Goal: Task Accomplishment & Management: Manage account settings

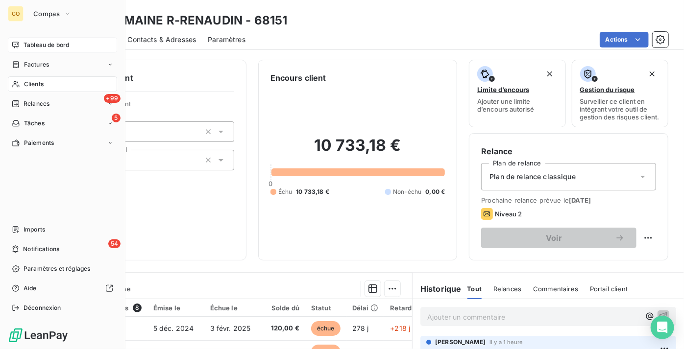
click at [21, 40] on div "Tableau de bord" at bounding box center [62, 45] width 109 height 16
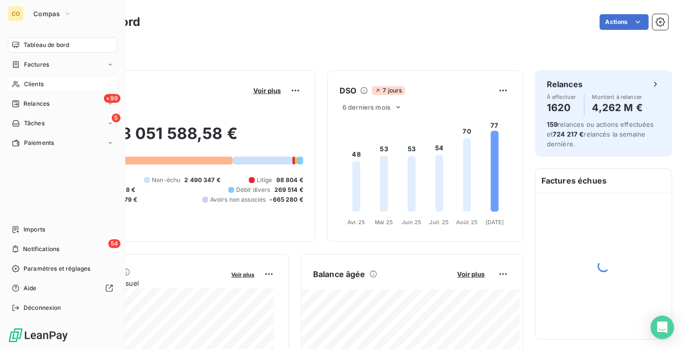
click at [26, 86] on span "Clients" at bounding box center [34, 84] width 20 height 9
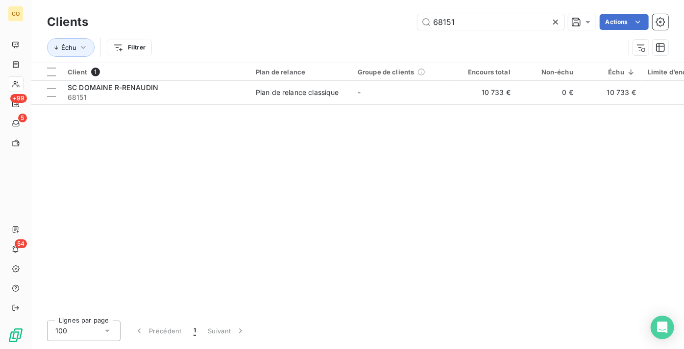
click at [558, 21] on icon at bounding box center [556, 22] width 10 height 10
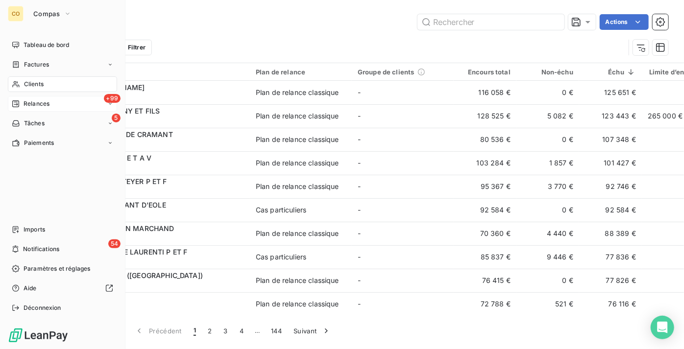
click at [29, 101] on span "Relances" at bounding box center [37, 103] width 26 height 9
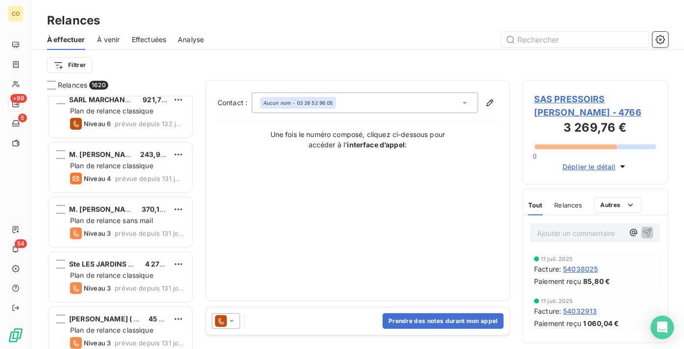
scroll to position [624, 0]
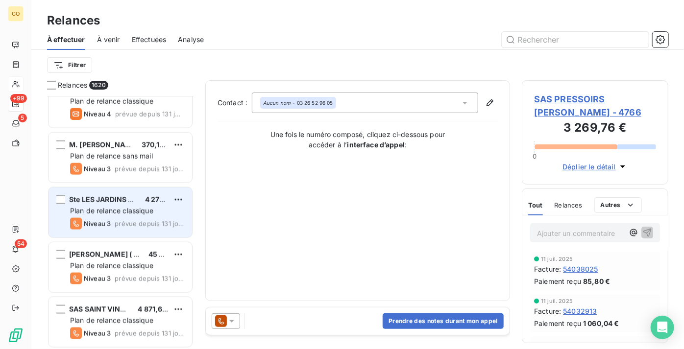
click at [120, 205] on div "Ste LES JARDINS GOURMANDS 4 274,59 € Plan de relance classique Niveau 3 prévue …" at bounding box center [121, 213] width 144 height 50
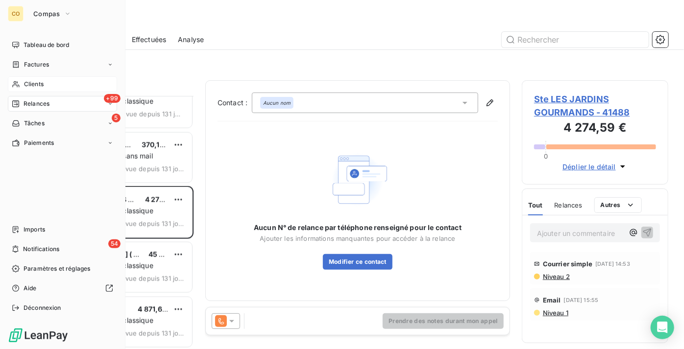
click at [27, 84] on span "Clients" at bounding box center [34, 84] width 20 height 9
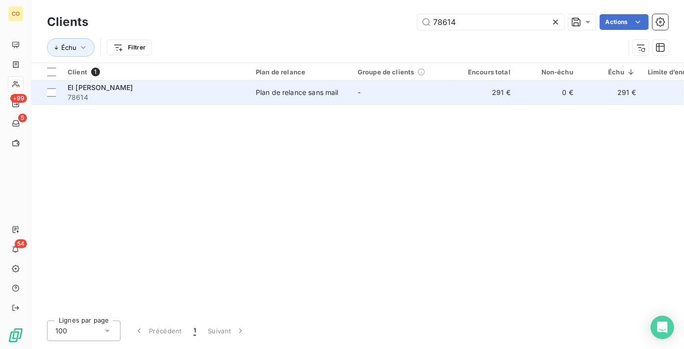
type input "78614"
click at [322, 90] on div "Plan de relance sans mail" at bounding box center [297, 93] width 83 height 10
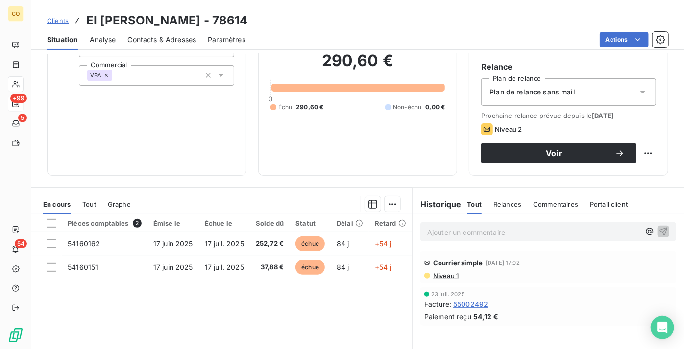
scroll to position [89, 0]
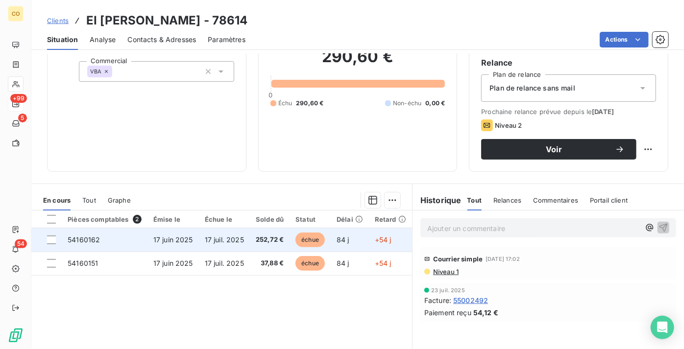
click at [252, 250] on td "252,72 €" at bounding box center [270, 240] width 40 height 24
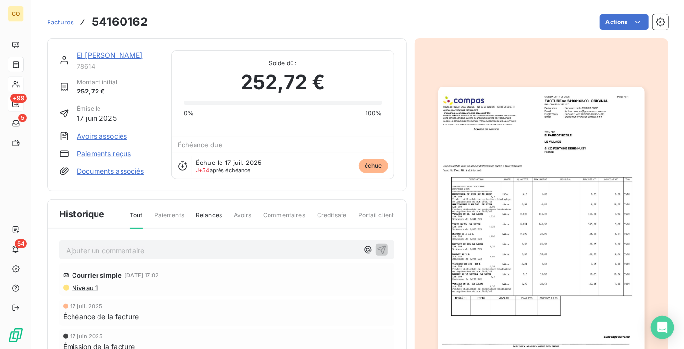
click at [538, 208] on img "button" at bounding box center [541, 233] width 207 height 292
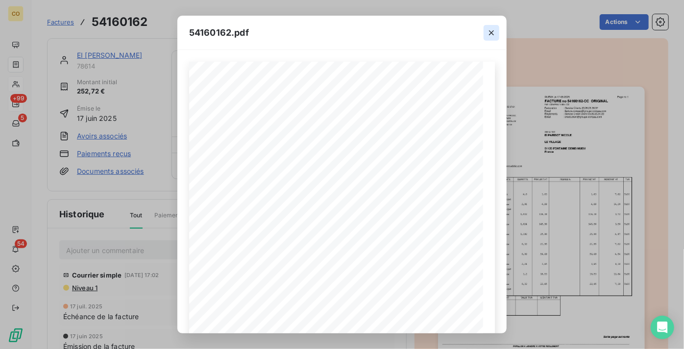
click at [492, 33] on icon "button" at bounding box center [491, 32] width 5 height 5
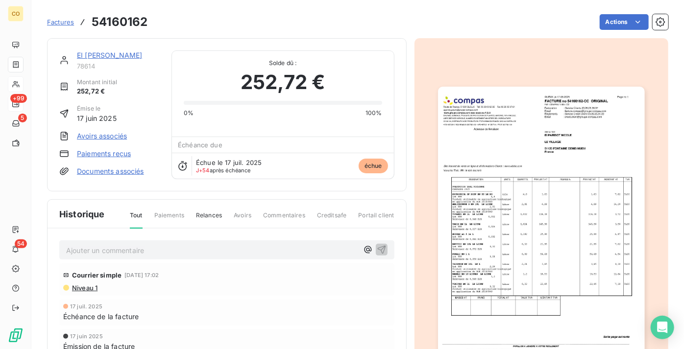
click at [127, 54] on link "EI PARISOT NICOLE" at bounding box center [109, 55] width 65 height 8
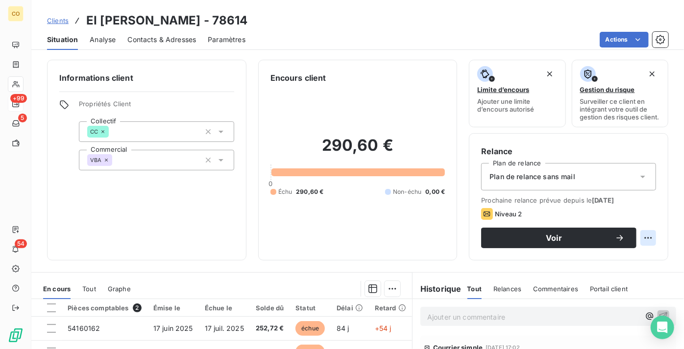
click at [646, 241] on html "CO +99 5 54 Clients EI PARISOT NICOLE - 78614 Situation Analyse Contacts & Adre…" at bounding box center [342, 174] width 684 height 349
click at [610, 267] on div "Replanifier cette action" at bounding box center [602, 267] width 88 height 16
select select "8"
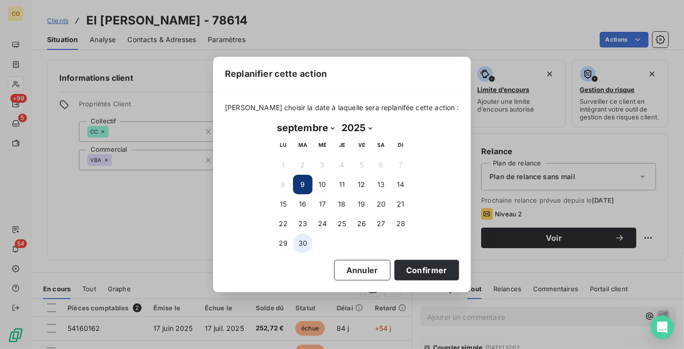
click at [303, 245] on button "30" at bounding box center [303, 244] width 20 height 20
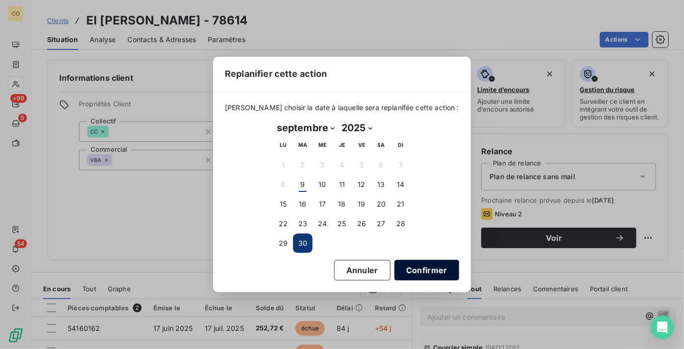
click at [422, 269] on button "Confirmer" at bounding box center [426, 270] width 65 height 21
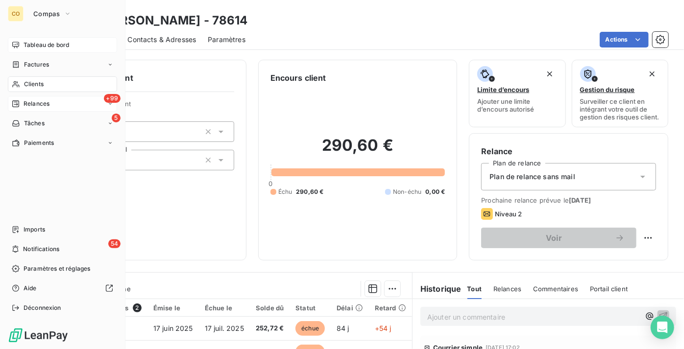
click at [45, 46] on span "Tableau de bord" at bounding box center [47, 45] width 46 height 9
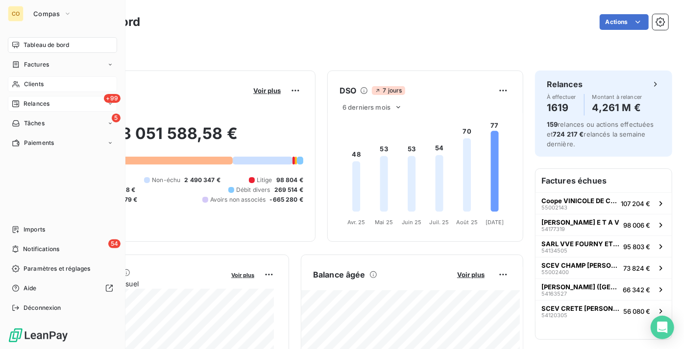
click at [45, 79] on div "Clients" at bounding box center [62, 84] width 109 height 16
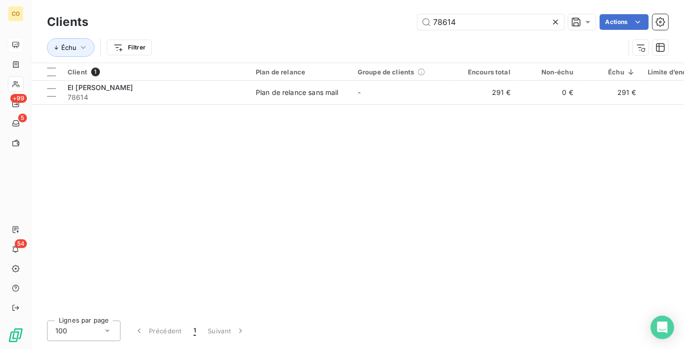
drag, startPoint x: 470, startPoint y: 21, endPoint x: 374, endPoint y: 27, distance: 95.8
click at [374, 27] on div "78614 Actions" at bounding box center [384, 22] width 568 height 16
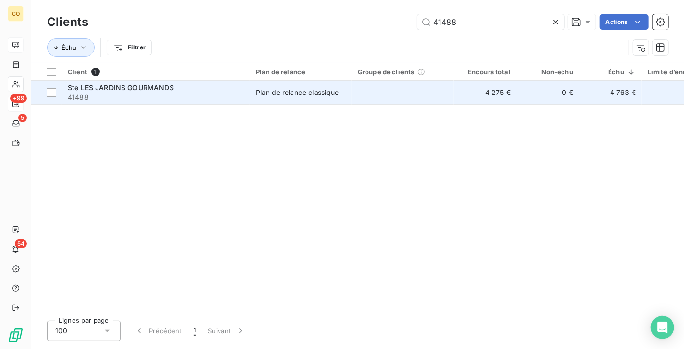
type input "41488"
click at [212, 98] on span "41488" at bounding box center [156, 98] width 176 height 10
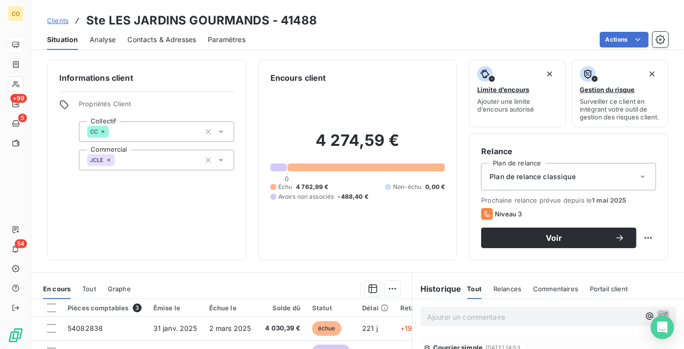
click at [539, 24] on div "Clients Ste LES JARDINS GOURMANDS - 41488" at bounding box center [357, 21] width 653 height 18
click at [556, 242] on span "Voir" at bounding box center [554, 238] width 122 height 8
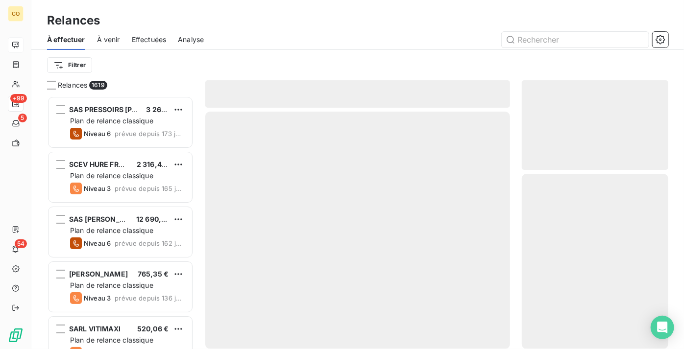
scroll to position [246, 140]
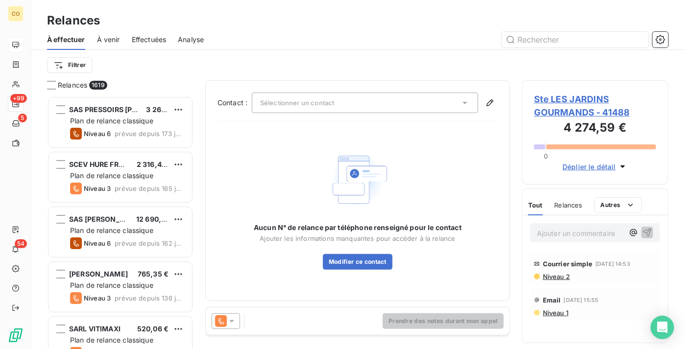
click at [228, 327] on div at bounding box center [226, 322] width 28 height 16
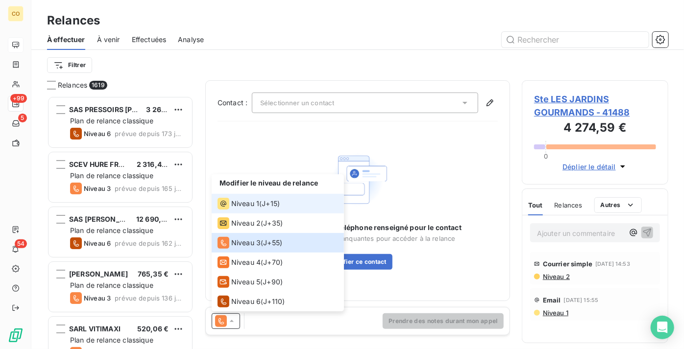
click at [253, 199] on span "Niveau 1" at bounding box center [245, 204] width 28 height 10
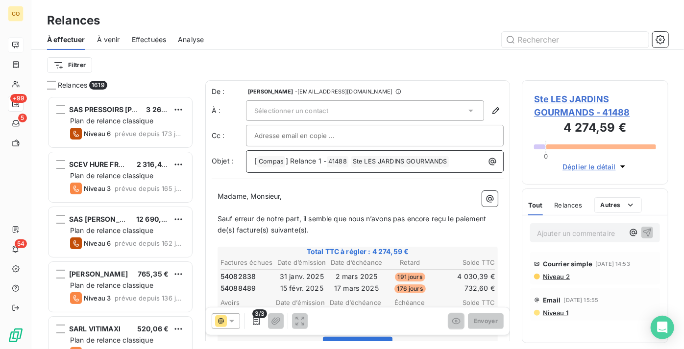
click at [321, 161] on span "] Relance 1 -" at bounding box center [306, 161] width 41 height 8
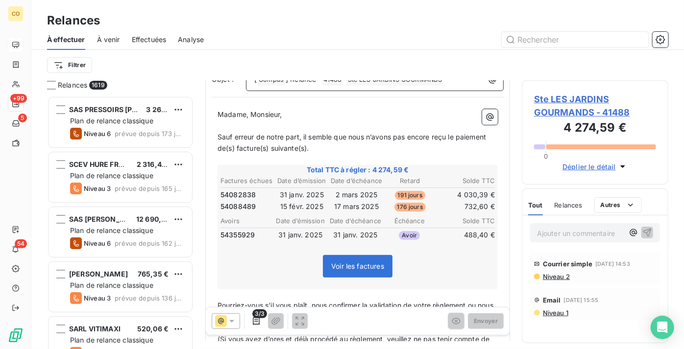
scroll to position [0, 0]
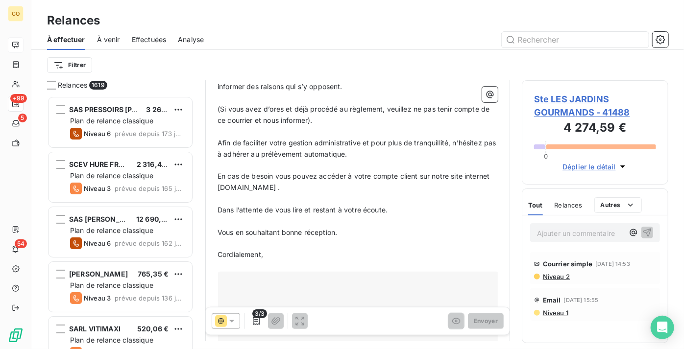
click at [331, 249] on p "Cordialement," at bounding box center [358, 254] width 280 height 11
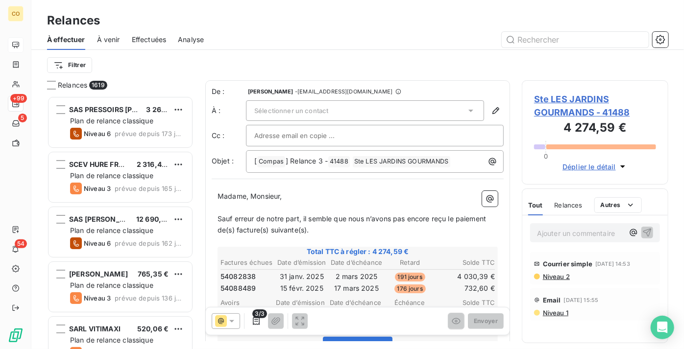
click at [347, 110] on div "Sélectionner un contact" at bounding box center [365, 110] width 238 height 21
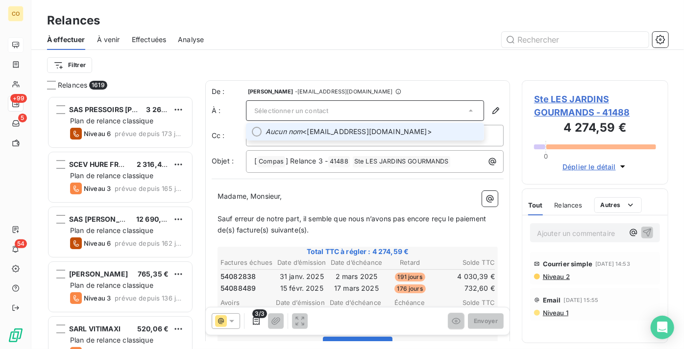
click at [343, 129] on span "Aucun nom <hamantantoine@yahoo.fr>" at bounding box center [372, 132] width 213 height 10
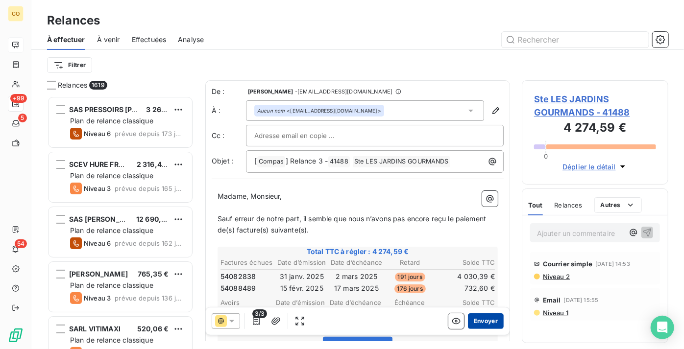
click at [483, 322] on button "Envoyer" at bounding box center [486, 322] width 36 height 16
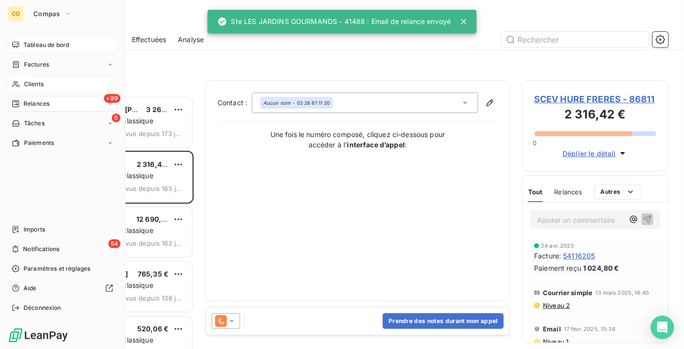
click at [37, 80] on span "Clients" at bounding box center [34, 84] width 20 height 9
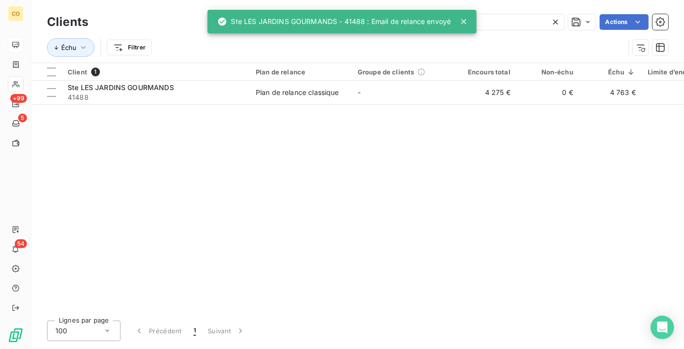
drag, startPoint x: 529, startPoint y: 22, endPoint x: 218, endPoint y: 20, distance: 311.2
click at [219, 20] on div "CO +99 5 54 Clients 41488 Actions Échu Filtrer Client 1 Plan de relance Groupe …" at bounding box center [342, 174] width 684 height 349
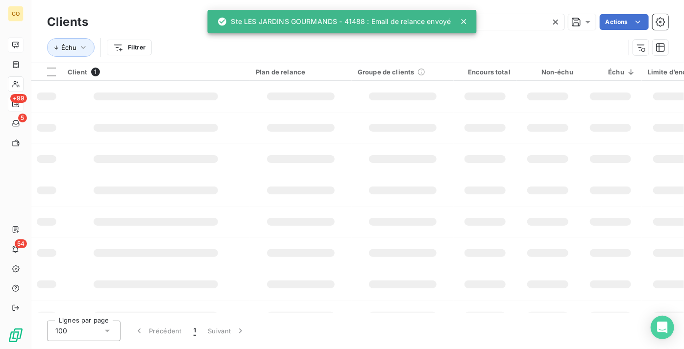
type input "41488"
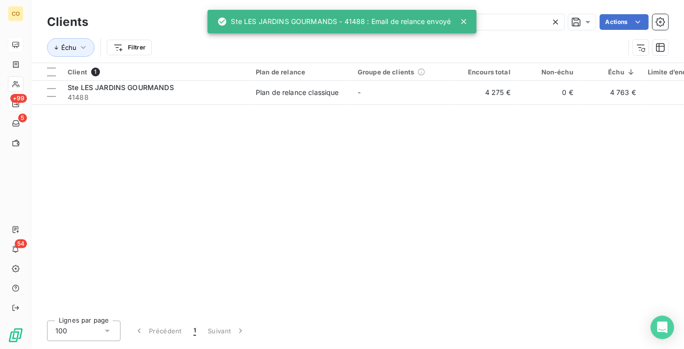
click at [182, 105] on div "Client 1 Plan de relance Groupe de clients Encours total Non-échu Échu Limite d…" at bounding box center [357, 188] width 653 height 250
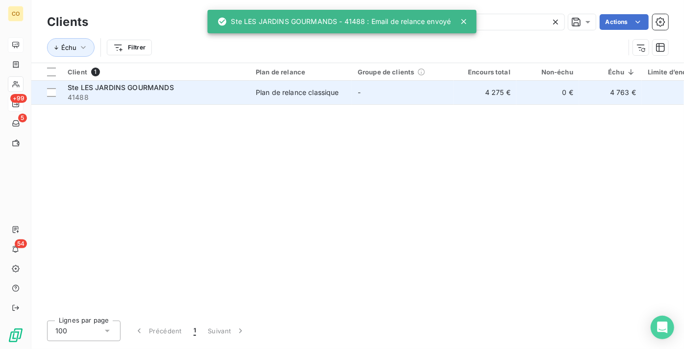
click at [184, 103] on td "Ste LES JARDINS GOURMANDS 41488" at bounding box center [156, 93] width 188 height 24
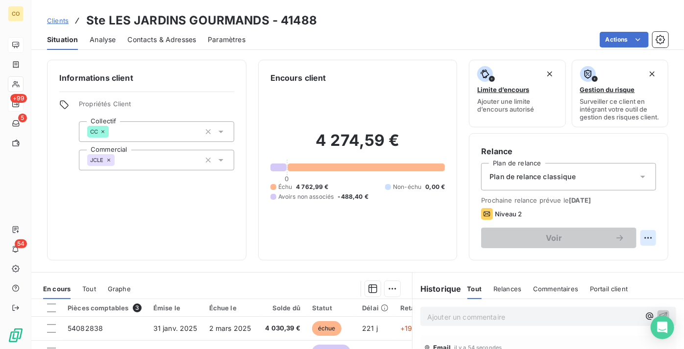
click at [642, 247] on html "CO +99 5 54 Clients Ste LES JARDINS GOURMANDS - 41488 Situation Analyse Contact…" at bounding box center [342, 174] width 684 height 349
click at [607, 264] on div "Replanifier cette action" at bounding box center [602, 267] width 88 height 16
select select "8"
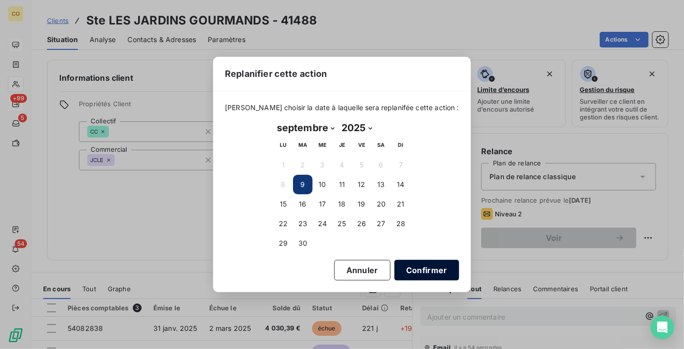
click at [416, 271] on button "Confirmer" at bounding box center [426, 270] width 65 height 21
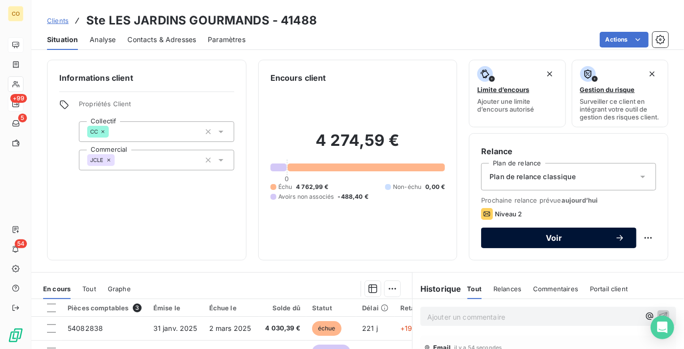
click at [549, 242] on span "Voir" at bounding box center [554, 238] width 122 height 8
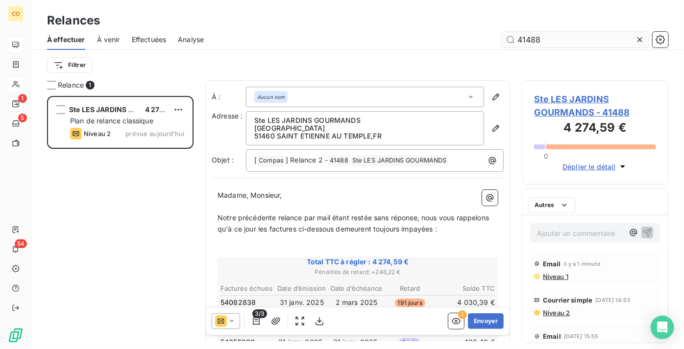
scroll to position [246, 140]
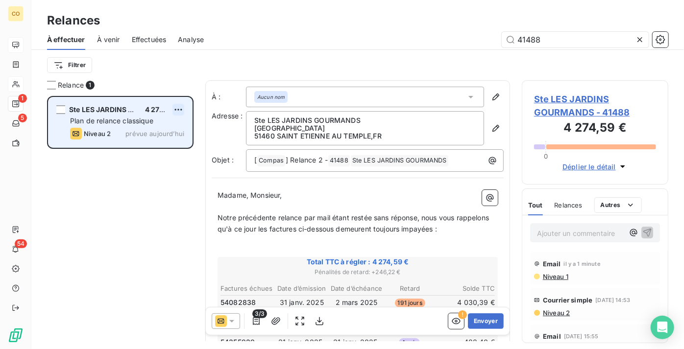
type input "41488"
click at [181, 107] on html "CO 1 5 54 Relances À effectuer À venir Effectuées Analyse 41488 Filtrer Relance…" at bounding box center [342, 174] width 684 height 349
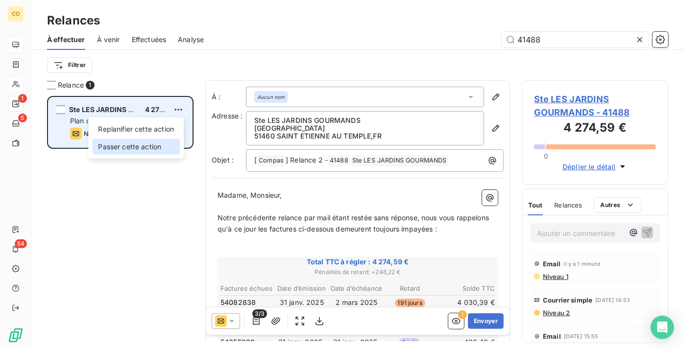
click at [162, 140] on div "Passer cette action" at bounding box center [136, 147] width 88 height 16
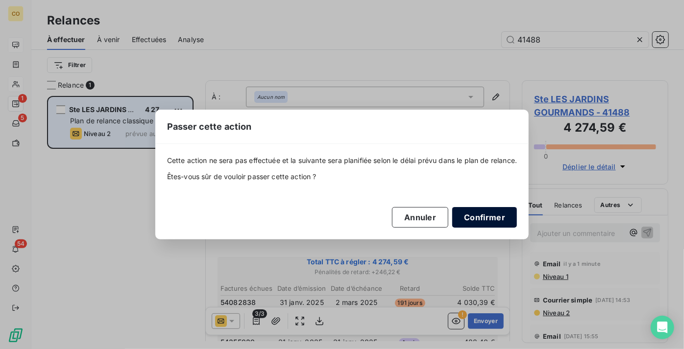
click at [495, 218] on button "Confirmer" at bounding box center [484, 217] width 65 height 21
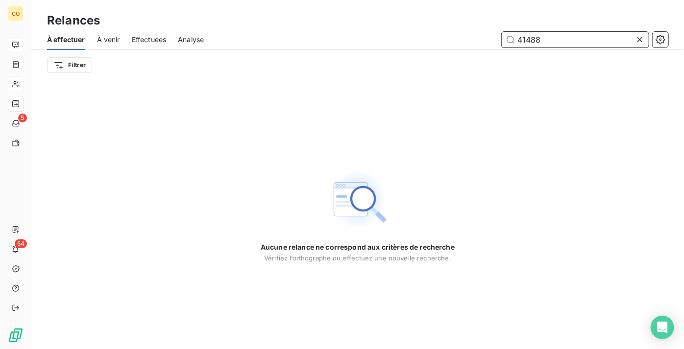
click at [558, 38] on input "41488" at bounding box center [575, 40] width 147 height 16
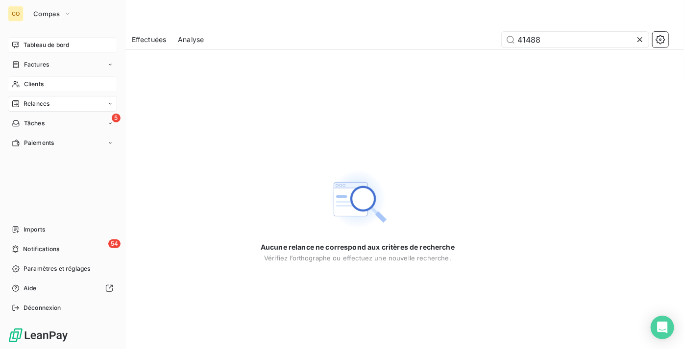
click at [18, 87] on icon at bounding box center [16, 84] width 8 height 8
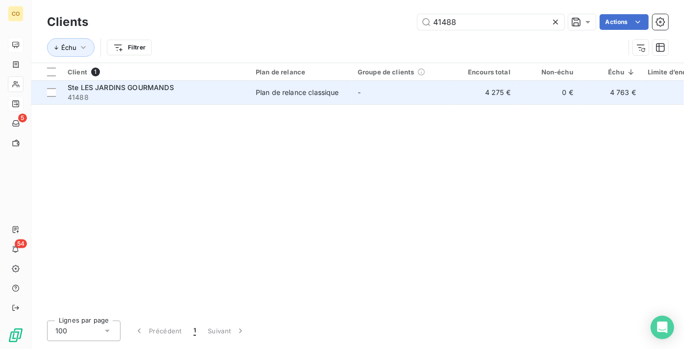
click at [214, 93] on span "41488" at bounding box center [156, 98] width 176 height 10
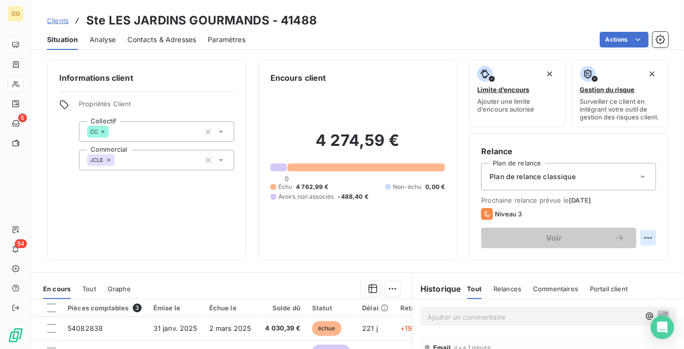
click at [644, 248] on html "CO 5 54 Clients Ste LES JARDINS GOURMANDS - 41488 Situation Analyse Contacts & …" at bounding box center [342, 174] width 684 height 349
click at [595, 266] on div "Replanifier cette action" at bounding box center [602, 267] width 88 height 16
select select "8"
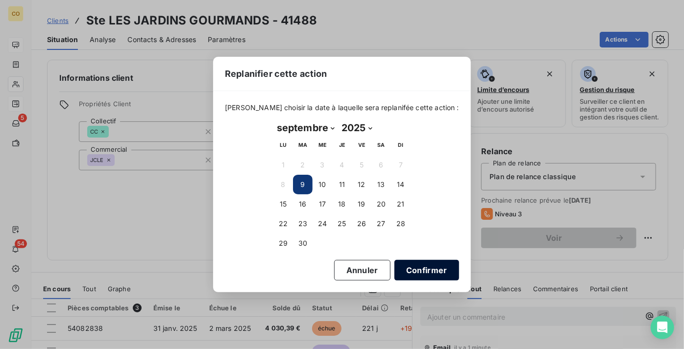
click at [402, 266] on button "Confirmer" at bounding box center [426, 270] width 65 height 21
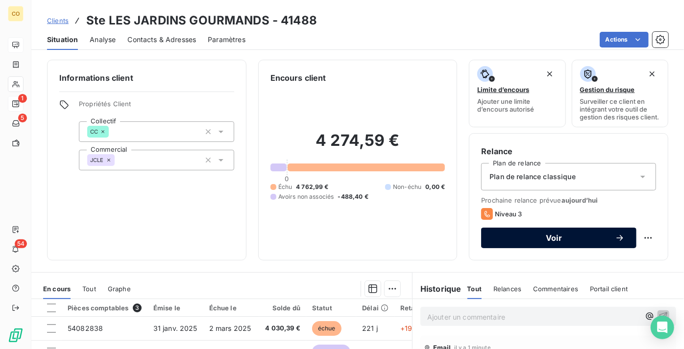
click at [513, 242] on span "Voir" at bounding box center [554, 238] width 122 height 8
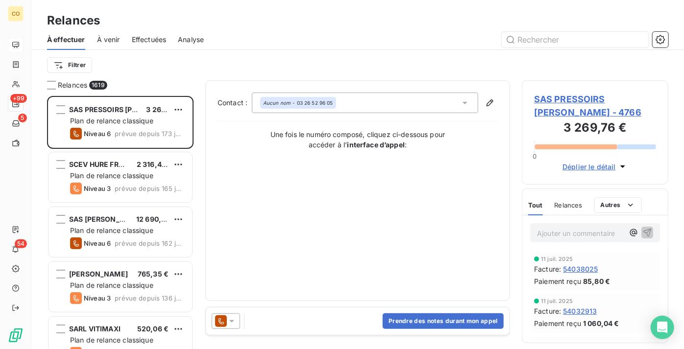
scroll to position [246, 140]
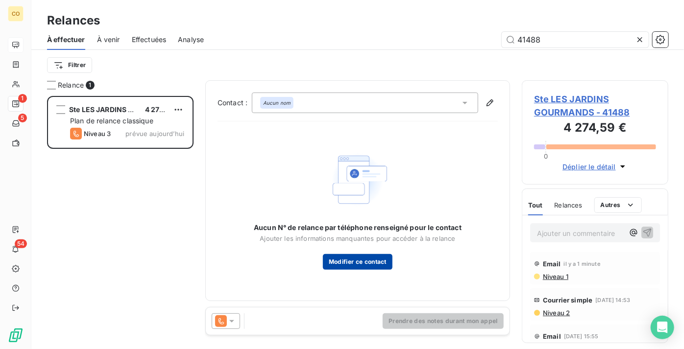
type input "41488"
click at [363, 264] on button "Modifier ce contact" at bounding box center [358, 262] width 70 height 16
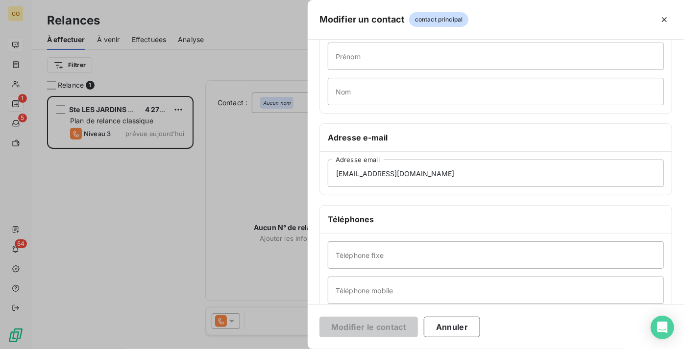
scroll to position [133, 0]
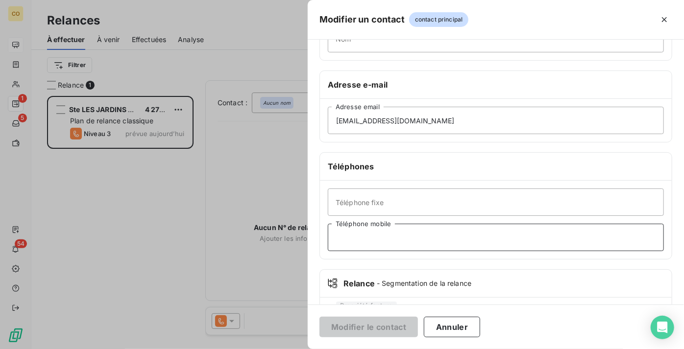
paste input "0610027056"
type input "0610027056"
click at [378, 331] on button "Modifier le contact" at bounding box center [368, 327] width 98 height 21
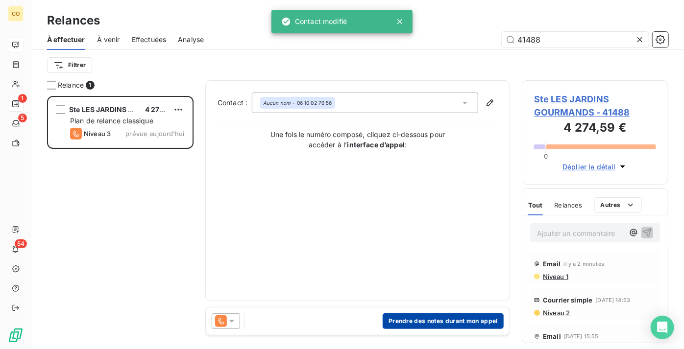
click at [406, 321] on button "Prendre des notes durant mon appel" at bounding box center [443, 322] width 121 height 16
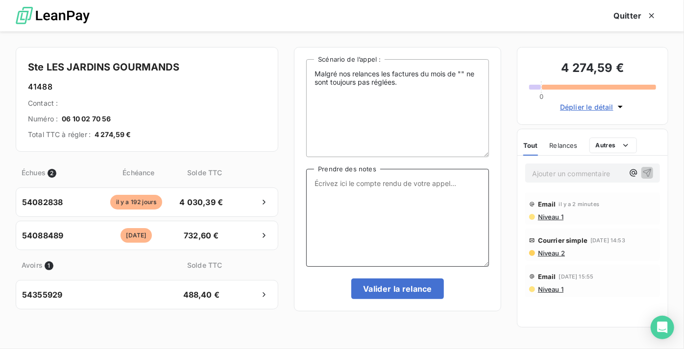
click at [395, 224] on textarea "Prendre des notes" at bounding box center [397, 218] width 183 height 98
paste textarea "Le 09/09 Relance Tél : Message + situ par mail via LEANPAY"
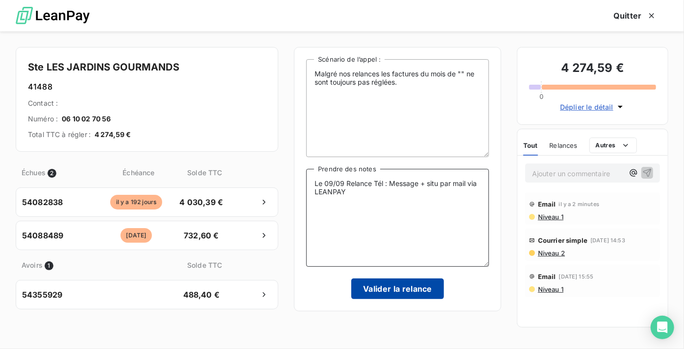
type textarea "Le 09/09 Relance Tél : Message + situ par mail via LEANPAY"
click at [432, 288] on button "Valider la relance" at bounding box center [397, 289] width 93 height 21
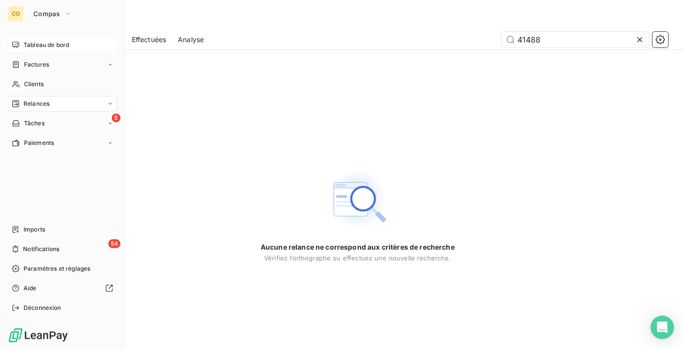
click at [49, 103] on span "Relances" at bounding box center [37, 103] width 26 height 9
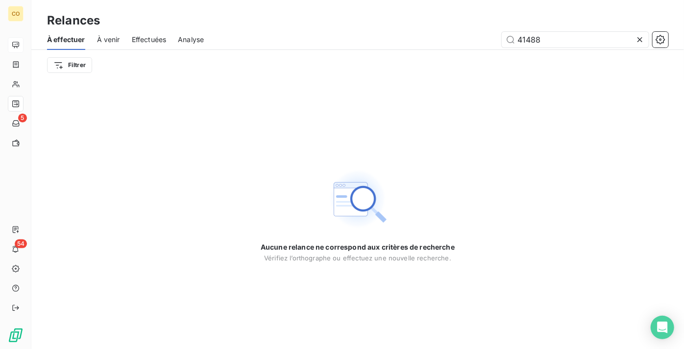
click at [640, 38] on icon at bounding box center [640, 40] width 10 height 10
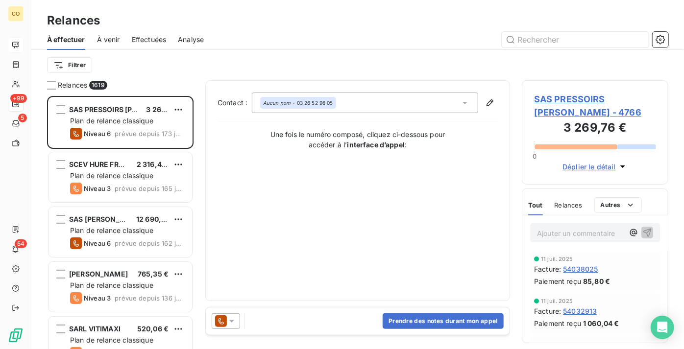
scroll to position [246, 140]
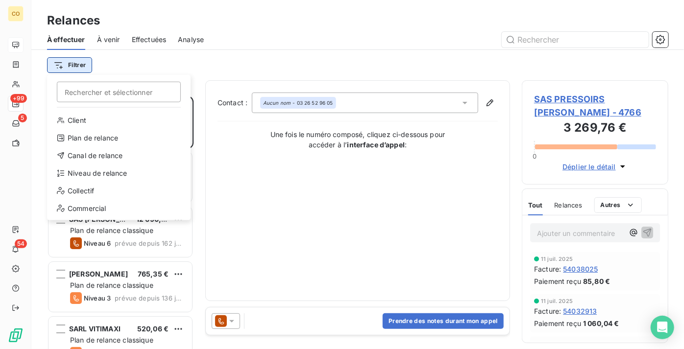
click at [78, 65] on html "CO +99 5 54 Relances À effectuer À venir Effectuées Analyse Filtrer Rechercher …" at bounding box center [342, 174] width 684 height 349
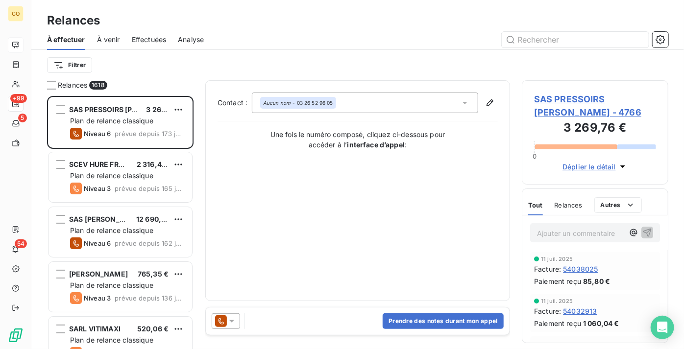
click at [244, 66] on html "CO +99 5 54 Relances À effectuer À venir Effectuées Analyse Filtrer Relances 16…" at bounding box center [342, 174] width 684 height 349
click at [551, 43] on input "text" at bounding box center [575, 40] width 147 height 16
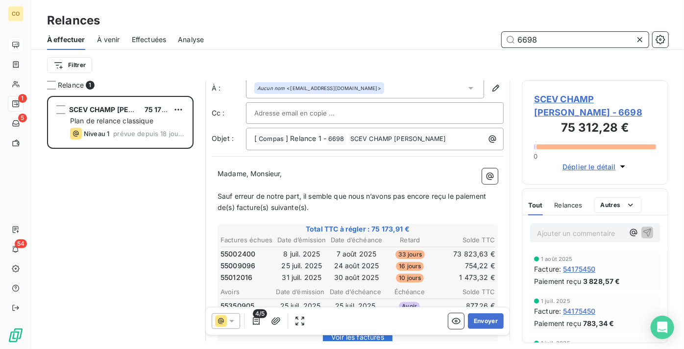
scroll to position [45, 0]
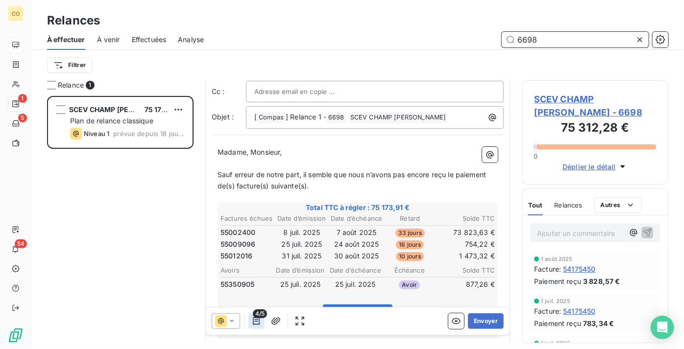
type input "6698"
click at [261, 324] on button "button" at bounding box center [256, 322] width 16 height 16
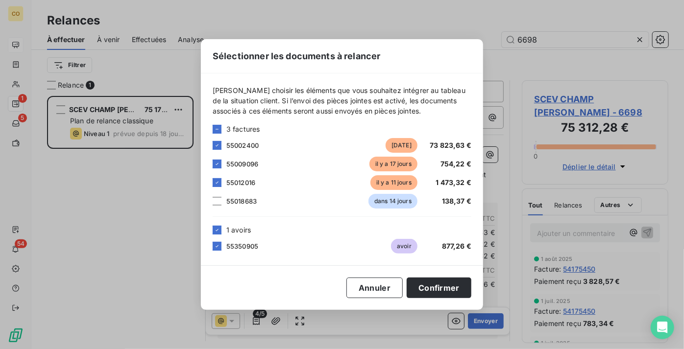
click at [180, 289] on div "Sélectionner les documents à relancer Veuillez choisir les éléments que vous so…" at bounding box center [342, 174] width 684 height 349
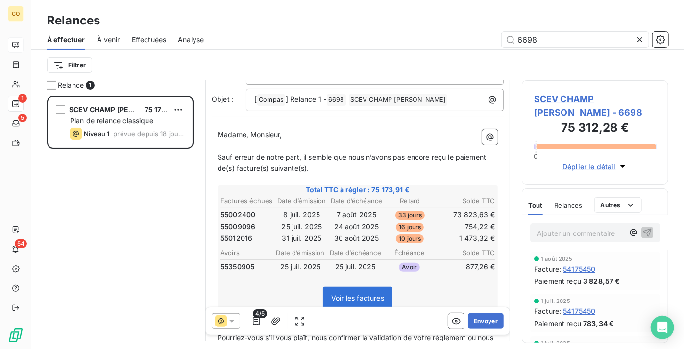
scroll to position [89, 0]
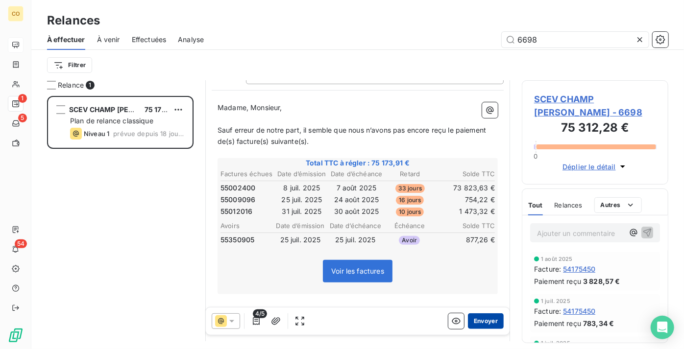
click at [482, 321] on button "Envoyer" at bounding box center [486, 322] width 36 height 16
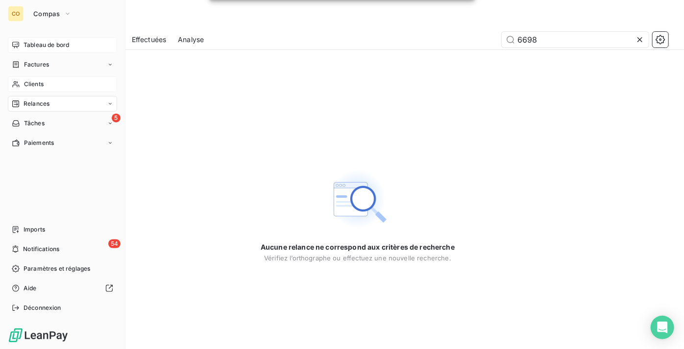
drag, startPoint x: 48, startPoint y: 85, endPoint x: 69, endPoint y: 86, distance: 21.1
click at [48, 85] on div "Clients" at bounding box center [62, 84] width 109 height 16
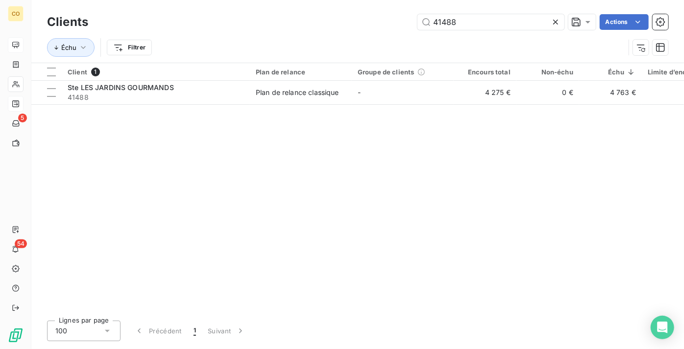
drag, startPoint x: 344, startPoint y: 21, endPoint x: 247, endPoint y: 18, distance: 97.5
click at [247, 18] on div "41488 Actions" at bounding box center [384, 22] width 568 height 16
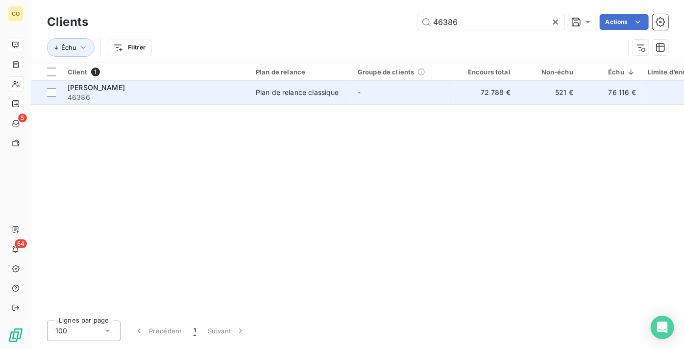
type input "46386"
click at [255, 90] on td "Plan de relance classique" at bounding box center [301, 93] width 102 height 24
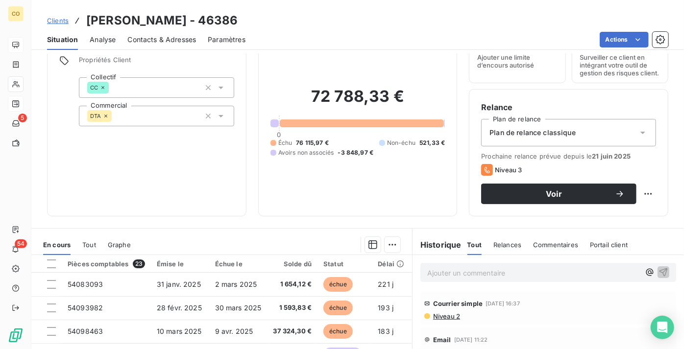
scroll to position [44, 0]
click at [449, 313] on span "Niveau 1" at bounding box center [445, 309] width 26 height 8
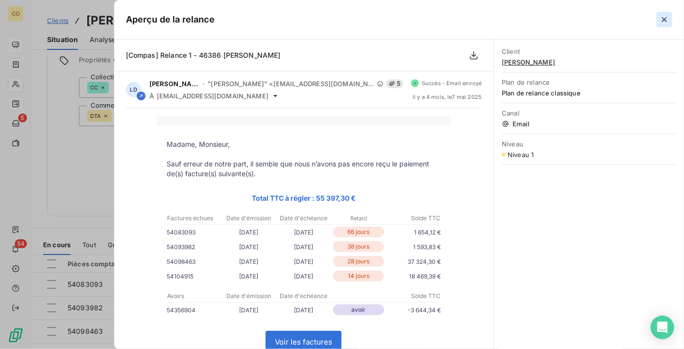
click at [668, 20] on icon "button" at bounding box center [665, 20] width 10 height 10
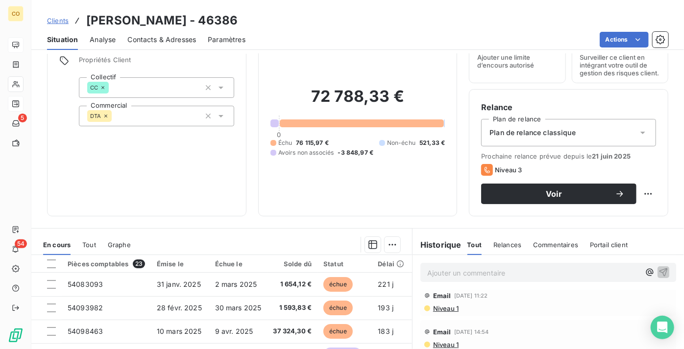
scroll to position [0, 0]
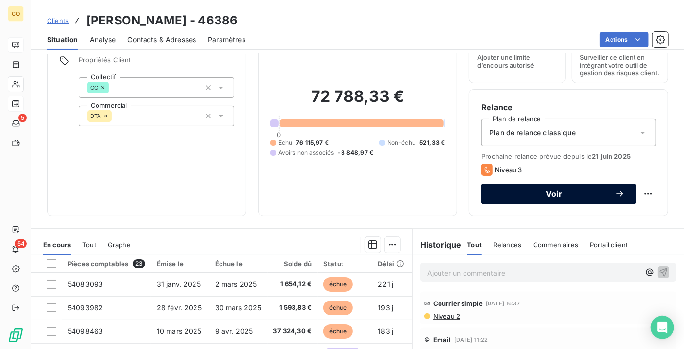
click at [506, 198] on span "Voir" at bounding box center [554, 194] width 122 height 8
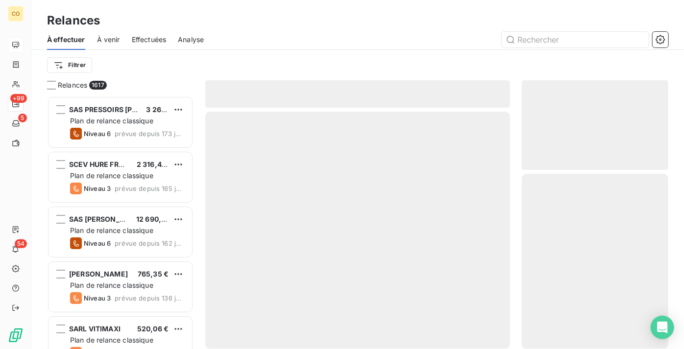
scroll to position [246, 140]
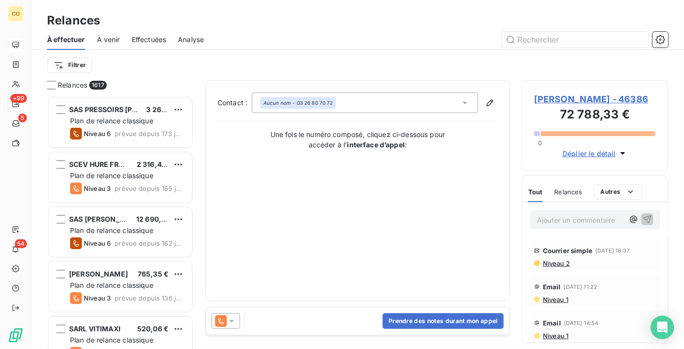
click at [220, 324] on icon at bounding box center [221, 322] width 12 height 12
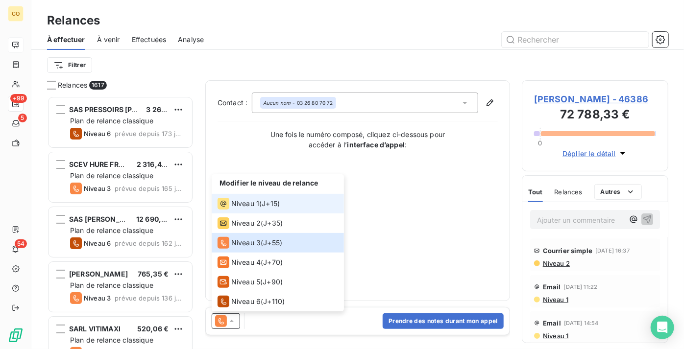
click at [251, 203] on span "Niveau 1" at bounding box center [245, 204] width 28 height 10
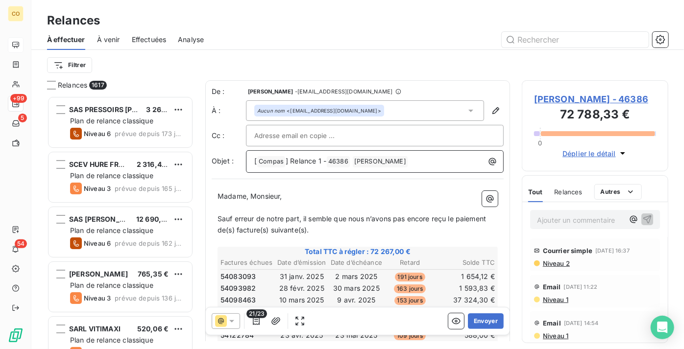
click at [321, 157] on span "] Relance 1 -" at bounding box center [306, 161] width 41 height 8
click at [256, 322] on icon "button" at bounding box center [256, 322] width 10 height 10
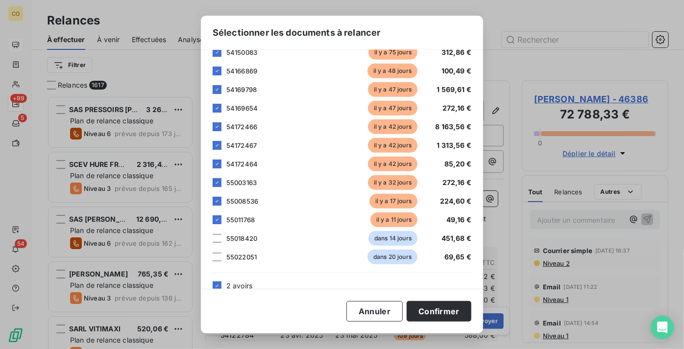
scroll to position [267, 0]
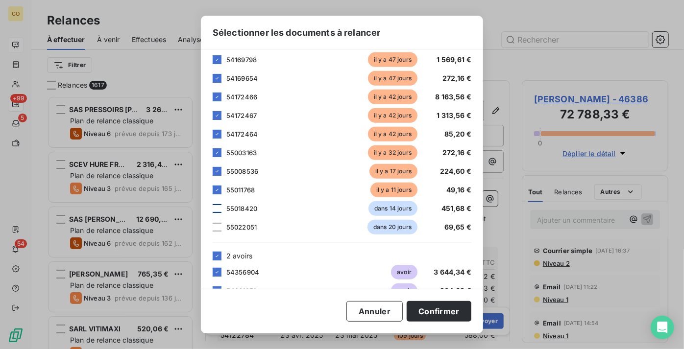
click at [217, 209] on div at bounding box center [217, 208] width 9 height 9
click at [219, 229] on div at bounding box center [217, 227] width 9 height 9
click at [427, 302] on button "Confirmer" at bounding box center [439, 311] width 65 height 21
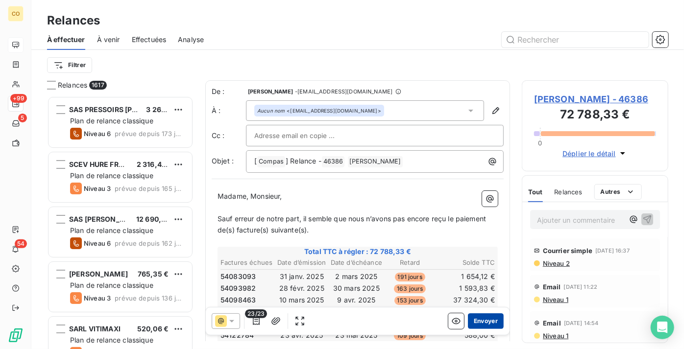
click at [476, 320] on button "Envoyer" at bounding box center [486, 322] width 36 height 16
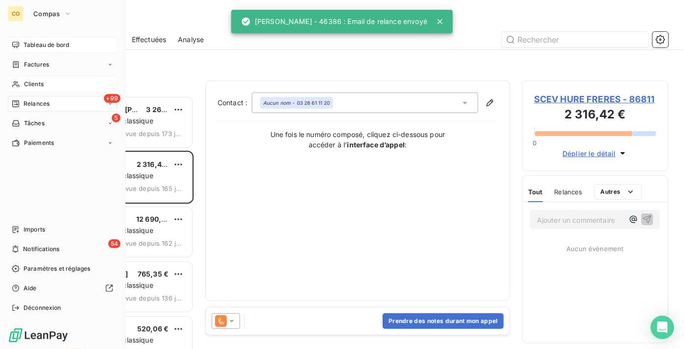
click at [39, 81] on span "Clients" at bounding box center [34, 84] width 20 height 9
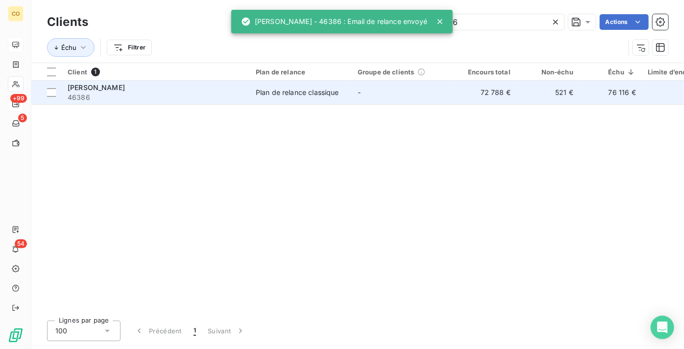
click at [179, 91] on div "[PERSON_NAME]" at bounding box center [156, 88] width 176 height 10
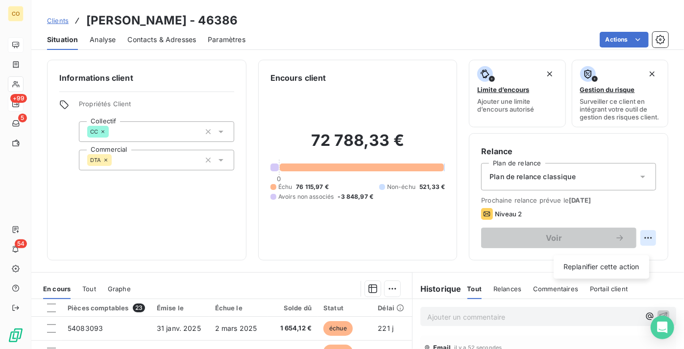
click at [643, 245] on html "CO +99 5 54 Clients EARL JACOPE - 46386 Situation Analyse Contacts & Adresses P…" at bounding box center [342, 174] width 684 height 349
click at [605, 262] on div "Replanifier cette action" at bounding box center [602, 267] width 88 height 16
select select "8"
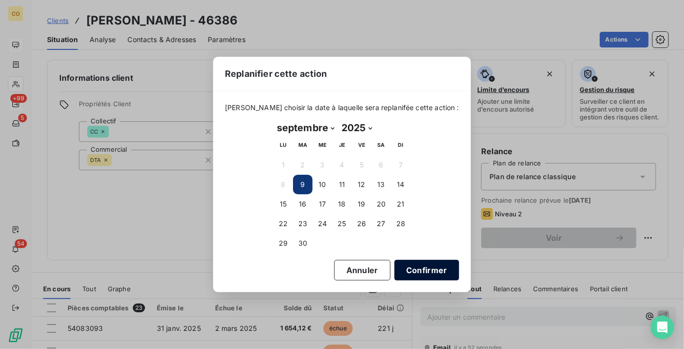
click at [427, 269] on button "Confirmer" at bounding box center [426, 270] width 65 height 21
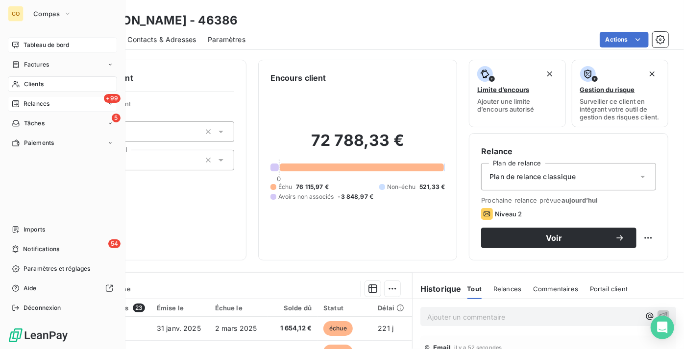
click at [48, 100] on span "Relances" at bounding box center [37, 103] width 26 height 9
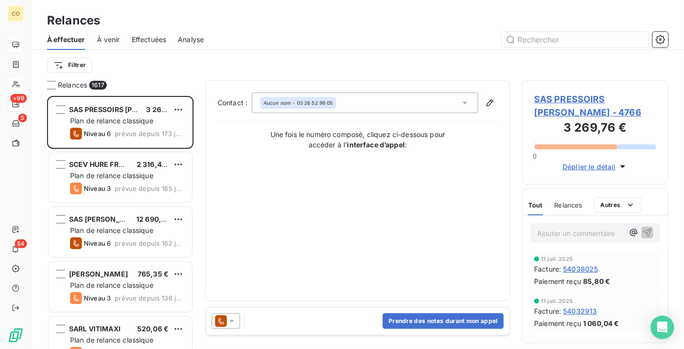
scroll to position [246, 140]
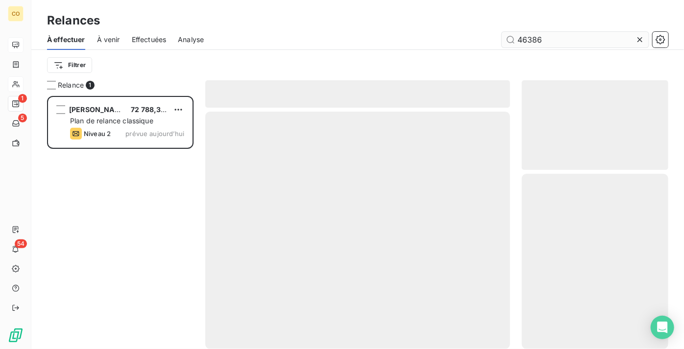
scroll to position [246, 140]
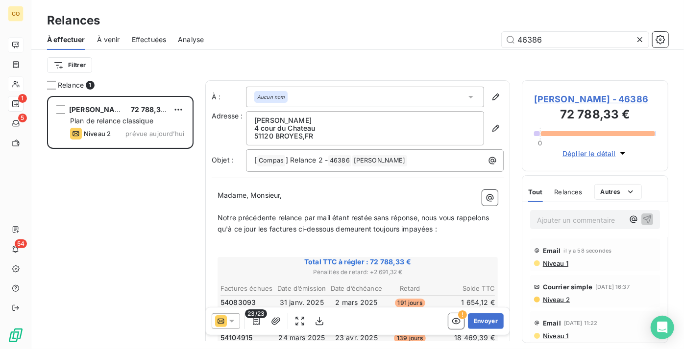
type input "46386"
click at [231, 321] on icon at bounding box center [231, 321] width 5 height 2
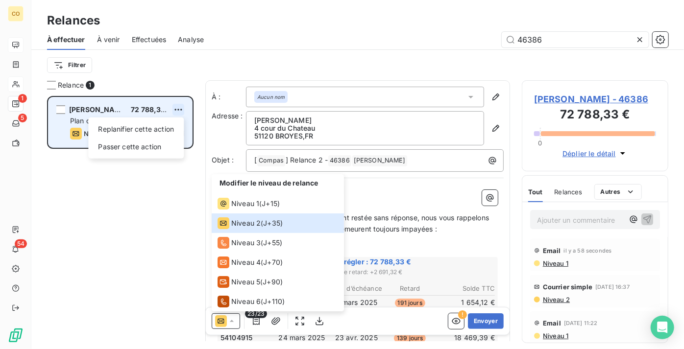
click at [181, 109] on html "CO 1 5 54 Relances À effectuer À venir Effectuées Analyse 46386 Filtrer Relance…" at bounding box center [342, 174] width 684 height 349
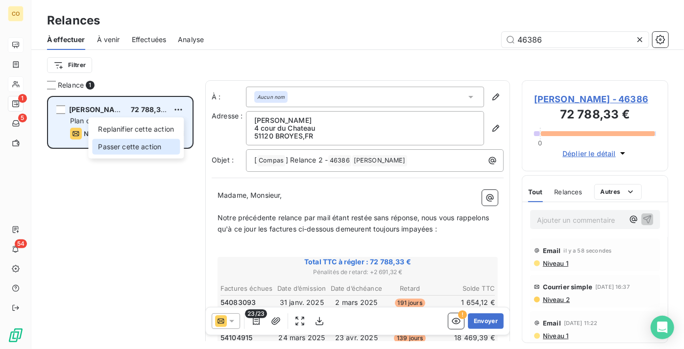
click at [166, 150] on div "Passer cette action" at bounding box center [136, 147] width 88 height 16
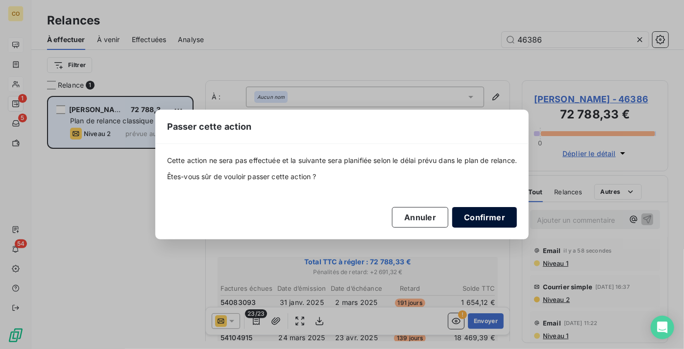
click at [496, 219] on button "Confirmer" at bounding box center [484, 217] width 65 height 21
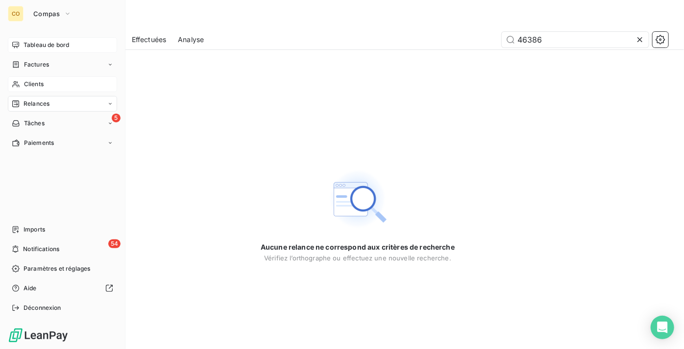
click at [28, 85] on span "Clients" at bounding box center [34, 84] width 20 height 9
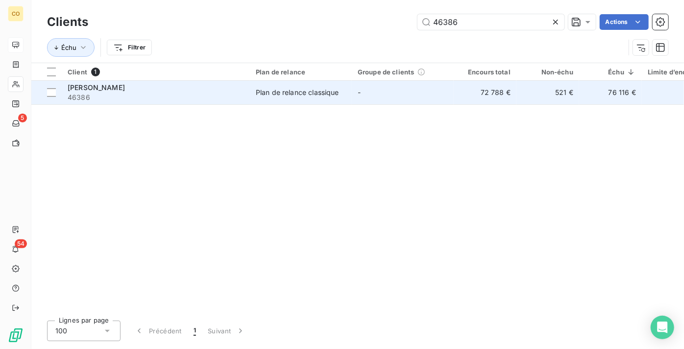
click at [181, 99] on span "46386" at bounding box center [156, 98] width 176 height 10
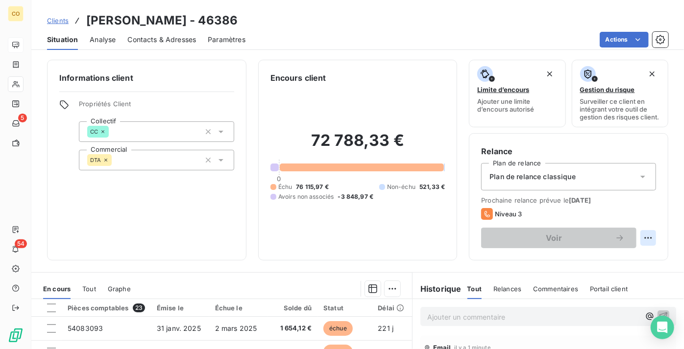
click at [641, 243] on html "CO 5 54 Clients EARL JACOPE - 46386 Situation Analyse Contacts & Adresses Param…" at bounding box center [342, 174] width 684 height 349
click at [612, 268] on div "Replanifier cette action" at bounding box center [602, 267] width 88 height 16
select select "8"
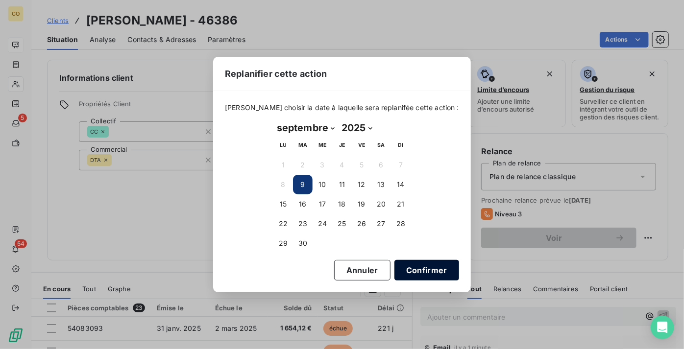
click at [417, 272] on button "Confirmer" at bounding box center [426, 270] width 65 height 21
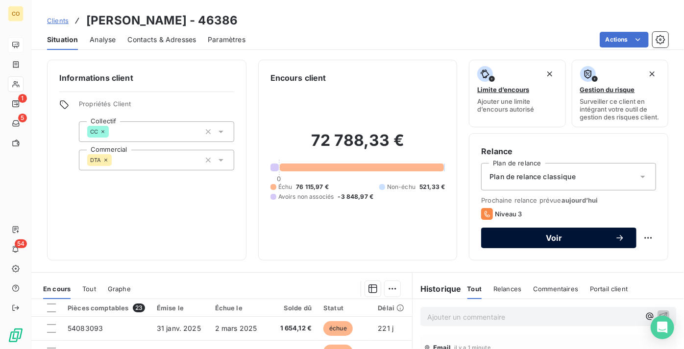
click at [553, 242] on span "Voir" at bounding box center [554, 238] width 122 height 8
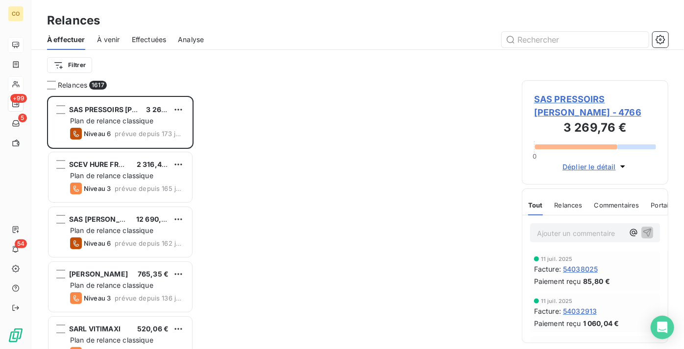
scroll to position [246, 140]
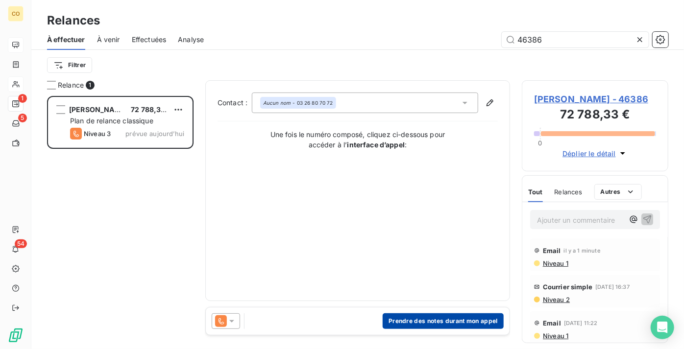
type input "46386"
click at [435, 317] on button "Prendre des notes durant mon appel" at bounding box center [443, 322] width 121 height 16
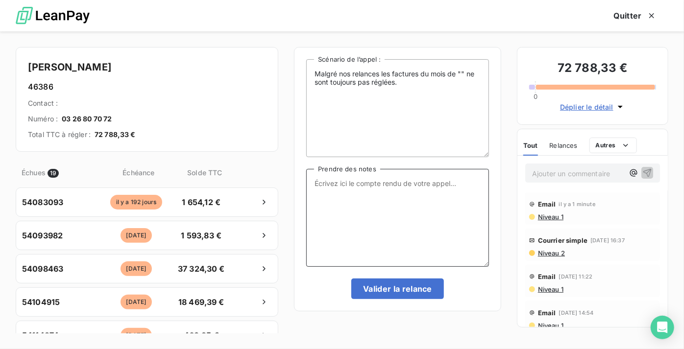
click at [392, 225] on textarea "Prendre des notes" at bounding box center [397, 218] width 183 height 98
click at [402, 220] on textarea "Prendre des notes" at bounding box center [397, 218] width 183 height 98
click at [342, 216] on textarea "Prendre des notes" at bounding box center [397, 218] width 183 height 98
paste textarea "Le 09/09 Relance tél : Message + situation de compte par mail"
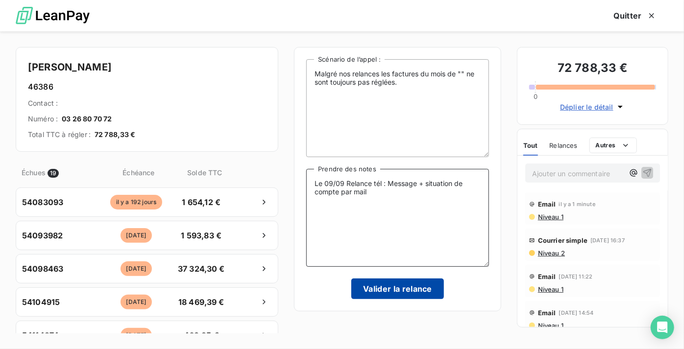
type textarea "Le 09/09 Relance tél : Message + situation de compte par mail"
click at [418, 291] on button "Valider la relance" at bounding box center [397, 289] width 93 height 21
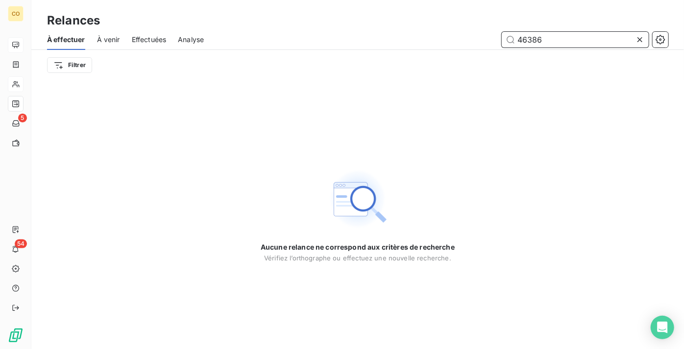
drag, startPoint x: 563, startPoint y: 42, endPoint x: 388, endPoint y: 40, distance: 174.4
click at [388, 40] on div "46386" at bounding box center [442, 40] width 453 height 16
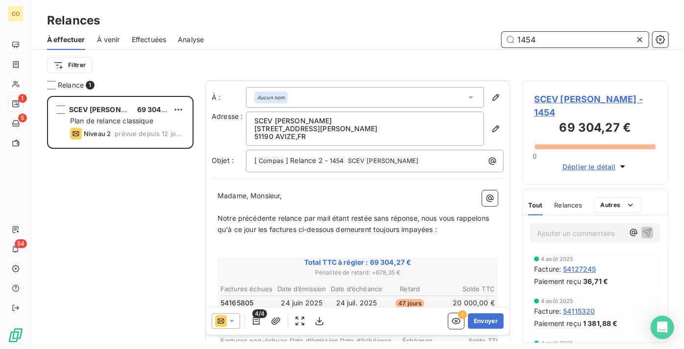
scroll to position [45, 0]
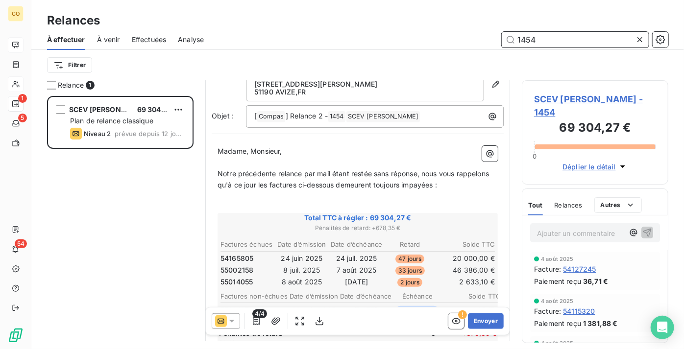
type input "1454"
click at [233, 323] on icon at bounding box center [232, 322] width 10 height 10
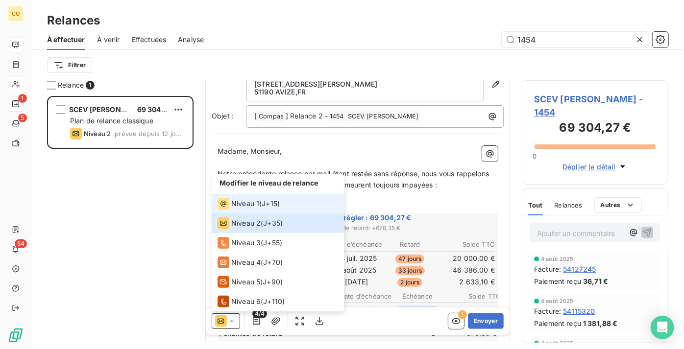
click at [251, 202] on span "Niveau 1" at bounding box center [245, 204] width 28 height 10
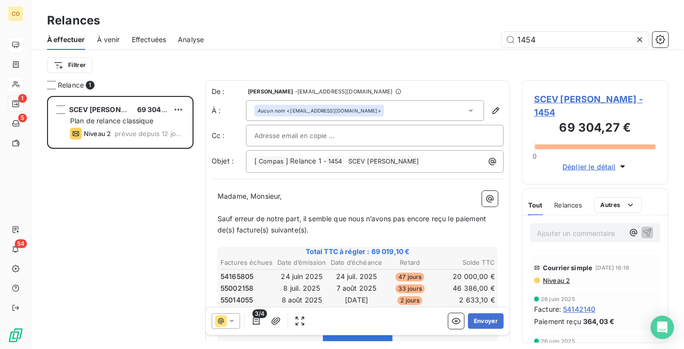
scroll to position [222, 0]
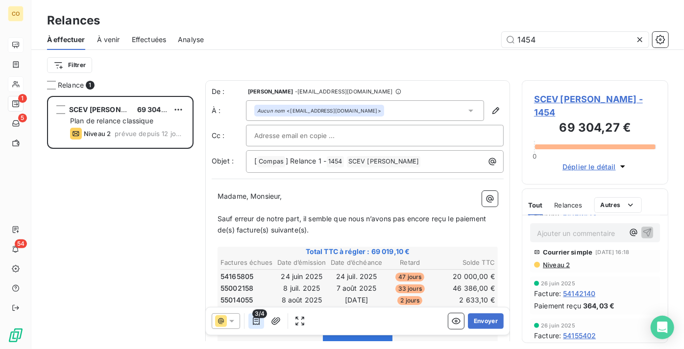
click at [259, 322] on icon "button" at bounding box center [256, 322] width 7 height 8
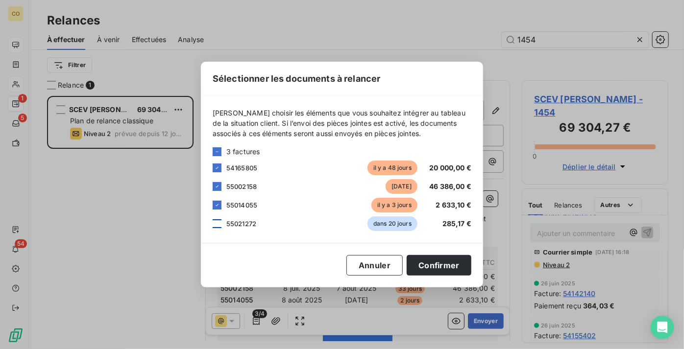
click at [221, 223] on div at bounding box center [217, 224] width 9 height 9
click at [217, 226] on icon at bounding box center [217, 224] width 6 height 6
click at [454, 268] on button "Confirmer" at bounding box center [439, 265] width 65 height 21
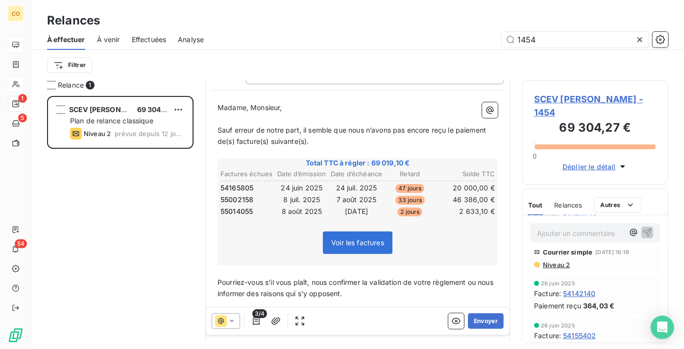
scroll to position [0, 0]
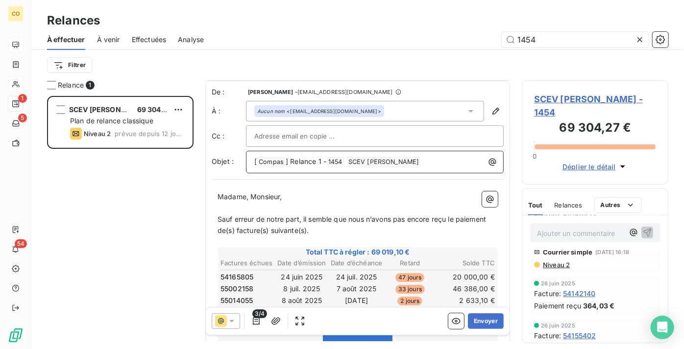
click at [324, 162] on span "] Relance 1 -" at bounding box center [306, 161] width 41 height 8
click at [491, 321] on button "Envoyer" at bounding box center [486, 322] width 36 height 16
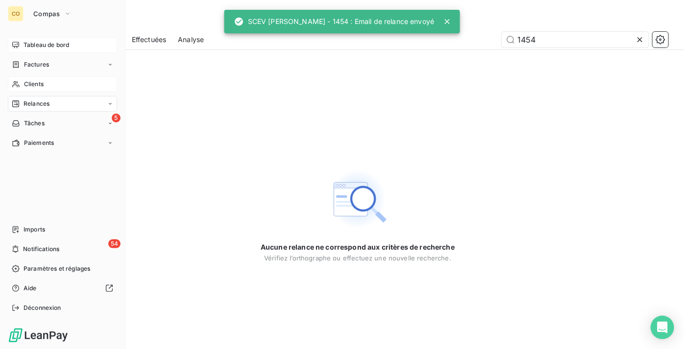
click at [59, 88] on div "Clients" at bounding box center [62, 84] width 109 height 16
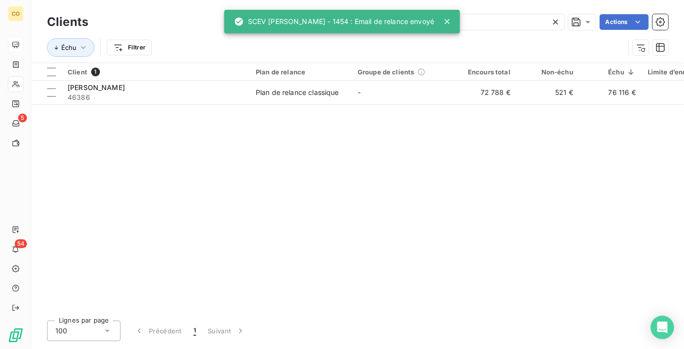
drag, startPoint x: 505, startPoint y: 24, endPoint x: 232, endPoint y: 32, distance: 273.5
click at [232, 31] on div "CO 5 54 Clients 46386 Actions Échu Filtrer Client 1 Plan de relance Groupe de c…" at bounding box center [342, 174] width 684 height 349
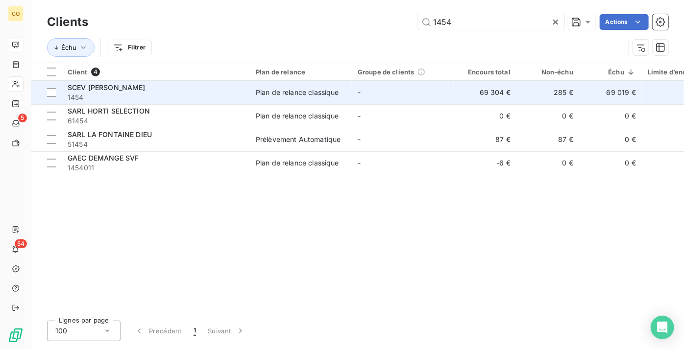
type input "1454"
click at [80, 94] on span "1454" at bounding box center [156, 98] width 176 height 10
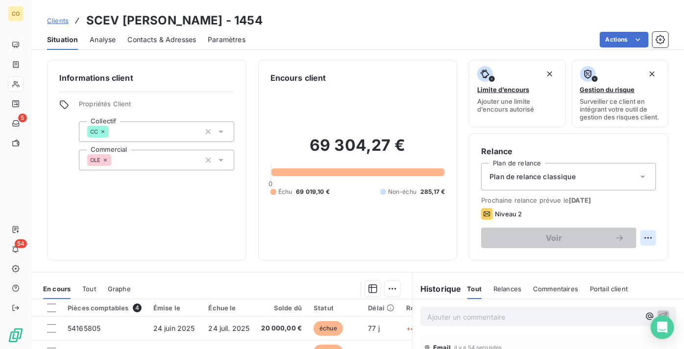
click at [636, 245] on html "CO 5 54 Clients SCEV LEBRUN SERVENAY - 1454 Situation Analyse Contacts & Adress…" at bounding box center [342, 174] width 684 height 349
click at [578, 270] on div "Replanifier cette action" at bounding box center [602, 267] width 88 height 16
select select "8"
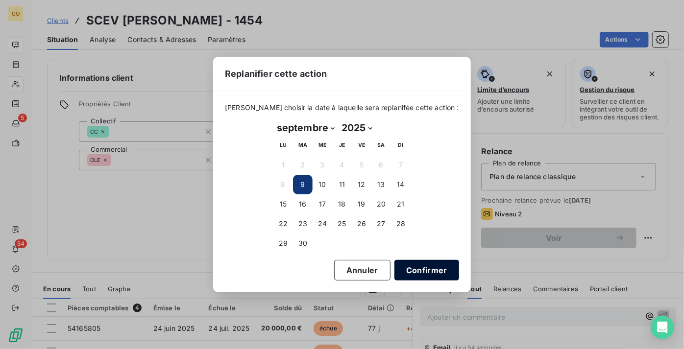
click at [420, 265] on button "Confirmer" at bounding box center [426, 270] width 65 height 21
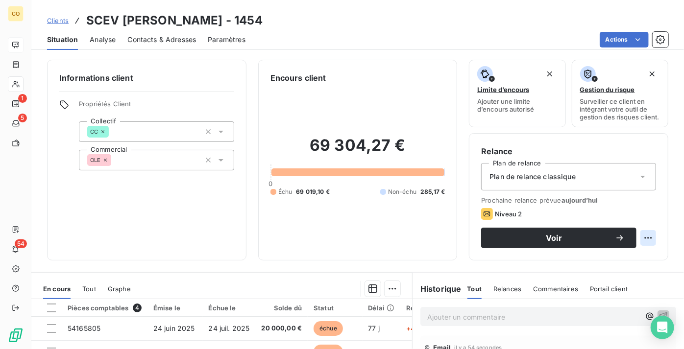
click at [644, 243] on html "CO 1 5 54 Clients SCEV LEBRUN SERVENAY - 1454 Situation Analyse Contacts & Adre…" at bounding box center [342, 174] width 684 height 349
click at [619, 259] on div "Replanifier cette action" at bounding box center [602, 267] width 96 height 24
click at [619, 265] on div "Replanifier cette action" at bounding box center [602, 267] width 88 height 16
select select "8"
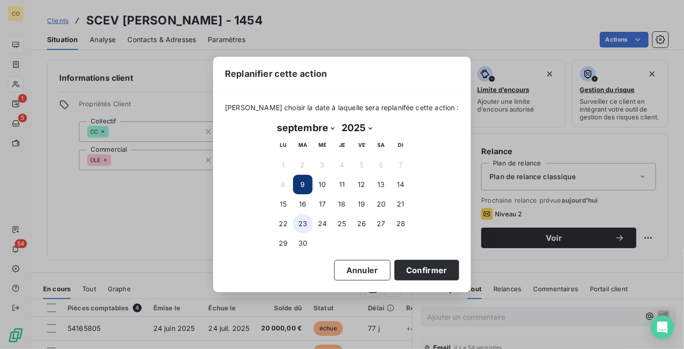
click at [301, 220] on button "23" at bounding box center [303, 224] width 20 height 20
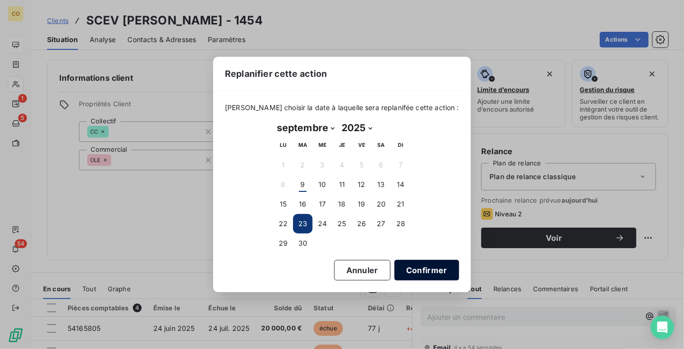
click at [414, 271] on button "Confirmer" at bounding box center [426, 270] width 65 height 21
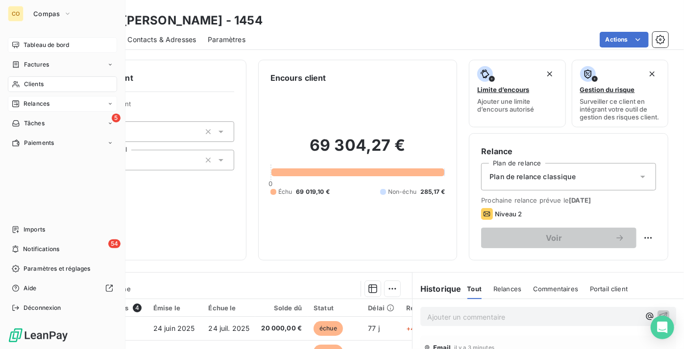
click at [39, 107] on span "Relances" at bounding box center [37, 103] width 26 height 9
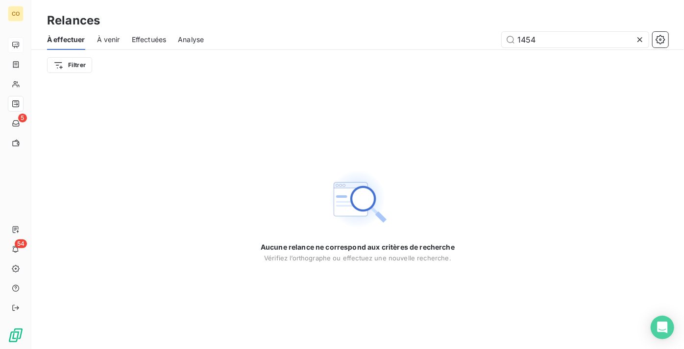
drag, startPoint x: 553, startPoint y: 43, endPoint x: 438, endPoint y: 52, distance: 116.0
click at [438, 52] on div "À effectuer À venir Effectuées Analyse 1454 Filtrer" at bounding box center [357, 54] width 653 height 51
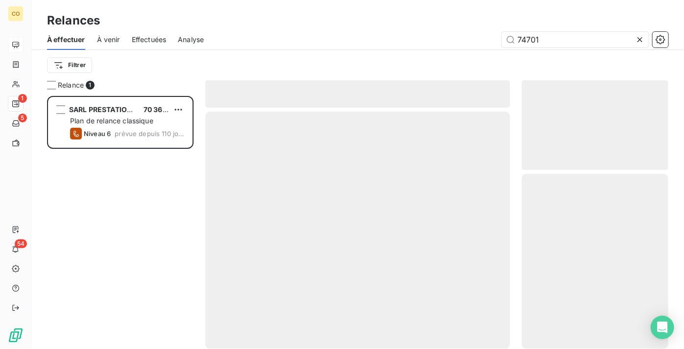
scroll to position [246, 140]
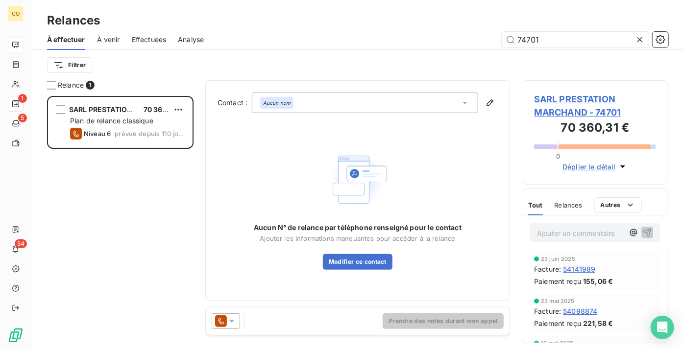
type input "74701"
click at [236, 326] on div at bounding box center [226, 322] width 28 height 16
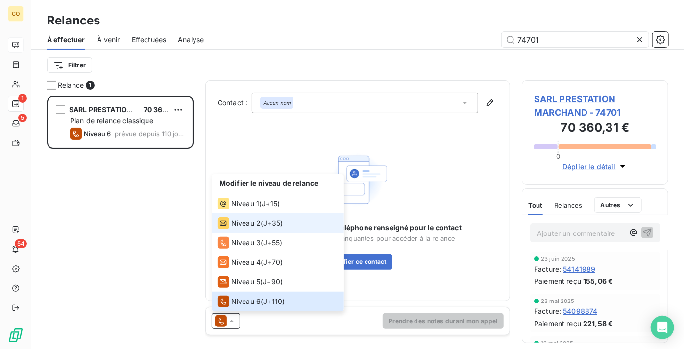
click at [275, 220] on span "J+35 )" at bounding box center [273, 224] width 20 height 10
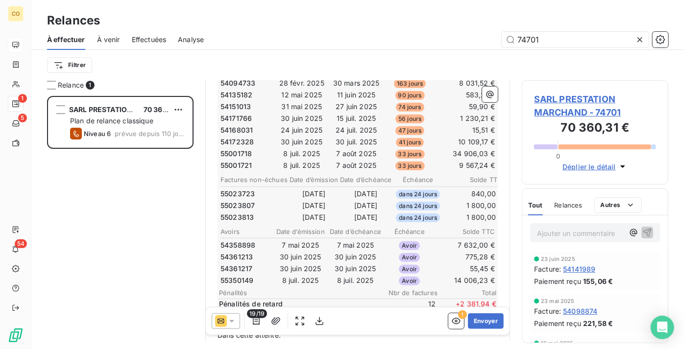
scroll to position [268, 0]
click at [452, 325] on icon "button" at bounding box center [456, 322] width 10 height 10
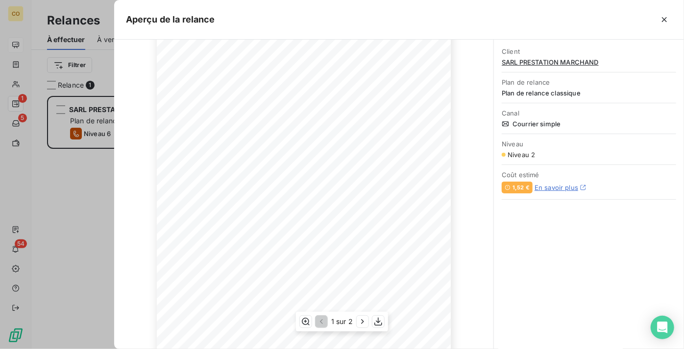
scroll to position [161, 0]
click at [362, 322] on icon "button" at bounding box center [363, 322] width 10 height 10
click at [377, 324] on icon "button" at bounding box center [379, 322] width 10 height 10
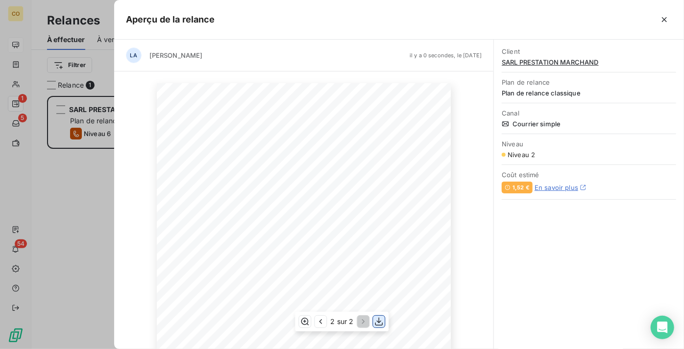
click at [379, 320] on icon "button" at bounding box center [379, 322] width 8 height 8
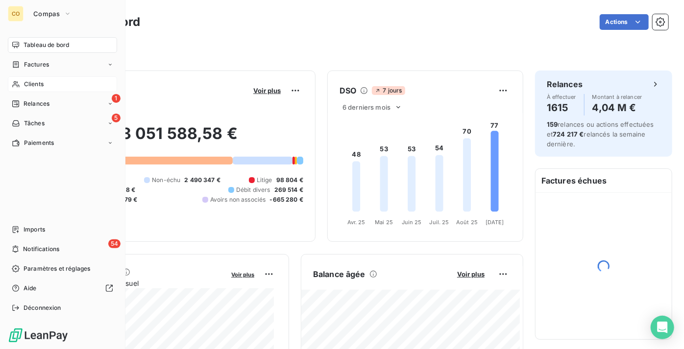
click at [49, 86] on div "Clients" at bounding box center [62, 84] width 109 height 16
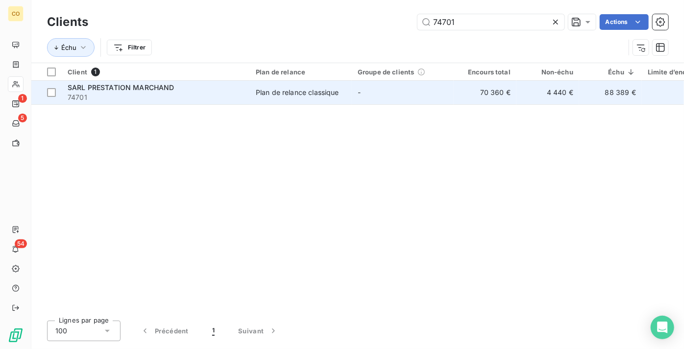
type input "74701"
click at [327, 89] on div "Plan de relance classique" at bounding box center [297, 93] width 83 height 10
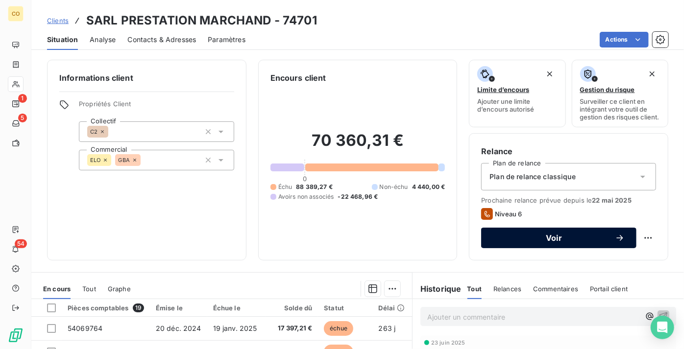
click at [545, 242] on span "Voir" at bounding box center [554, 238] width 122 height 8
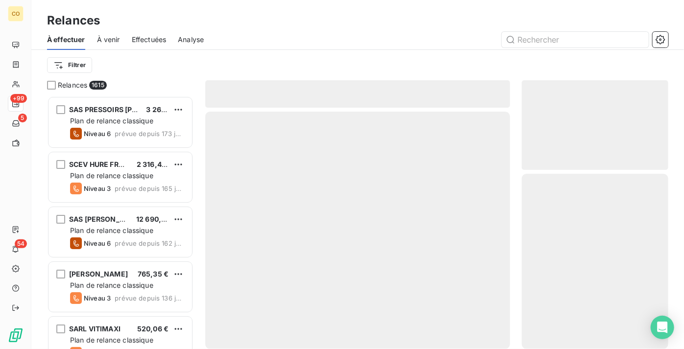
scroll to position [246, 140]
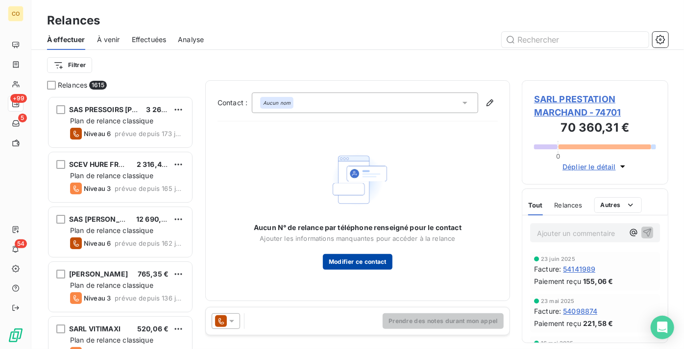
click at [354, 263] on button "Modifier ce contact" at bounding box center [358, 262] width 70 height 16
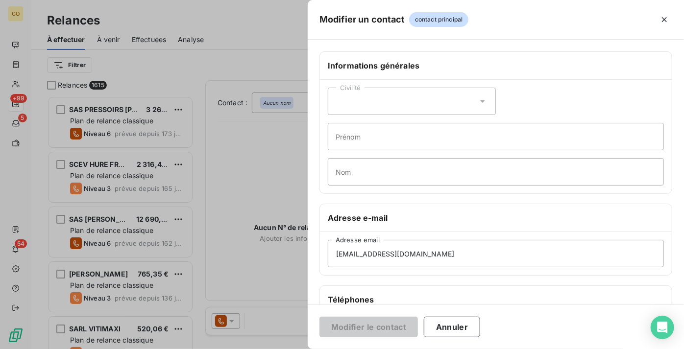
click at [489, 218] on h6 "Adresse e-mail" at bounding box center [496, 218] width 336 height 12
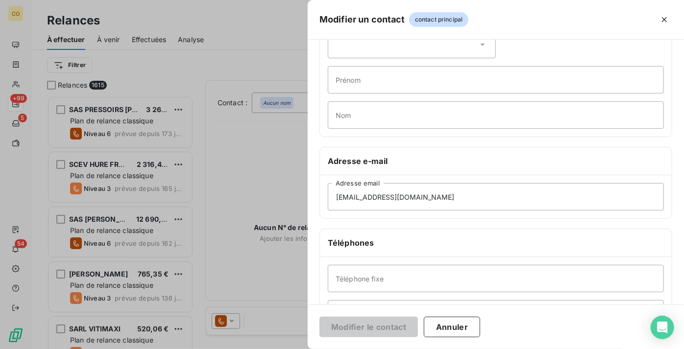
scroll to position [180, 0]
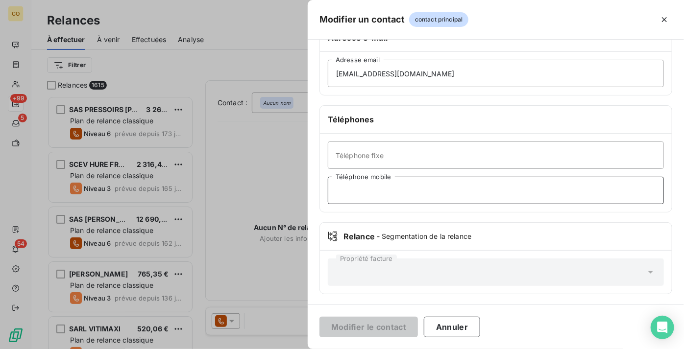
click at [387, 195] on input "Téléphone mobile" at bounding box center [496, 190] width 336 height 27
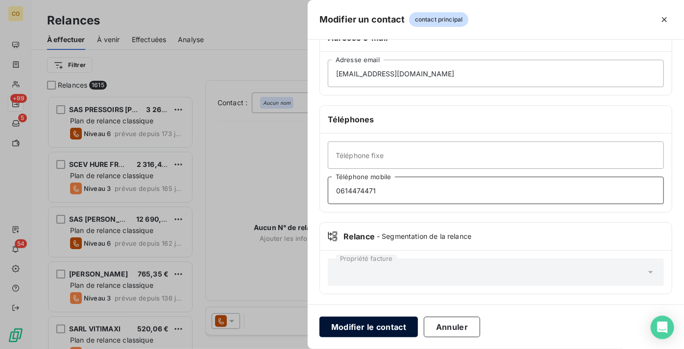
type input "0614474471"
click at [379, 335] on button "Modifier le contact" at bounding box center [368, 327] width 98 height 21
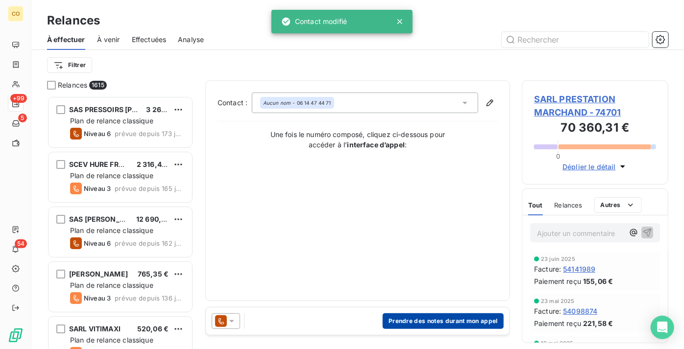
click at [460, 321] on button "Prendre des notes durant mon appel" at bounding box center [443, 322] width 121 height 16
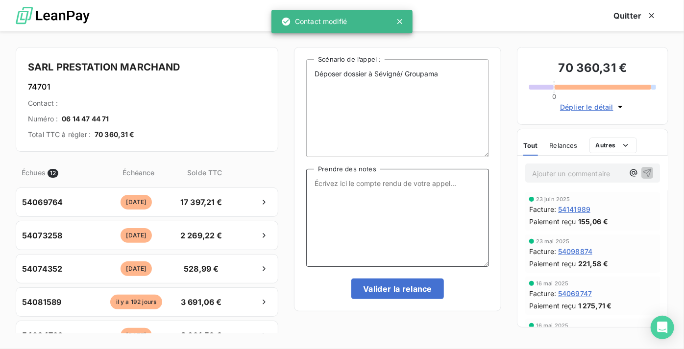
click at [377, 238] on textarea "Prendre des notes" at bounding box center [397, 218] width 183 height 98
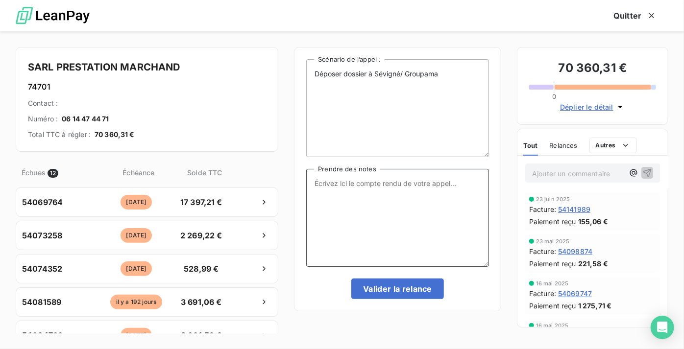
paste textarea "Le 09/09 Mail ADV / GBA relance sur répartition à faire"
type textarea "Le 09/09 Mail ADV / GBA relance sur répartition à faire"
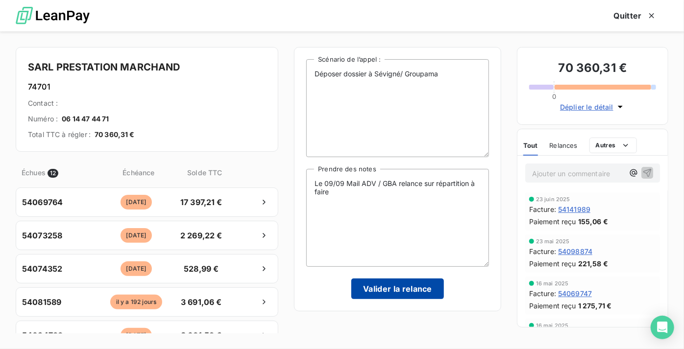
click at [423, 285] on button "Valider la relance" at bounding box center [397, 289] width 93 height 21
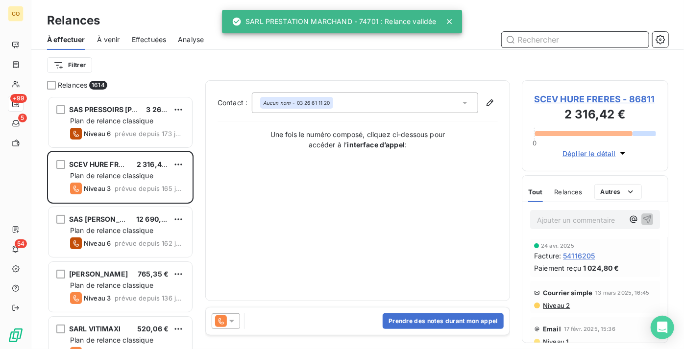
click at [159, 40] on span "Effectuées" at bounding box center [149, 40] width 35 height 10
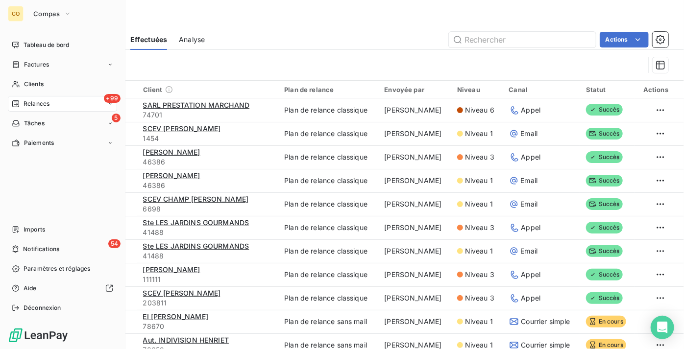
click at [38, 106] on span "Relances" at bounding box center [37, 103] width 26 height 9
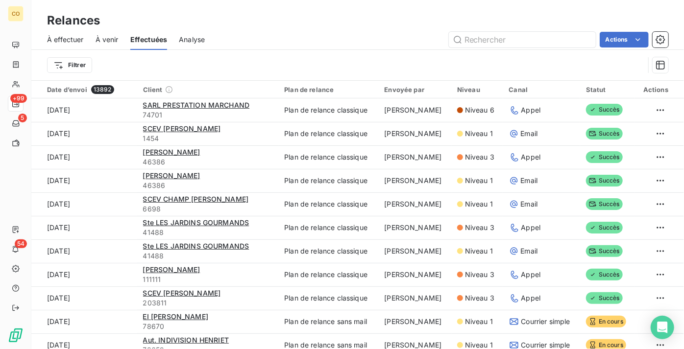
click at [72, 39] on span "À effectuer" at bounding box center [65, 40] width 37 height 10
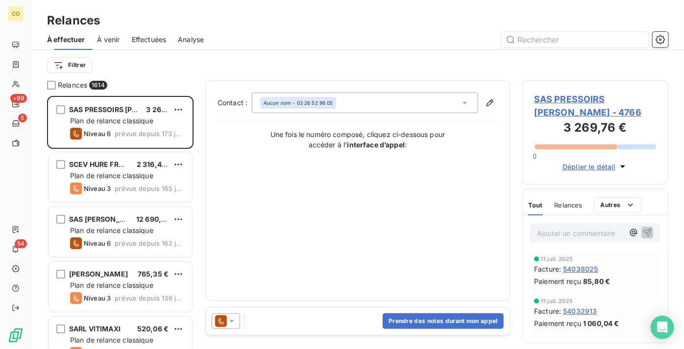
scroll to position [246, 140]
click at [223, 323] on icon at bounding box center [221, 321] width 5 height 6
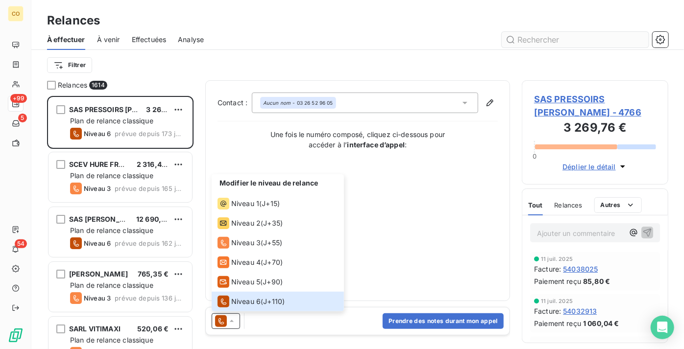
click at [536, 54] on div "Filtrer" at bounding box center [357, 65] width 621 height 30
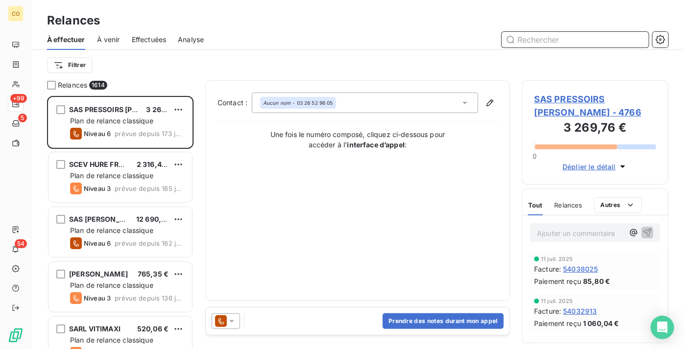
click at [539, 38] on input "text" at bounding box center [575, 40] width 147 height 16
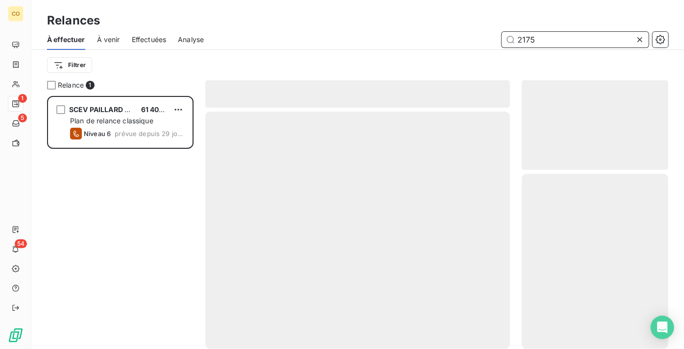
scroll to position [246, 140]
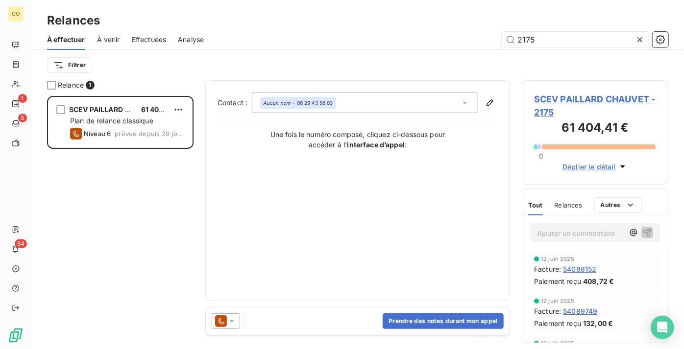
click at [217, 324] on icon at bounding box center [221, 322] width 12 height 12
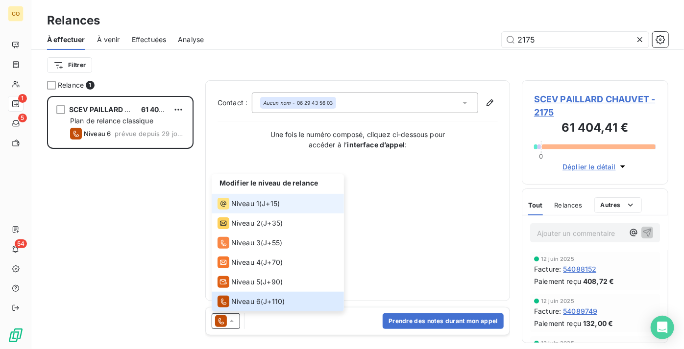
click at [250, 207] on span "Niveau 1" at bounding box center [245, 204] width 28 height 10
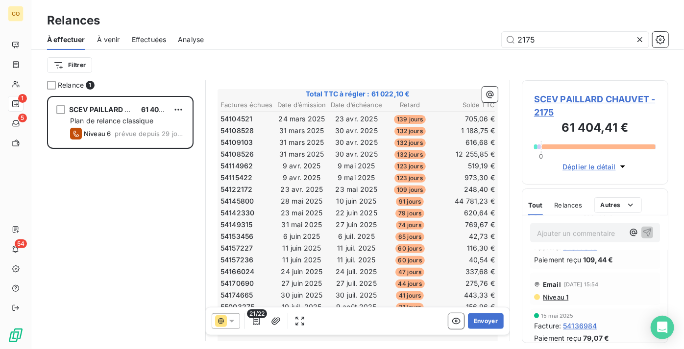
scroll to position [178, 0]
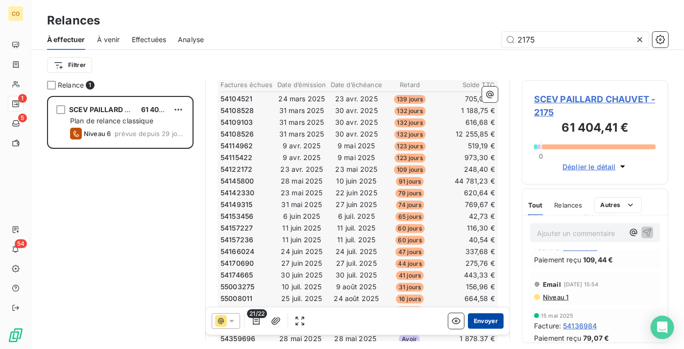
click at [484, 324] on button "Envoyer" at bounding box center [486, 322] width 36 height 16
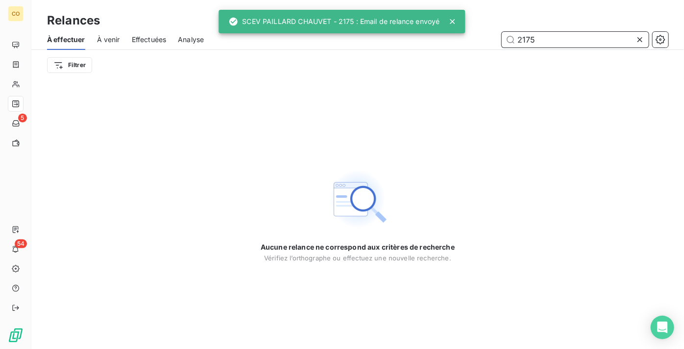
drag, startPoint x: 581, startPoint y: 40, endPoint x: 211, endPoint y: 8, distance: 371.8
click at [211, 8] on div "Relances À effectuer À venir Effectuées Analyse 2175 Filtrer" at bounding box center [357, 40] width 653 height 80
type input "1914"
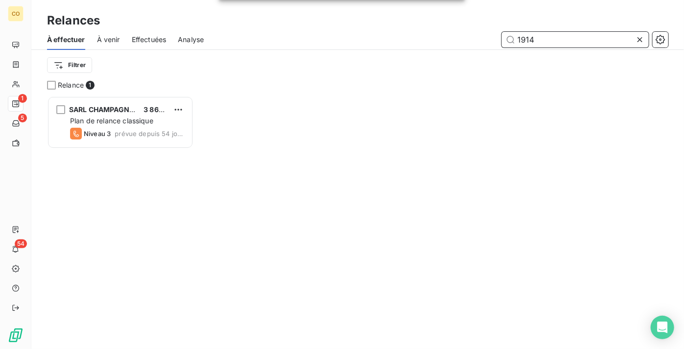
scroll to position [7, 7]
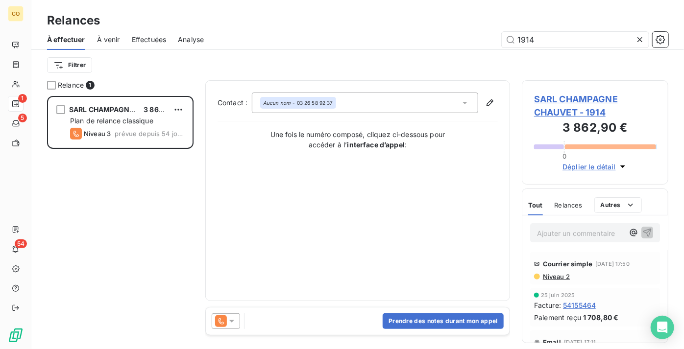
click at [228, 318] on icon at bounding box center [232, 322] width 10 height 10
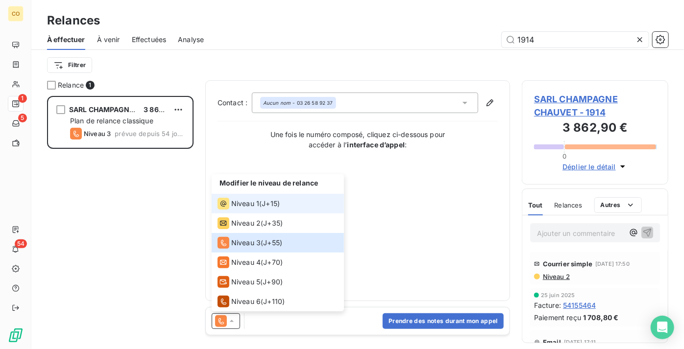
click at [256, 206] on span "Niveau 1" at bounding box center [245, 204] width 28 height 10
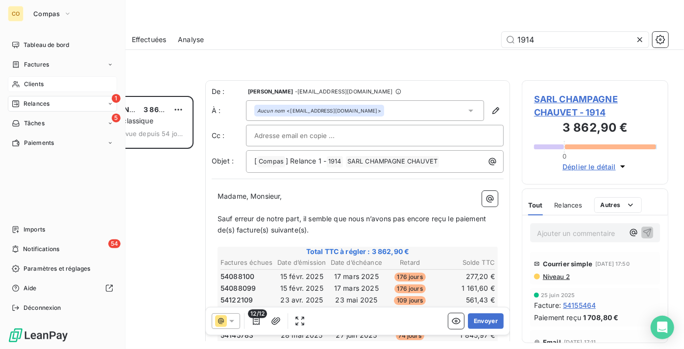
click at [26, 86] on span "Clients" at bounding box center [34, 84] width 20 height 9
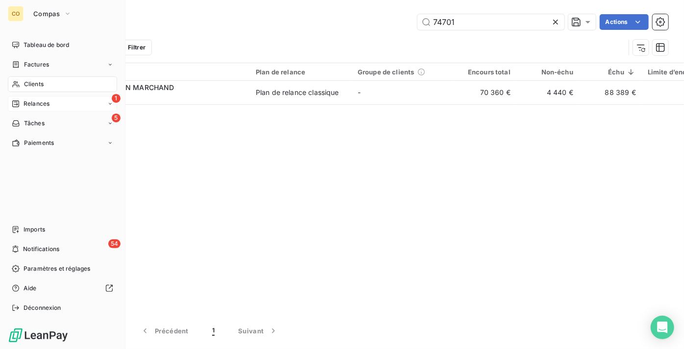
click at [49, 103] on span "Relances" at bounding box center [37, 103] width 26 height 9
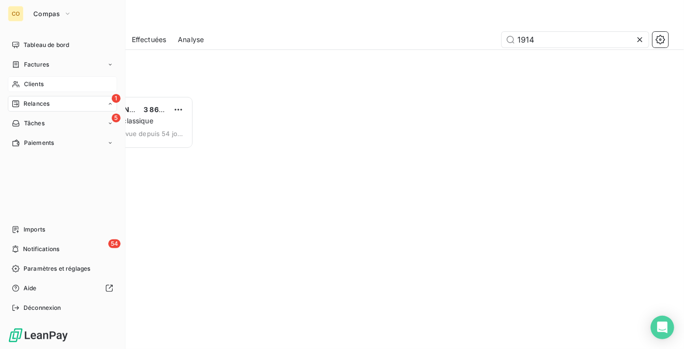
scroll to position [246, 140]
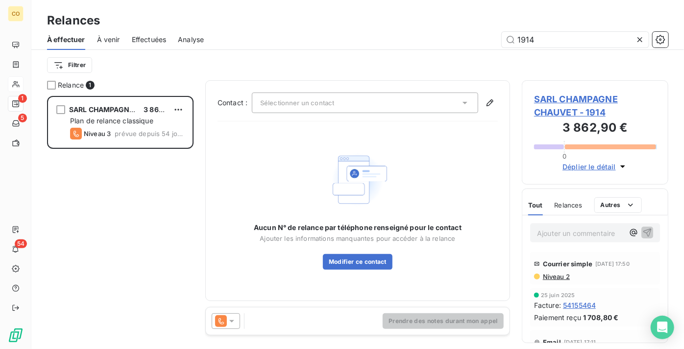
click at [157, 42] on span "Effectuées" at bounding box center [149, 40] width 35 height 10
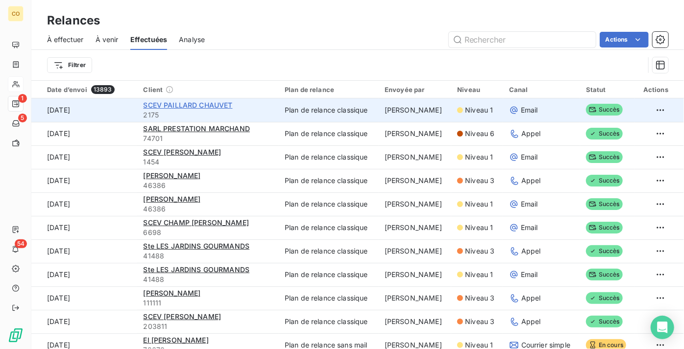
click at [218, 105] on span "SCEV PAILLARD CHAUVET" at bounding box center [187, 105] width 89 height 8
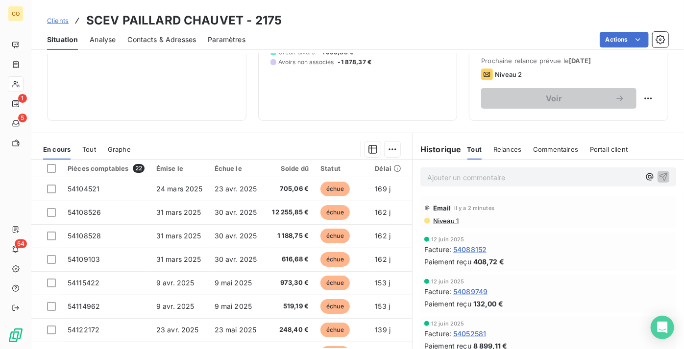
scroll to position [175, 0]
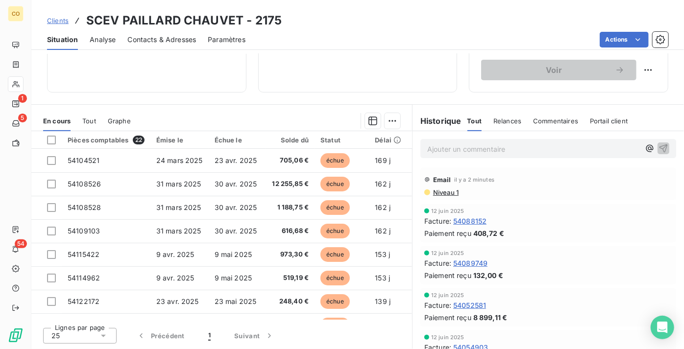
click at [445, 193] on span "Niveau 1" at bounding box center [445, 193] width 26 height 8
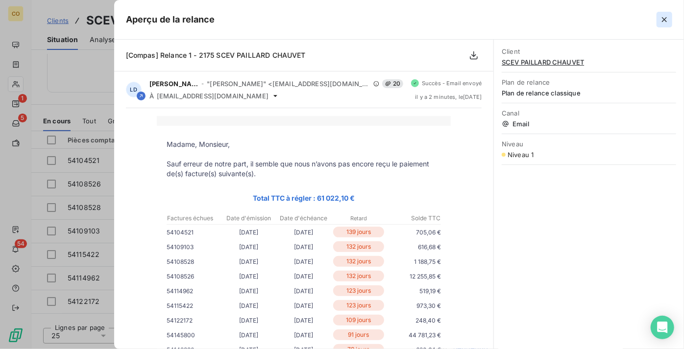
click at [663, 24] on icon "button" at bounding box center [665, 20] width 10 height 10
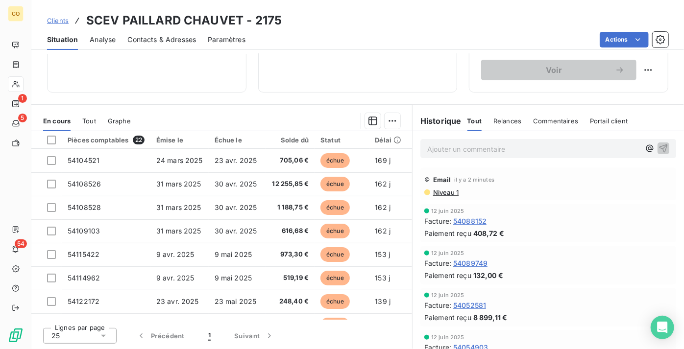
click at [345, 330] on div "Lignes par page 25 Précédent 1 Suivant" at bounding box center [221, 334] width 381 height 29
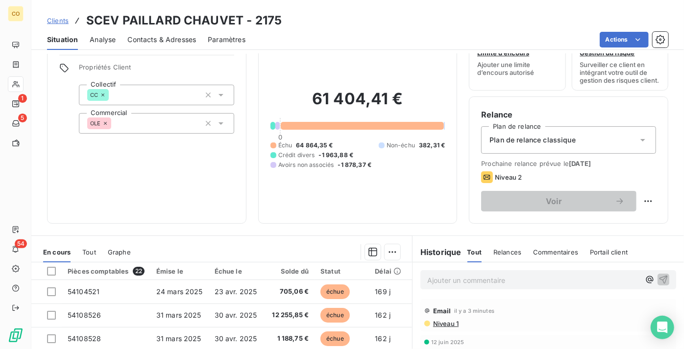
scroll to position [0, 0]
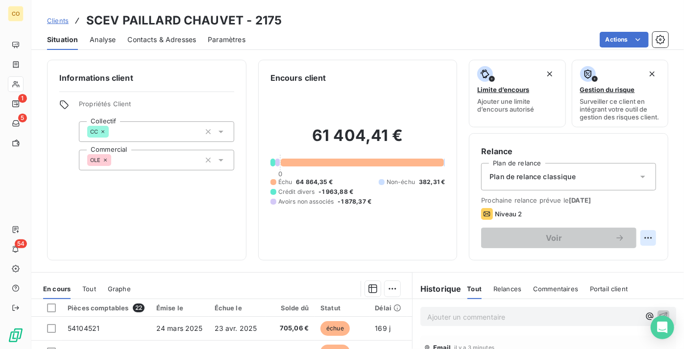
click at [649, 246] on html "CO 1 5 54 Clients SCEV PAILLARD CHAUVET - 2175 Situation Analyse Contacts & Adr…" at bounding box center [342, 174] width 684 height 349
click at [629, 266] on div "Replanifier cette action" at bounding box center [602, 267] width 88 height 16
select select "8"
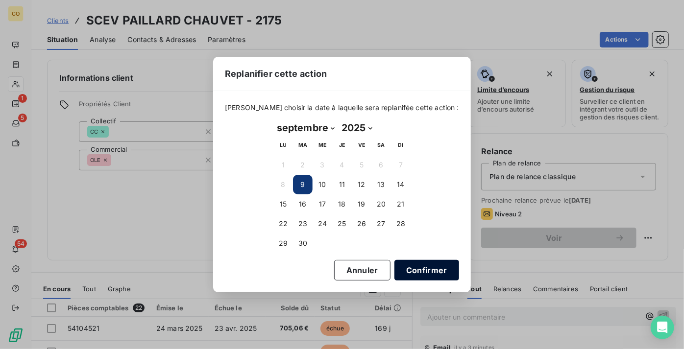
click at [428, 277] on button "Confirmer" at bounding box center [426, 270] width 65 height 21
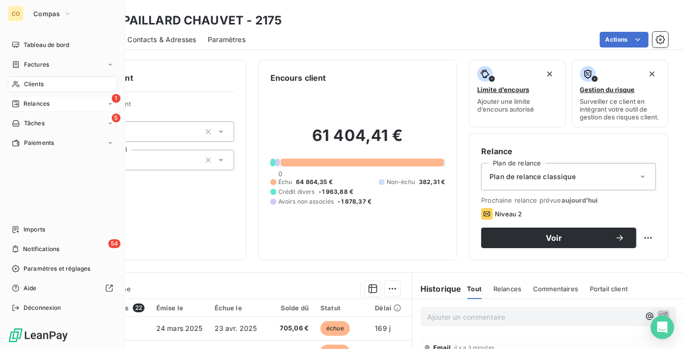
click at [25, 101] on span "Relances" at bounding box center [37, 103] width 26 height 9
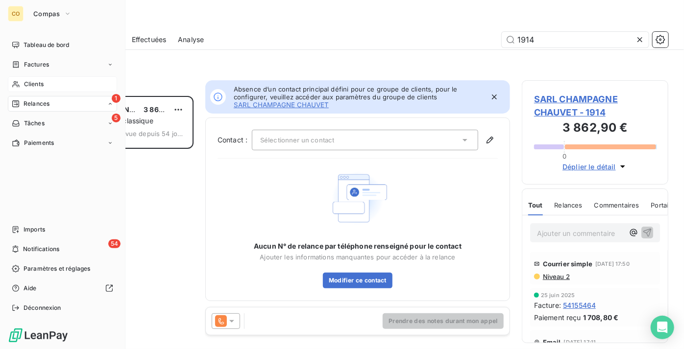
scroll to position [7, 7]
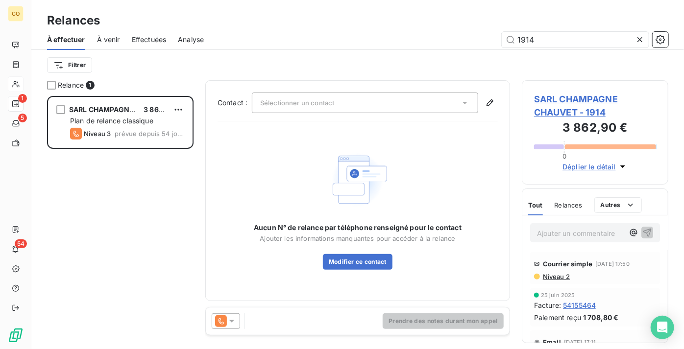
drag, startPoint x: 565, startPoint y: 35, endPoint x: 380, endPoint y: 28, distance: 185.4
click at [380, 28] on div "Relances À effectuer À venir Effectuées Analyse 1914 Filtrer" at bounding box center [357, 40] width 653 height 80
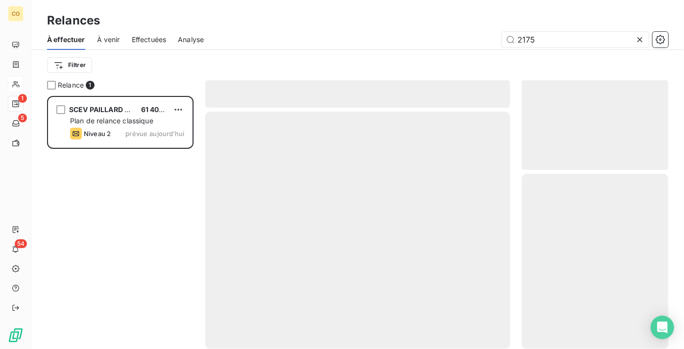
scroll to position [246, 140]
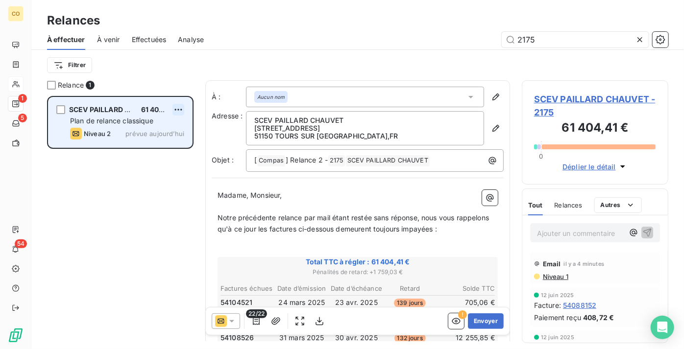
type input "2175"
click at [177, 110] on html "CO 1 5 54 Relances À effectuer À venir Effectuées Analyse 2175 Filtrer Relance …" at bounding box center [342, 174] width 684 height 349
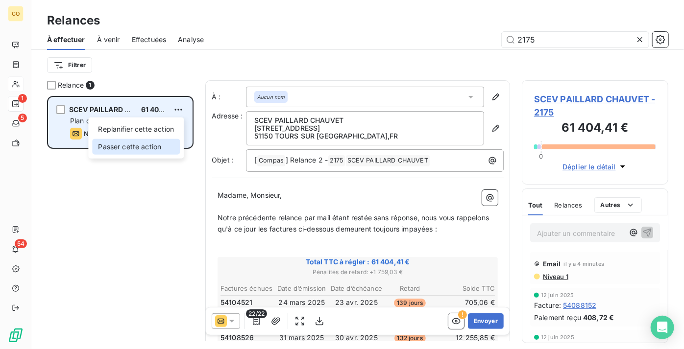
click at [166, 141] on div "Passer cette action" at bounding box center [136, 147] width 88 height 16
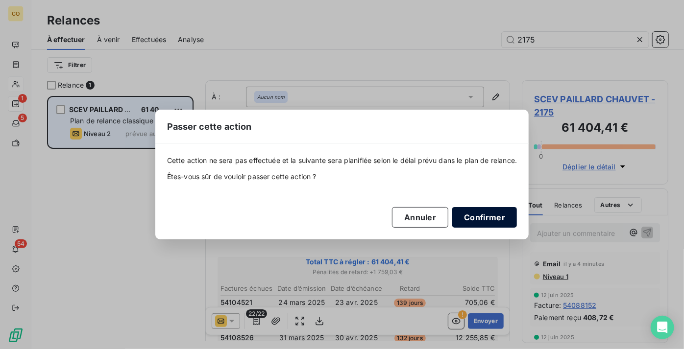
click at [481, 217] on button "Confirmer" at bounding box center [484, 217] width 65 height 21
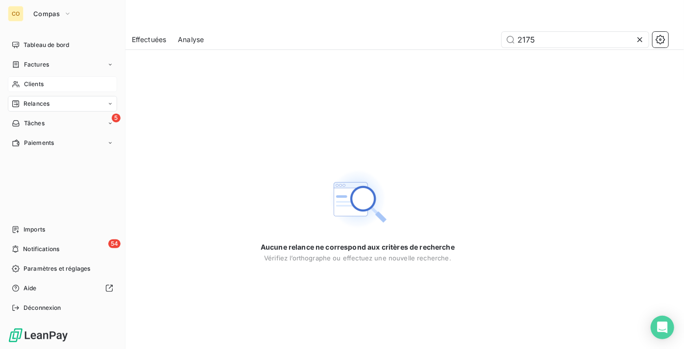
click at [17, 88] on icon at bounding box center [16, 84] width 8 height 8
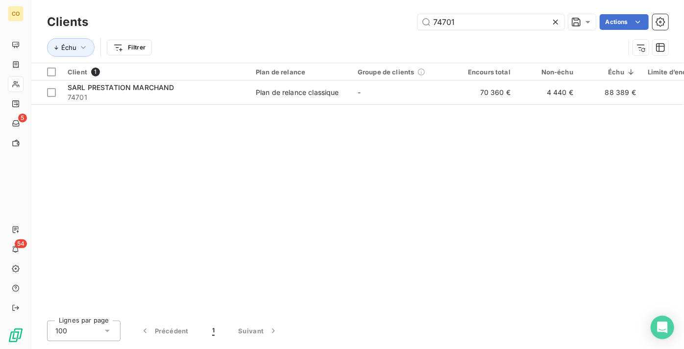
drag, startPoint x: 474, startPoint y: 26, endPoint x: 318, endPoint y: 14, distance: 157.3
click at [321, 14] on div "74701 Actions" at bounding box center [384, 22] width 568 height 16
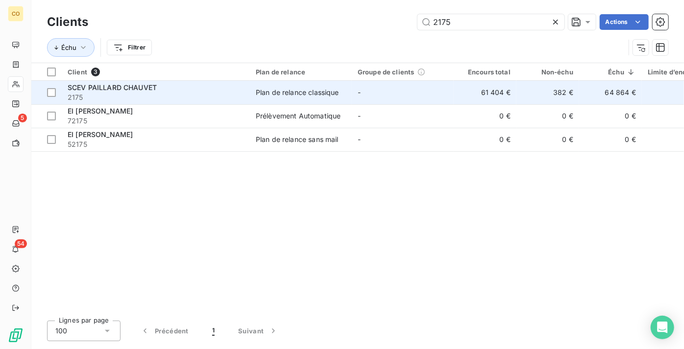
type input "2175"
click at [135, 88] on span "SCEV PAILLARD CHAUVET" at bounding box center [112, 87] width 89 height 8
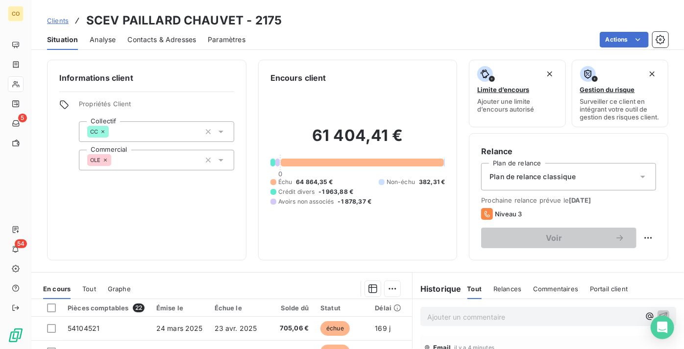
click at [62, 21] on span "Clients" at bounding box center [58, 21] width 22 height 8
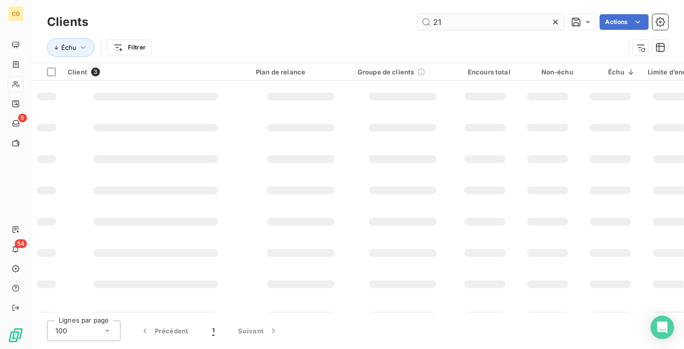
type input "2"
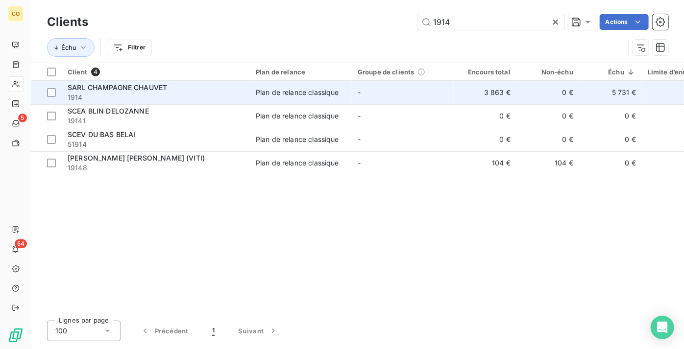
type input "1914"
click at [168, 96] on span "1914" at bounding box center [156, 98] width 176 height 10
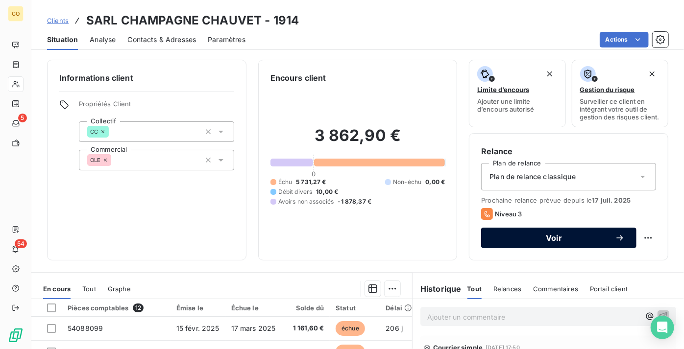
click at [545, 242] on span "Voir" at bounding box center [554, 238] width 122 height 8
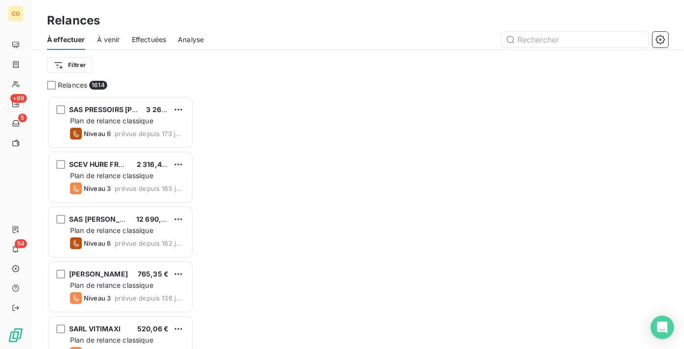
scroll to position [7, 7]
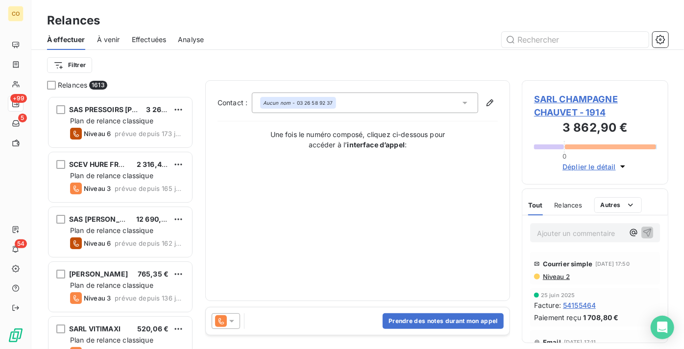
click at [225, 318] on icon at bounding box center [221, 322] width 12 height 12
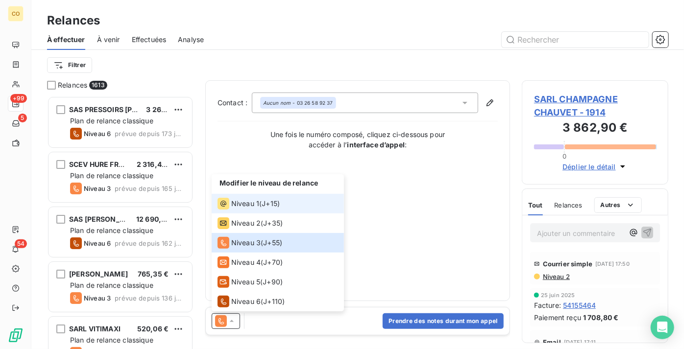
click at [256, 199] on span "Niveau 1" at bounding box center [245, 204] width 28 height 10
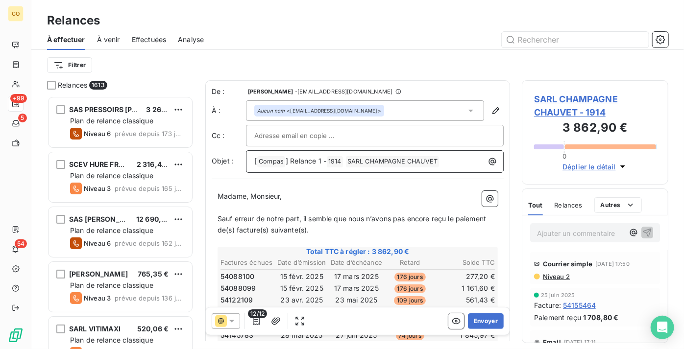
click at [314, 162] on span "] Relance 1 -" at bounding box center [306, 161] width 41 height 8
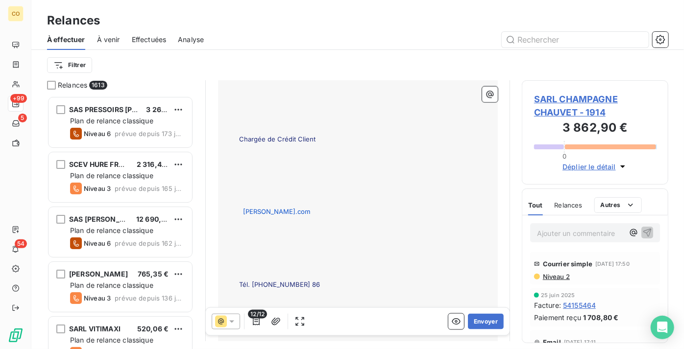
scroll to position [713, 0]
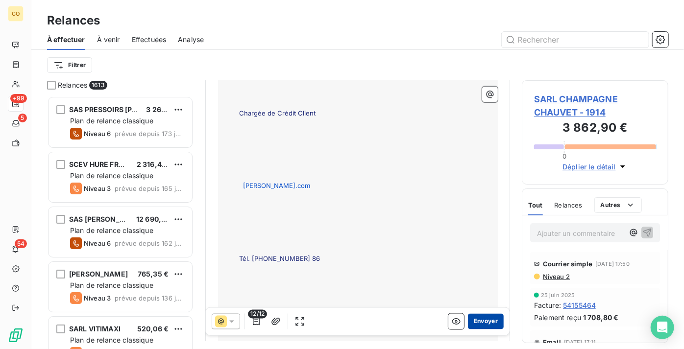
click at [478, 320] on button "Envoyer" at bounding box center [486, 322] width 36 height 16
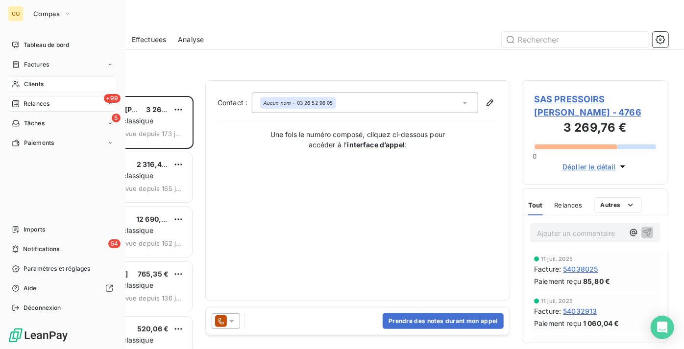
click at [63, 89] on div "Clients" at bounding box center [62, 84] width 109 height 16
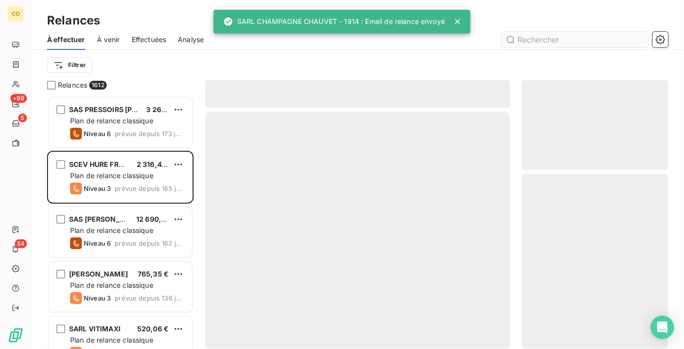
scroll to position [246, 140]
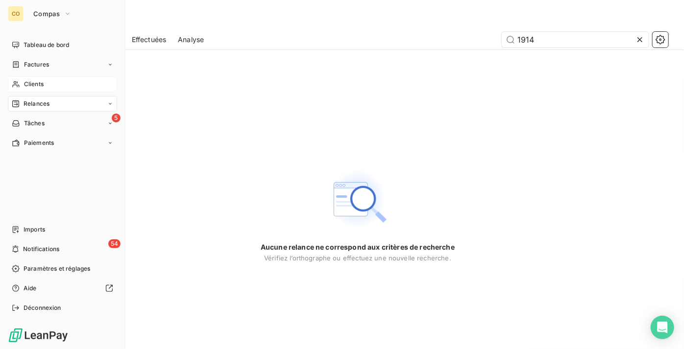
type input "1914"
click at [49, 84] on div "Clients" at bounding box center [62, 84] width 109 height 16
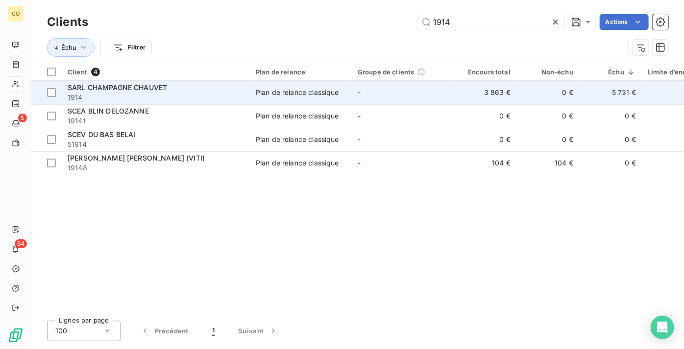
click at [104, 94] on span "1914" at bounding box center [156, 98] width 176 height 10
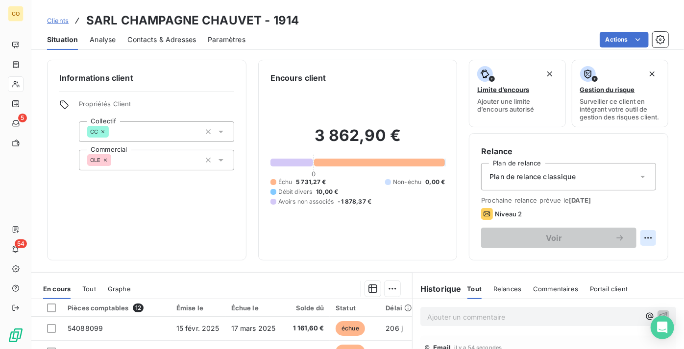
click at [638, 245] on html "CO 5 54 Clients SARL CHAMPAGNE CHAUVET - 1914 Situation Analyse Contacts & Adre…" at bounding box center [342, 174] width 684 height 349
click at [611, 260] on div "Replanifier cette action" at bounding box center [602, 267] width 88 height 16
select select "8"
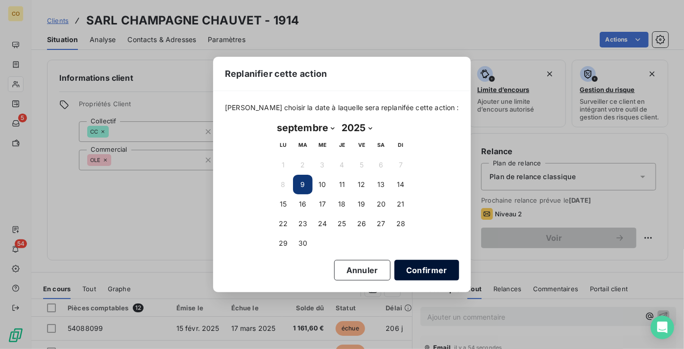
click at [405, 278] on button "Confirmer" at bounding box center [426, 270] width 65 height 21
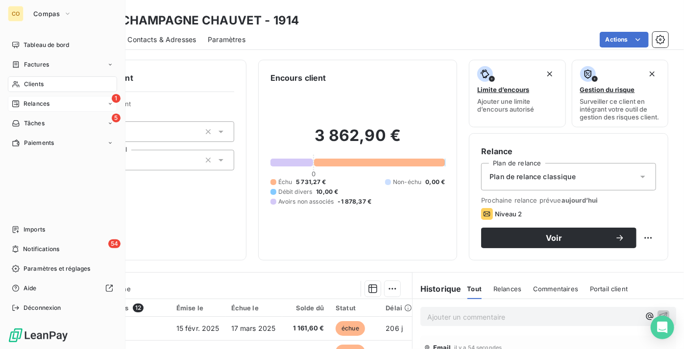
click at [64, 103] on div "1 Relances" at bounding box center [62, 104] width 109 height 16
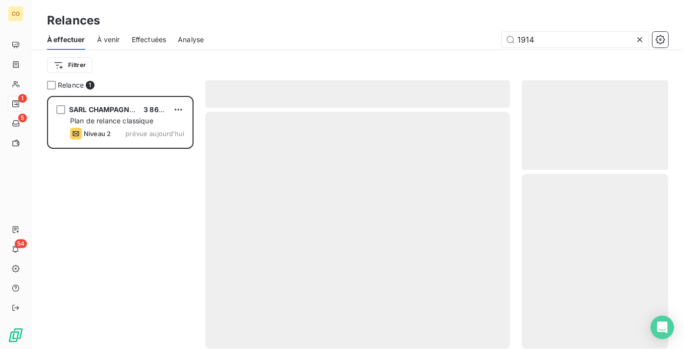
scroll to position [246, 140]
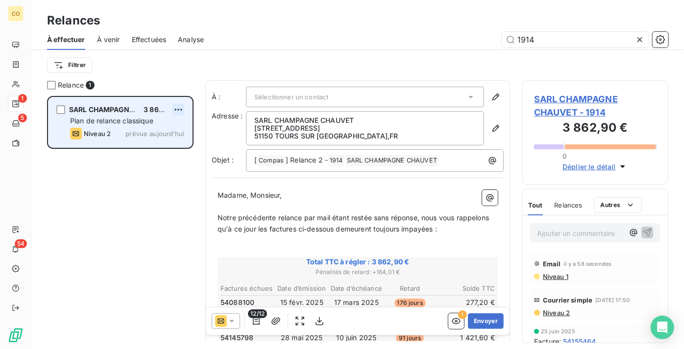
click at [178, 105] on html "CO 1 5 54 Relances À effectuer À venir Effectuées Analyse 1914 Filtrer Relance …" at bounding box center [342, 174] width 684 height 349
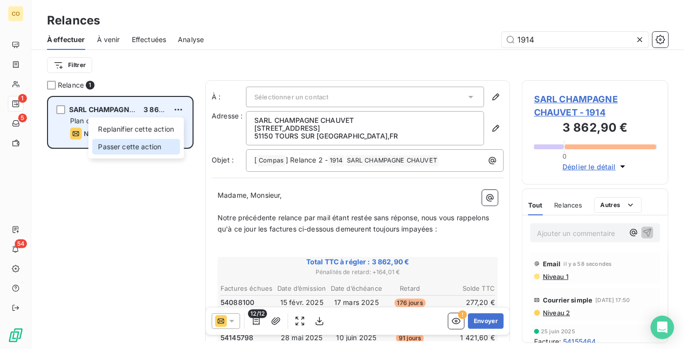
click at [162, 143] on div "Passer cette action" at bounding box center [136, 147] width 88 height 16
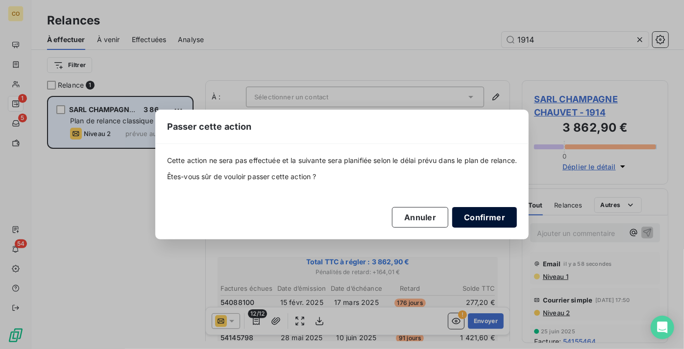
click at [495, 215] on button "Confirmer" at bounding box center [484, 217] width 65 height 21
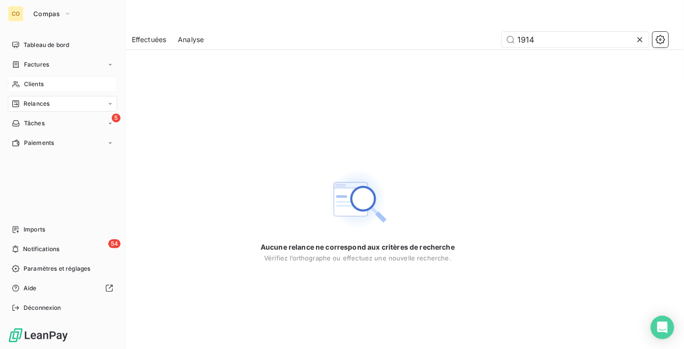
click at [49, 81] on div "Clients" at bounding box center [62, 84] width 109 height 16
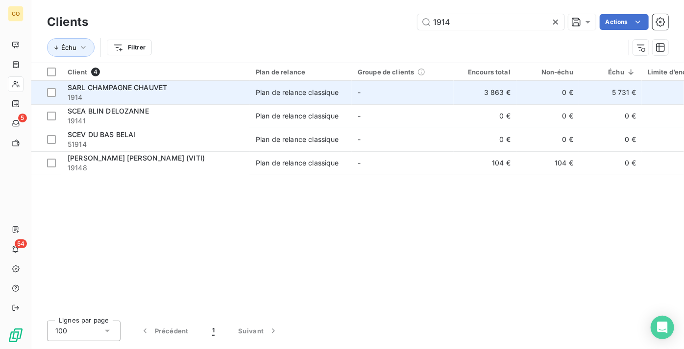
click at [145, 87] on span "SARL CHAMPAGNE CHAUVET" at bounding box center [117, 87] width 99 height 8
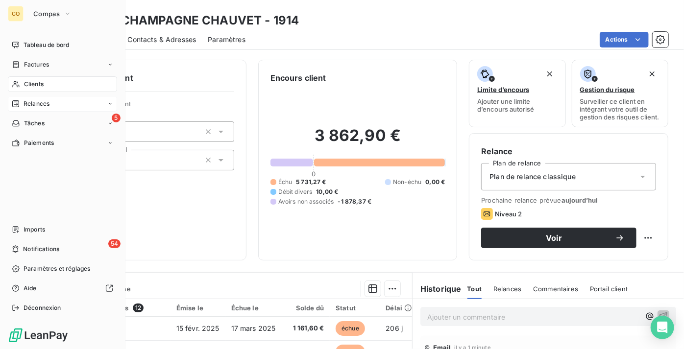
click at [43, 102] on span "Relances" at bounding box center [37, 103] width 26 height 9
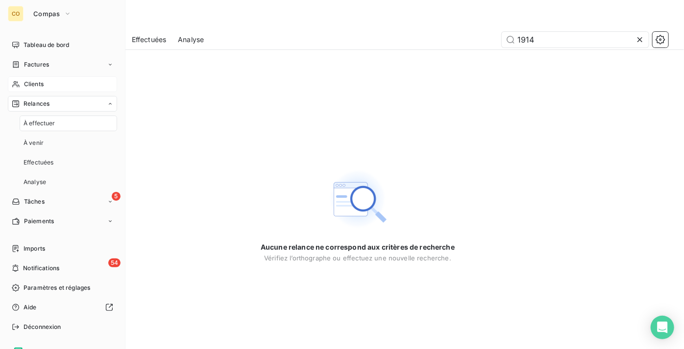
click at [46, 85] on div "Clients" at bounding box center [62, 84] width 109 height 16
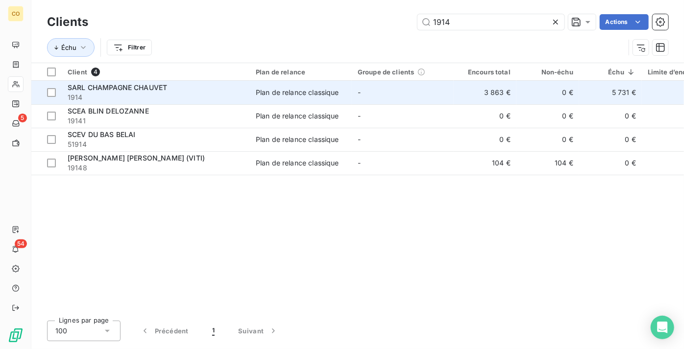
click at [208, 95] on span "1914" at bounding box center [156, 98] width 176 height 10
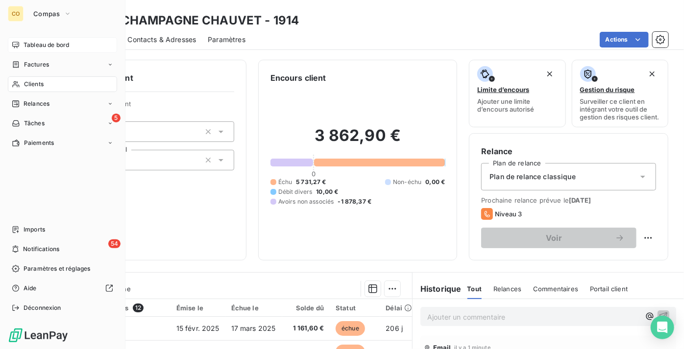
click at [45, 45] on span "Tableau de bord" at bounding box center [47, 45] width 46 height 9
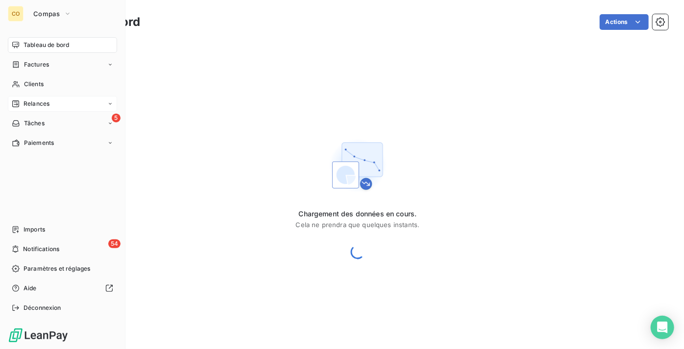
click at [40, 102] on span "Relances" at bounding box center [37, 103] width 26 height 9
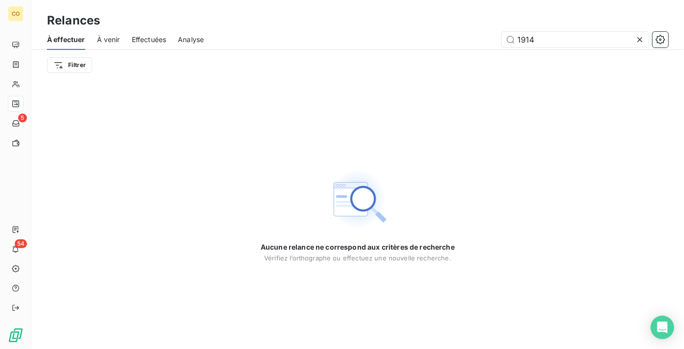
click at [640, 37] on icon at bounding box center [640, 40] width 10 height 10
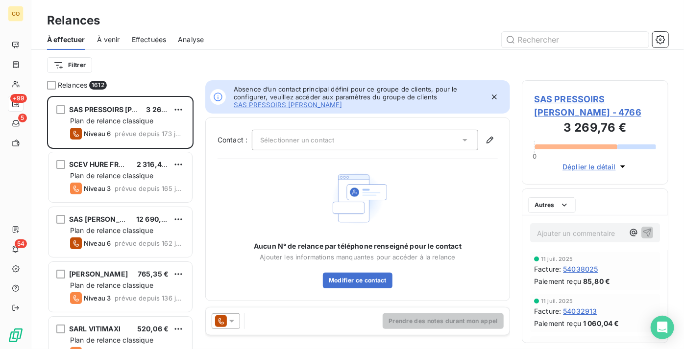
scroll to position [246, 140]
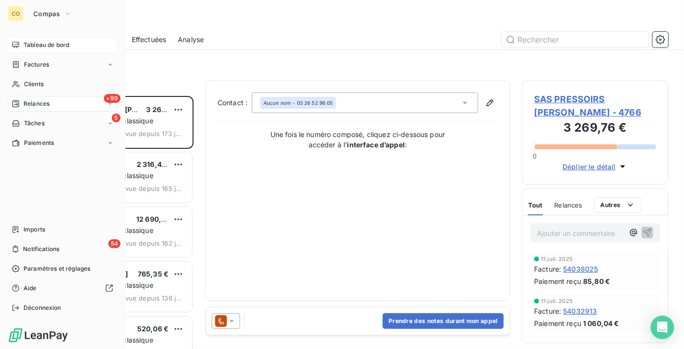
click at [42, 46] on span "Tableau de bord" at bounding box center [47, 45] width 46 height 9
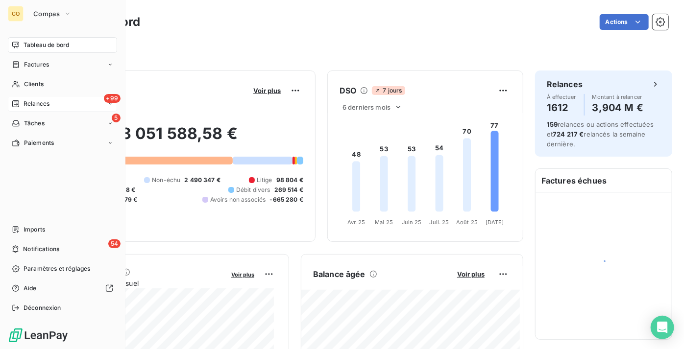
click at [59, 103] on div "+99 Relances" at bounding box center [62, 104] width 109 height 16
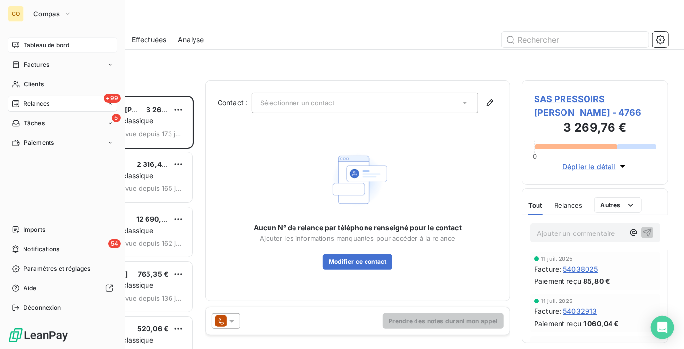
scroll to position [246, 140]
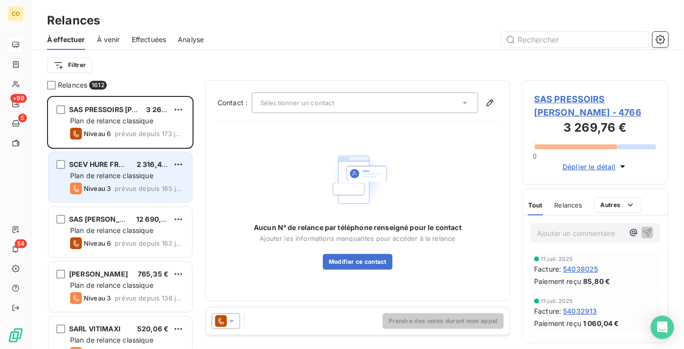
click at [131, 162] on div "SCEV HURE FRERES 2 316,42 €" at bounding box center [127, 164] width 114 height 9
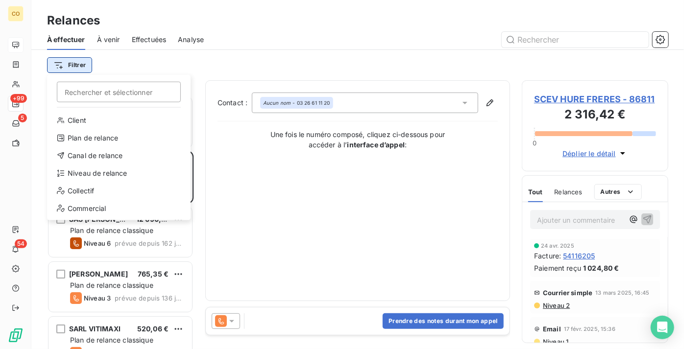
click at [84, 69] on html "CO +99 5 54 Relances À effectuer À venir Effectuées Analyse Filtrer Rechercher …" at bounding box center [342, 174] width 684 height 349
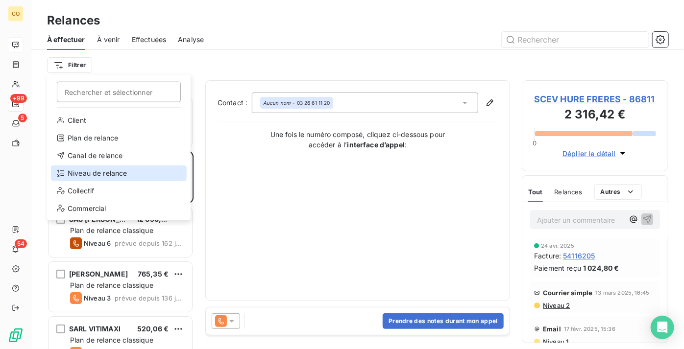
click at [114, 174] on div "Niveau de relance" at bounding box center [119, 174] width 136 height 16
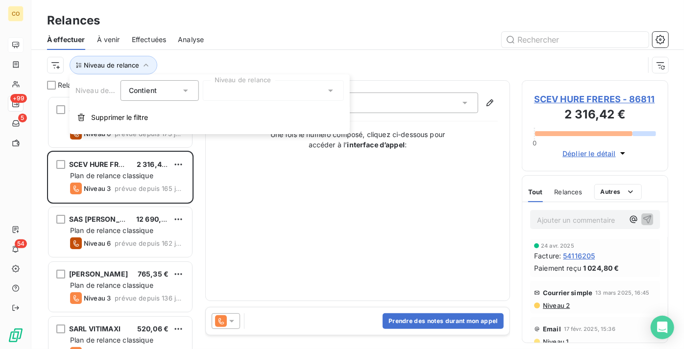
click at [278, 99] on div at bounding box center [273, 90] width 141 height 21
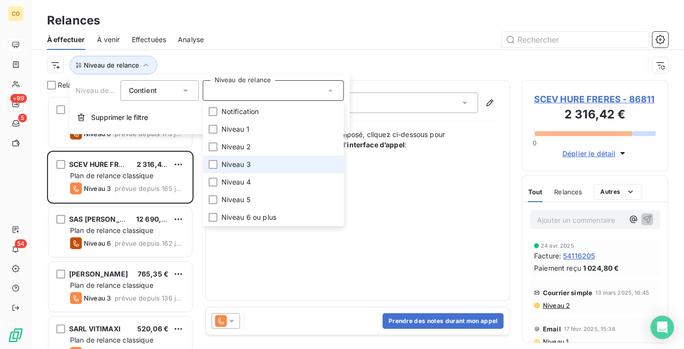
click at [268, 161] on li "Niveau 3" at bounding box center [273, 165] width 141 height 18
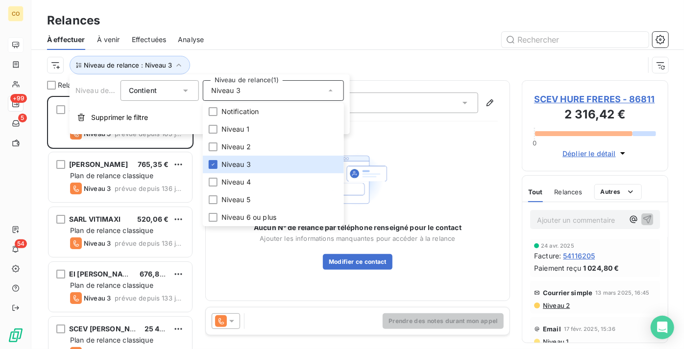
scroll to position [246, 140]
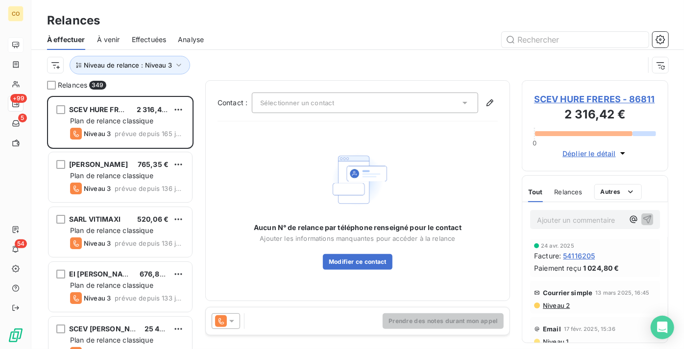
click at [323, 38] on div at bounding box center [442, 40] width 453 height 16
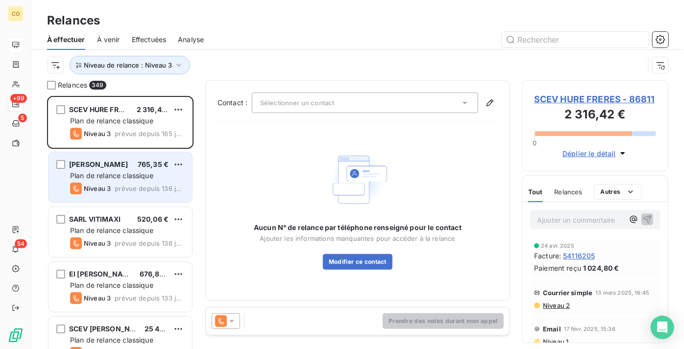
click at [107, 193] on div "Niveau 3" at bounding box center [90, 189] width 41 height 12
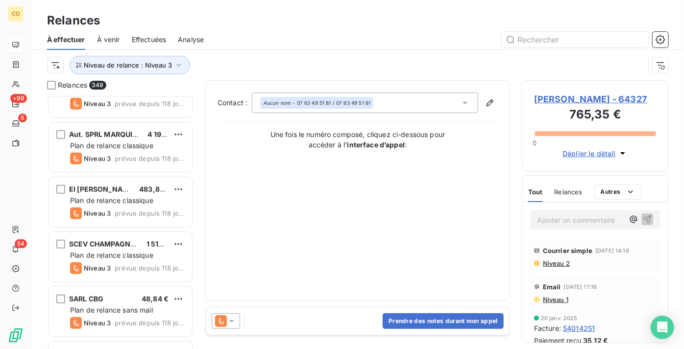
scroll to position [802, 0]
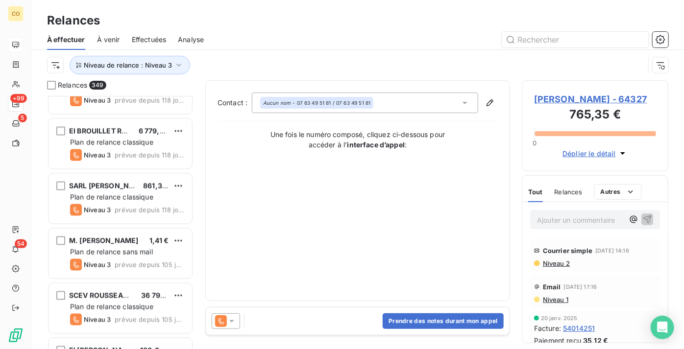
click at [122, 234] on div "M. WARSEMANN RODOLPHE 1,41 € Plan de relance sans mail Niveau 3 prévue depuis 1…" at bounding box center [121, 254] width 144 height 50
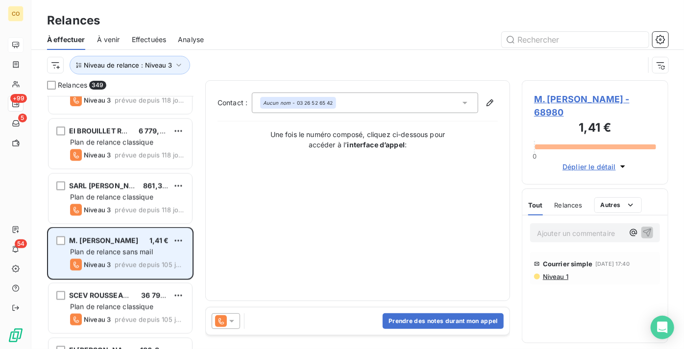
click at [115, 255] on span "Plan de relance sans mail" at bounding box center [111, 252] width 83 height 8
click at [175, 238] on html "CO +99 5 54 Relances À effectuer À venir Effectuées Analyse Niveau de relance :…" at bounding box center [342, 174] width 684 height 349
click at [167, 261] on div "Replanifier cette action" at bounding box center [136, 261] width 88 height 16
select select "8"
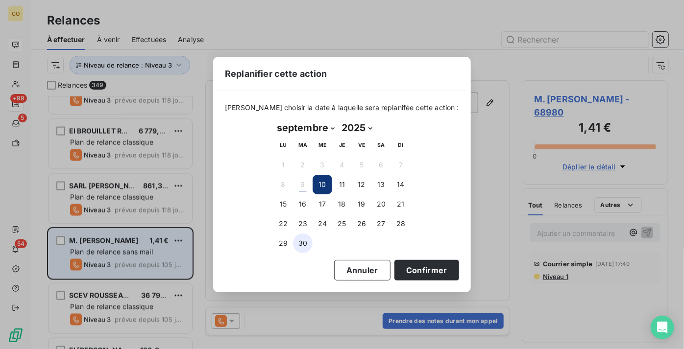
click at [303, 240] on button "30" at bounding box center [303, 244] width 20 height 20
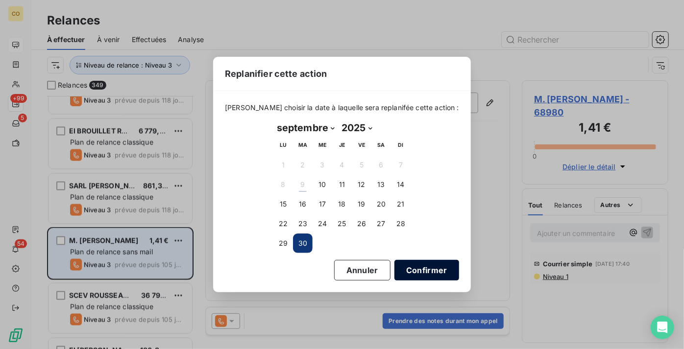
click at [416, 267] on button "Confirmer" at bounding box center [426, 270] width 65 height 21
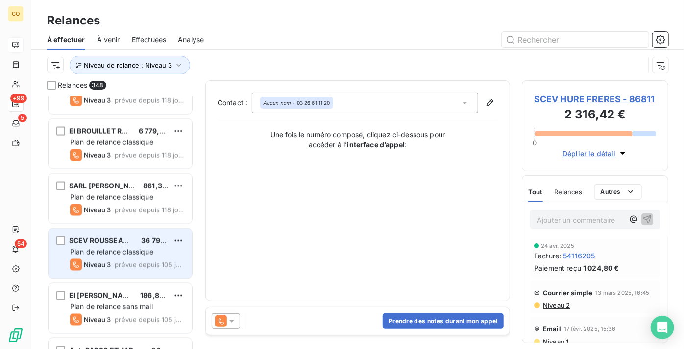
click at [138, 257] on div "SCEV ROUSSEAUX FRESNET 36 798,03 € Plan de relance classique Niveau 3 prévue de…" at bounding box center [121, 254] width 144 height 50
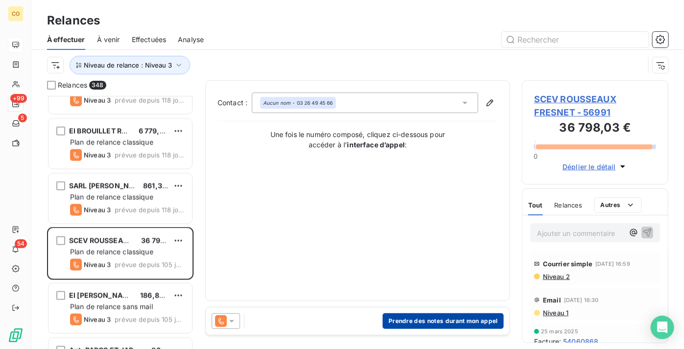
click at [458, 319] on button "Prendre des notes durant mon appel" at bounding box center [443, 322] width 121 height 16
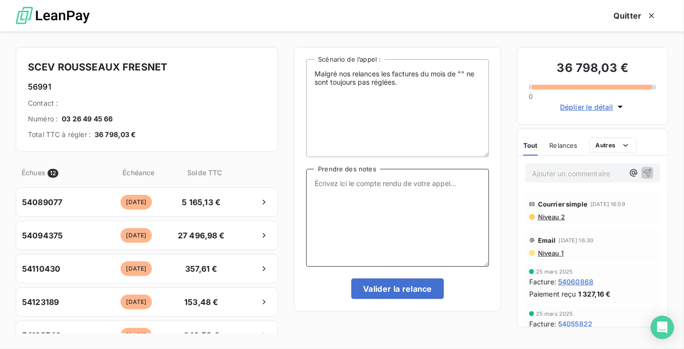
click at [401, 187] on textarea "Prendre des notes" at bounding box center [397, 218] width 183 height 98
paste textarea "Le 09/09 Relance Tél : Mme en ligne va s'en occuper s'excuse elle vient de fair…"
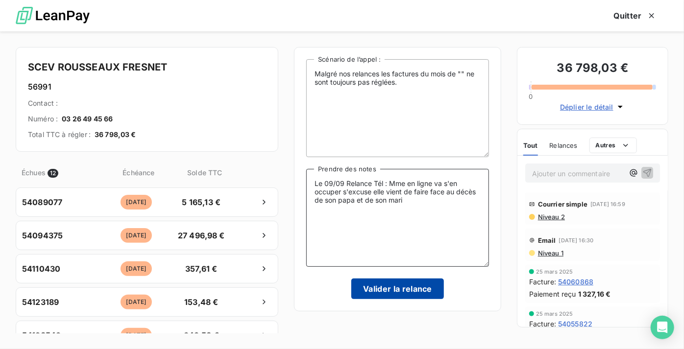
type textarea "Le 09/09 Relance Tél : Mme en ligne va s'en occuper s'excuse elle vient de fair…"
click at [405, 290] on button "Valider la relance" at bounding box center [397, 289] width 93 height 21
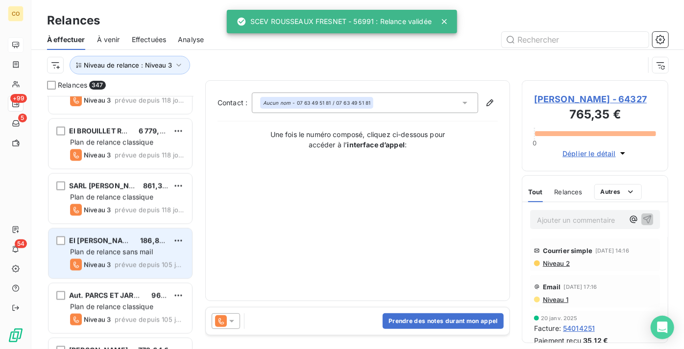
click at [94, 252] on span "Plan de relance sans mail" at bounding box center [111, 252] width 83 height 8
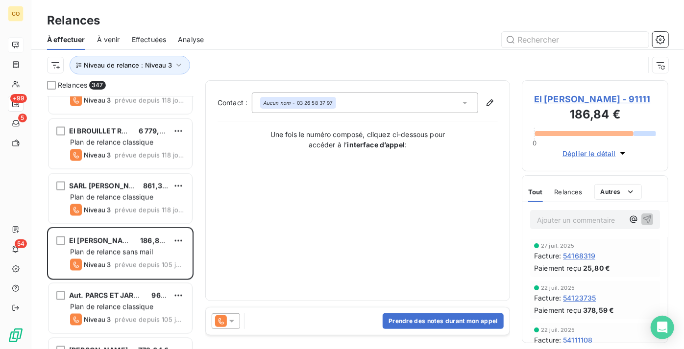
click at [236, 322] on div at bounding box center [226, 322] width 28 height 16
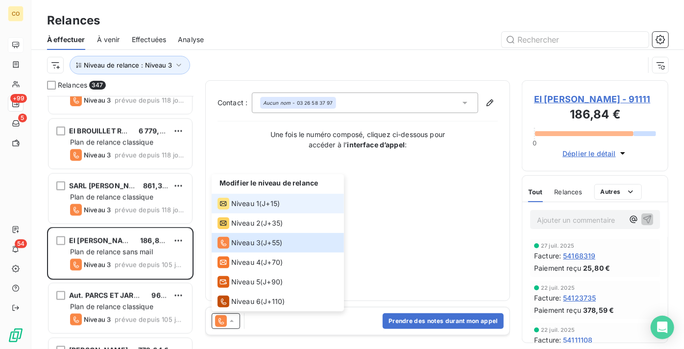
click at [256, 205] on span "Niveau 1" at bounding box center [245, 204] width 28 height 10
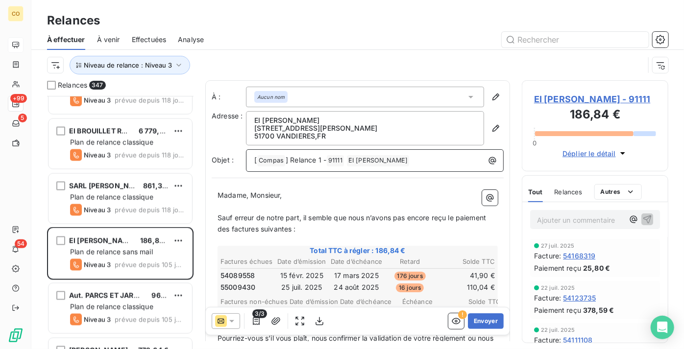
click at [321, 161] on span "] Relance 1 -" at bounding box center [306, 160] width 41 height 8
click at [196, 320] on div "Relances 347 SCEV CHAMPAGNE M DEMIERE 1 512,79 € Plan de relance classique Nive…" at bounding box center [357, 214] width 653 height 269
click at [597, 95] on span "EI PAILLE Anthony - 91111" at bounding box center [595, 99] width 122 height 13
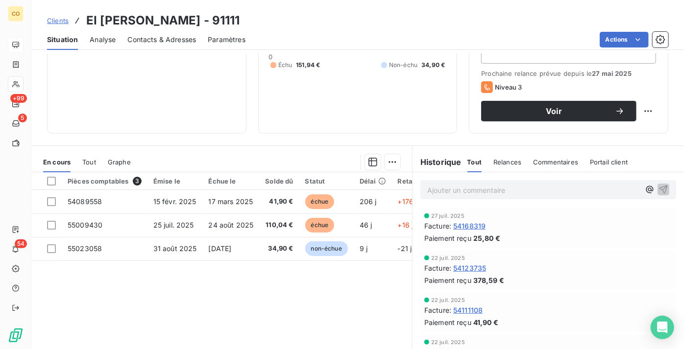
scroll to position [133, 0]
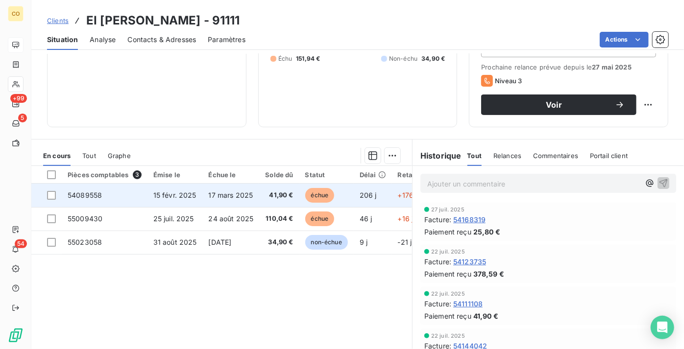
click at [238, 199] on span "17 mars 2025" at bounding box center [231, 195] width 45 height 8
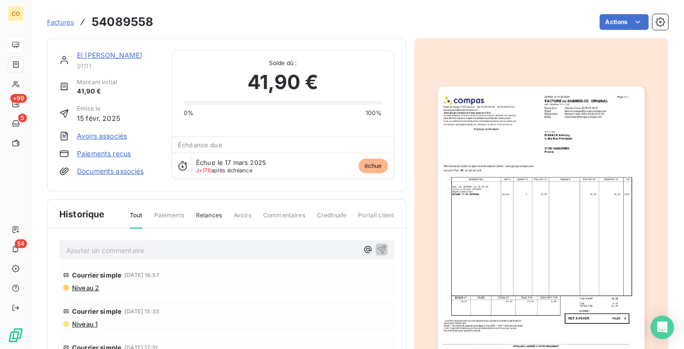
click at [521, 150] on img "button" at bounding box center [541, 233] width 207 height 292
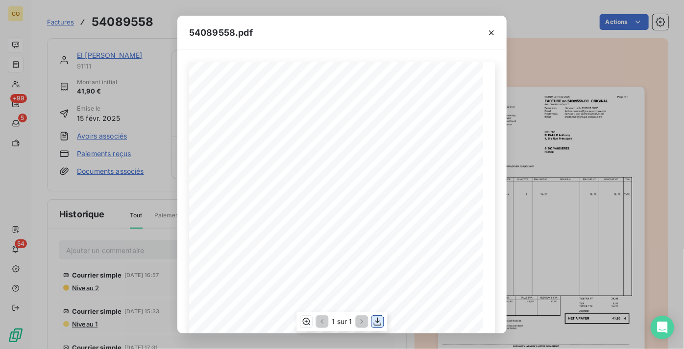
click at [380, 323] on icon "button" at bounding box center [378, 322] width 10 height 10
click at [260, 39] on div "54089558.pdf" at bounding box center [341, 33] width 329 height 34
click at [490, 30] on icon "button" at bounding box center [492, 33] width 10 height 10
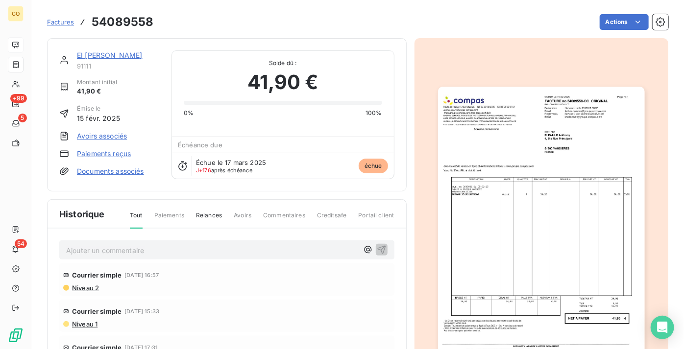
click at [99, 52] on link "EI [PERSON_NAME]" at bounding box center [109, 55] width 65 height 8
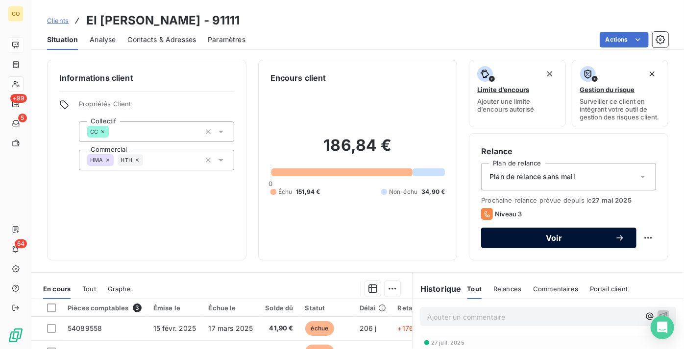
click at [536, 242] on span "Voir" at bounding box center [554, 238] width 122 height 8
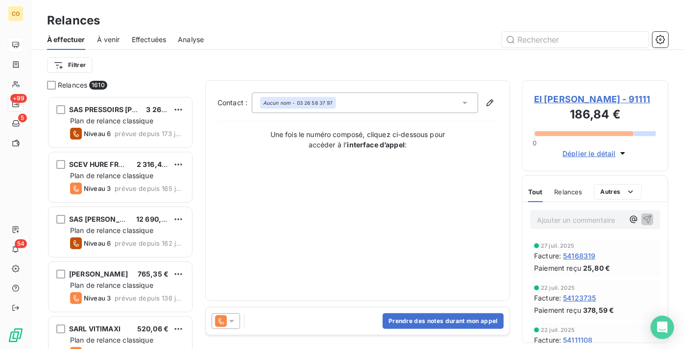
scroll to position [246, 140]
click at [406, 318] on button "Prendre des notes durant mon appel" at bounding box center [443, 322] width 121 height 16
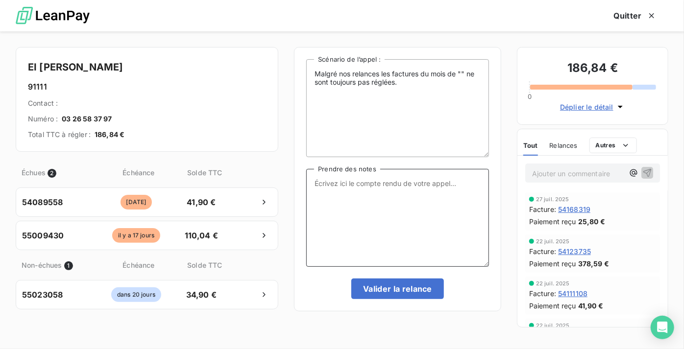
click at [371, 244] on textarea "Prendre des notes" at bounding box center [397, 218] width 183 height 98
paste textarea "Le 09/09 Relance Tél : Dupli+ situ par courrier"
type textarea "Le 09/09 Relance Tél : Dupli+ situ par courrier"
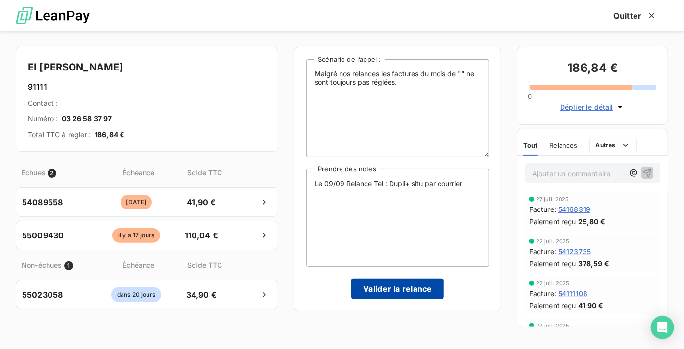
click at [390, 286] on button "Valider la relance" at bounding box center [397, 289] width 93 height 21
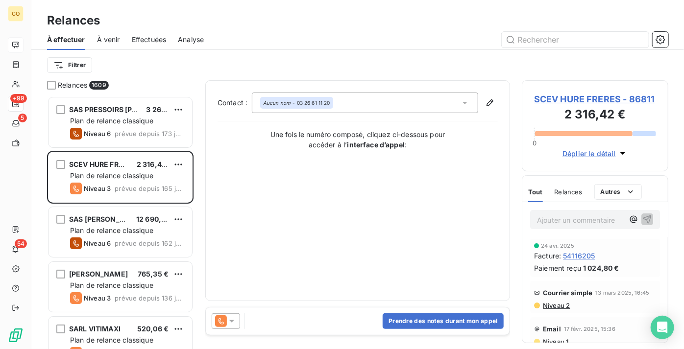
click at [278, 6] on div "Relances À effectuer À venir Effectuées Analyse Filtrer" at bounding box center [357, 40] width 653 height 80
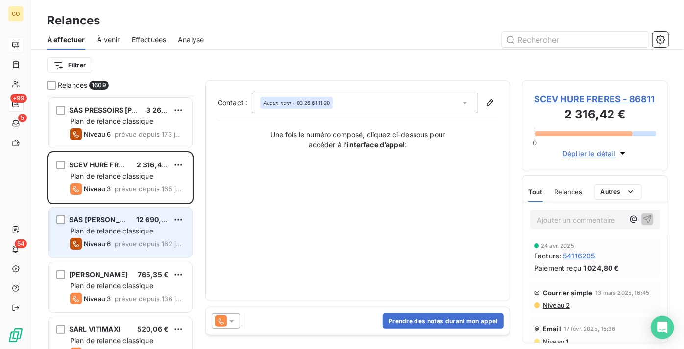
scroll to position [178, 0]
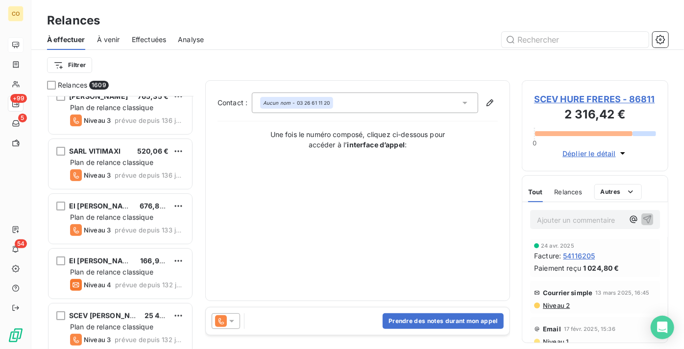
click at [151, 241] on div "EI Anne-Marie VILMIN MENOLFI 676,80 € Plan de relance classique Niveau 3 prévue…" at bounding box center [121, 219] width 144 height 50
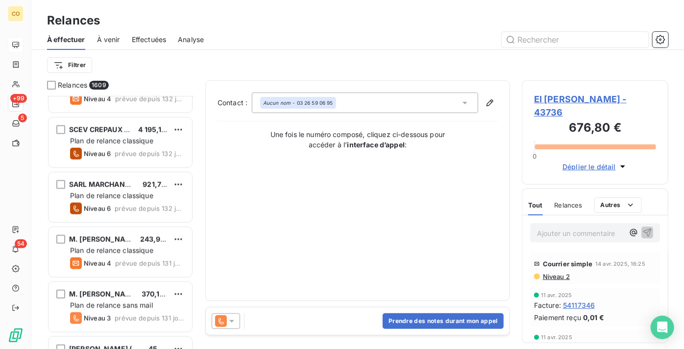
scroll to position [490, 0]
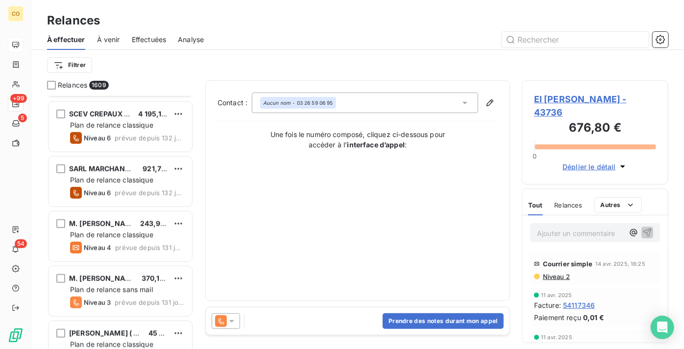
click at [151, 241] on div "M. BERNARD DAMIEN 243,90 € Plan de relance classique Niveau 4 prévue depuis 131…" at bounding box center [121, 237] width 144 height 50
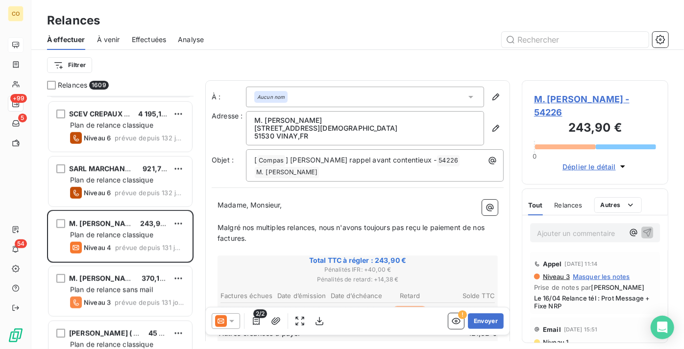
click at [232, 321] on icon at bounding box center [231, 321] width 5 height 2
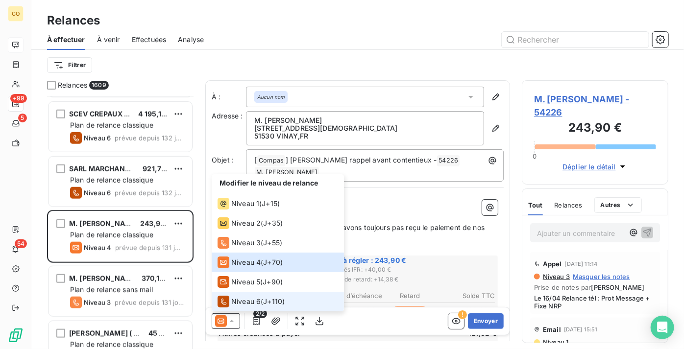
click at [252, 293] on li "Niveau 6 ( J+110 )" at bounding box center [278, 302] width 132 height 20
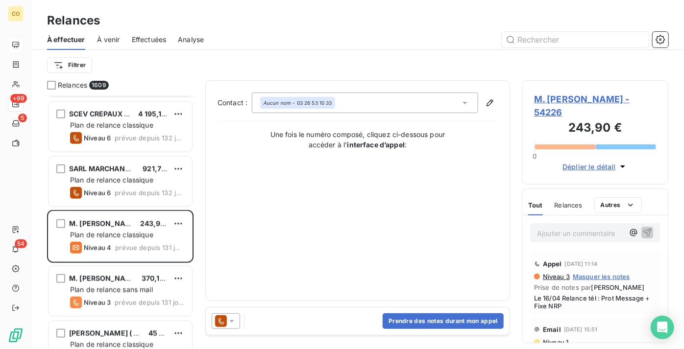
click at [219, 320] on icon at bounding box center [221, 321] width 5 height 6
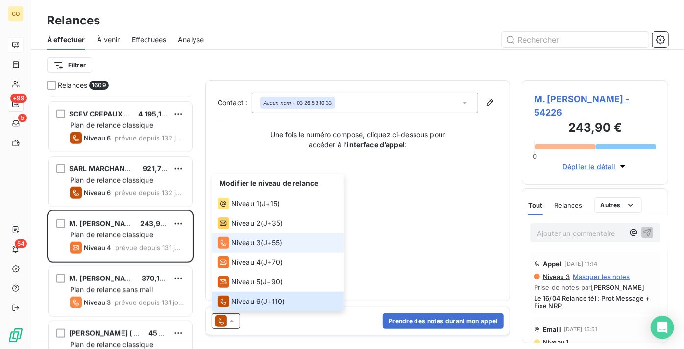
click at [244, 251] on li "Niveau 3 ( J+55 )" at bounding box center [278, 243] width 132 height 20
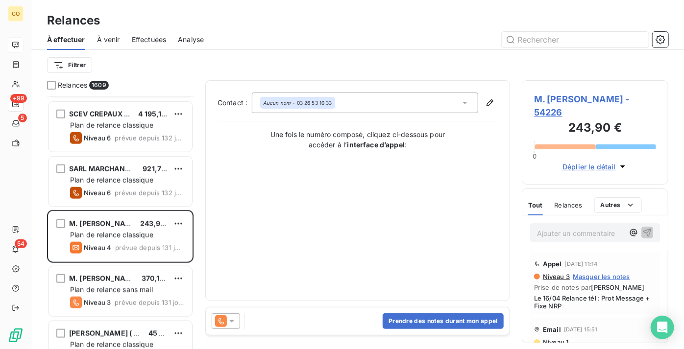
click at [213, 312] on div "Prendre des notes durant mon appel" at bounding box center [358, 321] width 304 height 27
click at [229, 321] on icon at bounding box center [232, 322] width 10 height 10
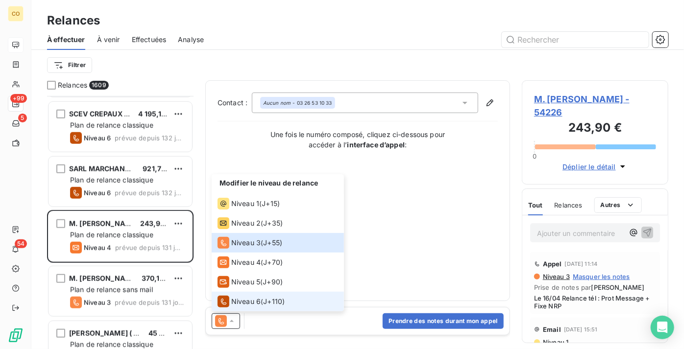
click at [242, 300] on span "Niveau 6" at bounding box center [245, 302] width 29 height 10
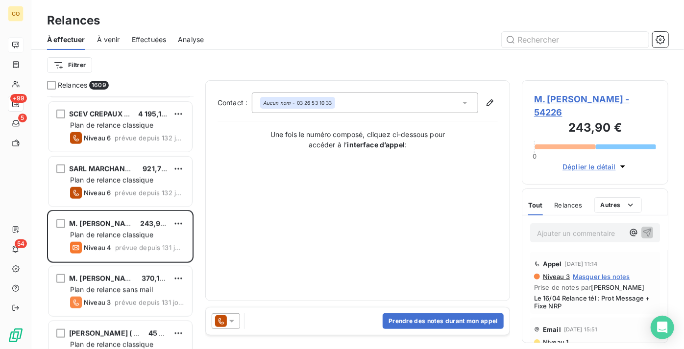
click at [418, 304] on div "Contact : Aucun nom - 03 26 53 10 33 Une fois le numéro composé, cliquez ci-des…" at bounding box center [357, 193] width 305 height 227
click at [420, 312] on div "Prendre des notes durant mon appel" at bounding box center [358, 321] width 304 height 27
click at [420, 318] on button "Prendre des notes durant mon appel" at bounding box center [443, 322] width 121 height 16
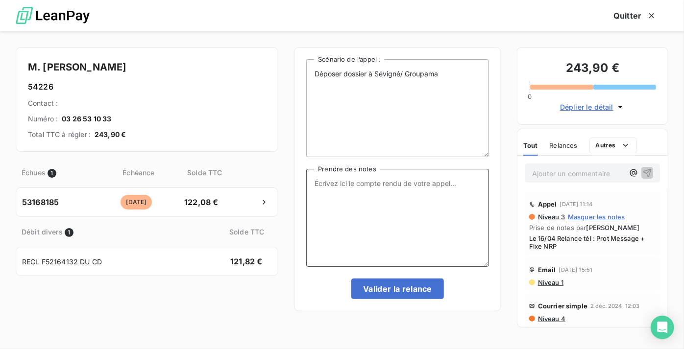
click at [405, 229] on textarea "Prendre des notes" at bounding box center [397, 218] width 183 height 98
paste textarea "Le 09/09 Relance Tél : Message si pas pt CX"
type textarea "Le 09/09 Relance Tél : Message si pas pt CX"
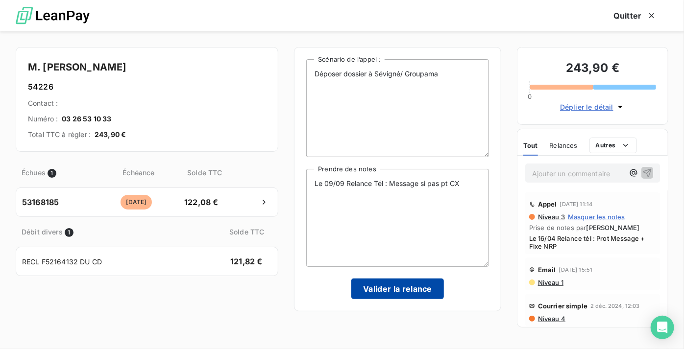
click at [418, 293] on button "Valider la relance" at bounding box center [397, 289] width 93 height 21
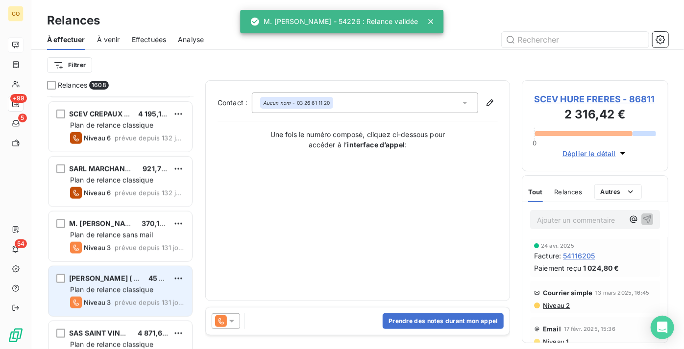
click at [106, 289] on span "Plan de relance classique" at bounding box center [111, 290] width 83 height 8
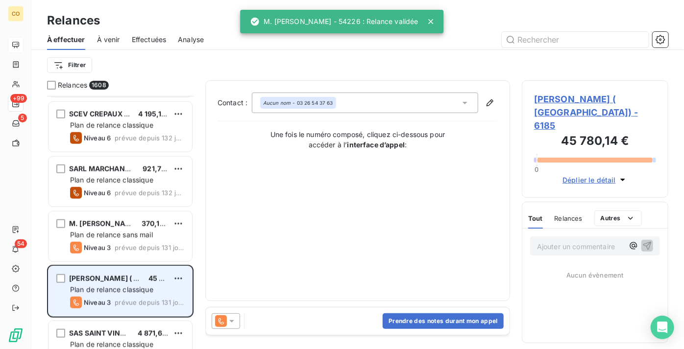
scroll to position [802, 0]
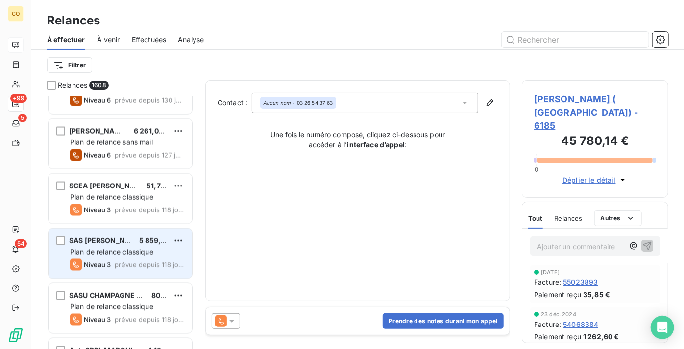
click at [125, 245] on div "SAS [PERSON_NAME]" at bounding box center [100, 241] width 62 height 10
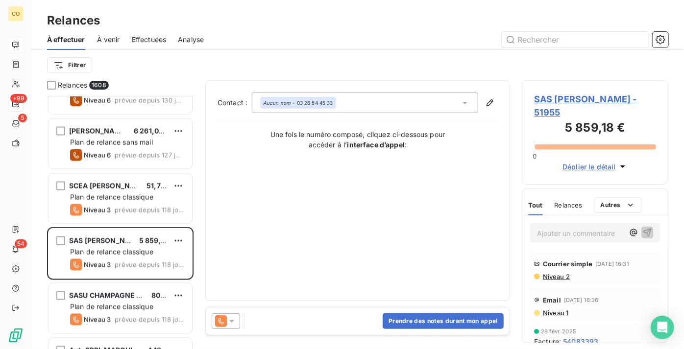
click at [597, 102] on span "SAS LECLERC BRIANT - 51955" at bounding box center [595, 106] width 122 height 26
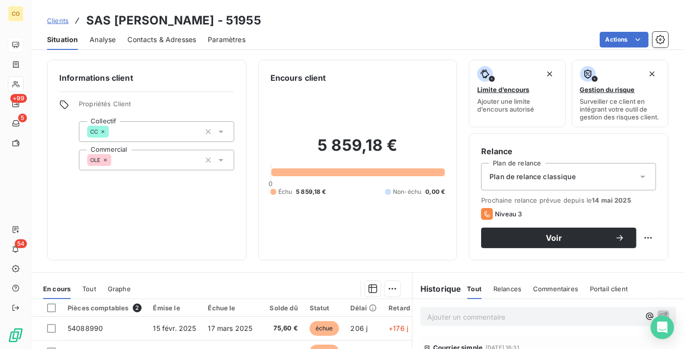
click at [171, 38] on span "Contacts & Adresses" at bounding box center [161, 40] width 69 height 10
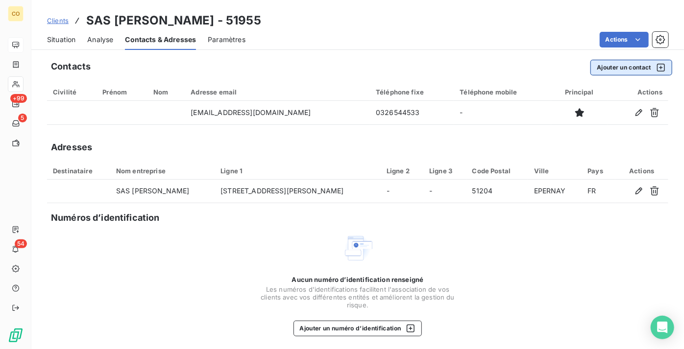
click at [637, 71] on button "Ajouter un contact" at bounding box center [631, 68] width 82 height 16
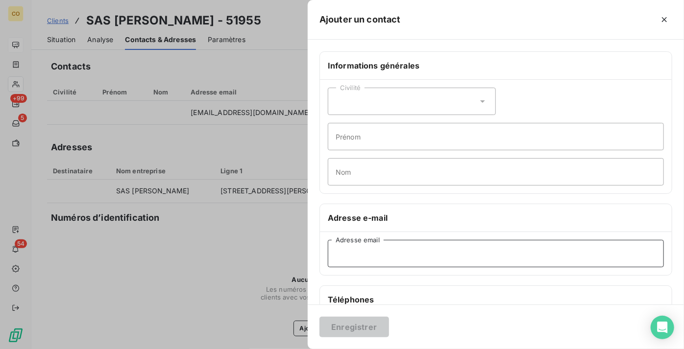
click at [384, 256] on input "Adresse email" at bounding box center [496, 253] width 336 height 27
paste input "compta@leclercbriant.com"
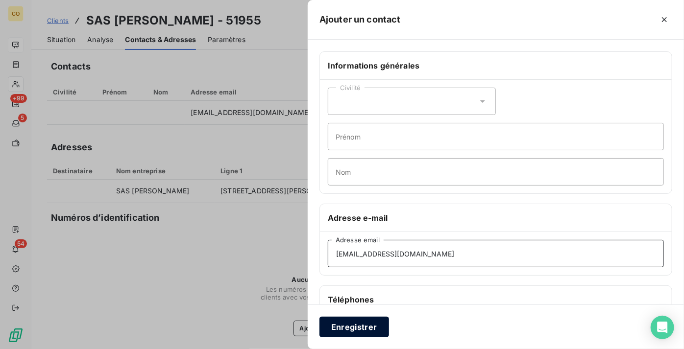
type input "compta@leclercbriant.com"
click at [372, 324] on button "Enregistrer" at bounding box center [354, 327] width 70 height 21
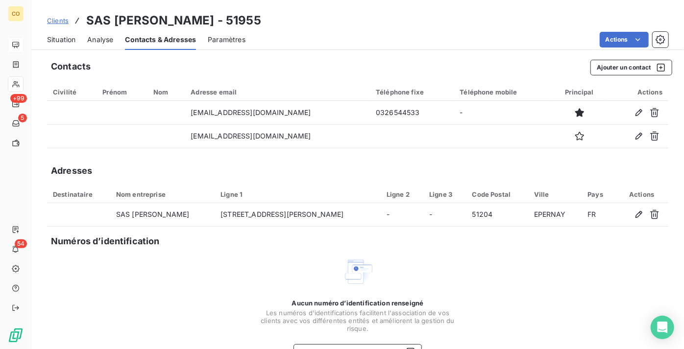
click at [69, 41] on span "Situation" at bounding box center [61, 40] width 28 height 10
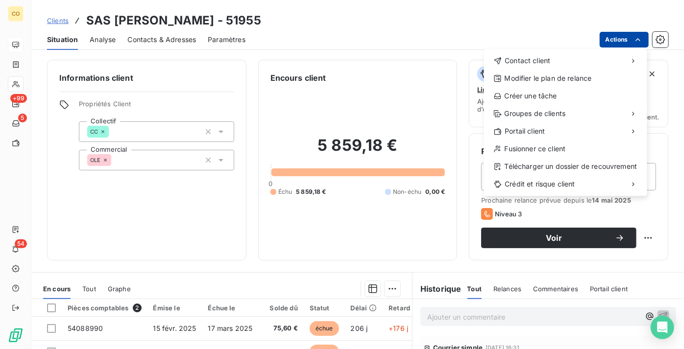
click at [612, 40] on html "CO +99 5 54 Clients SAS LECLERC BRIANT - 51955 Situation Analyse Contacts & Adr…" at bounding box center [342, 174] width 684 height 349
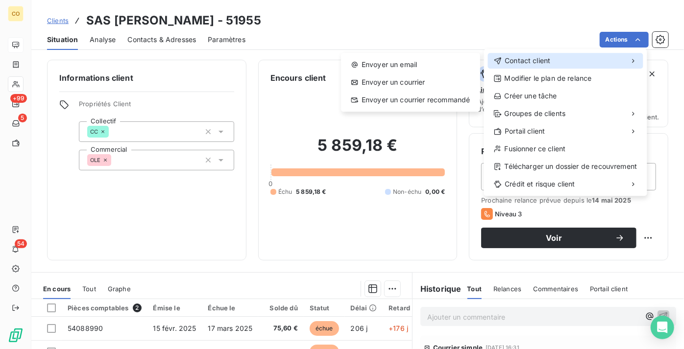
click at [592, 59] on div "Contact client" at bounding box center [565, 61] width 155 height 16
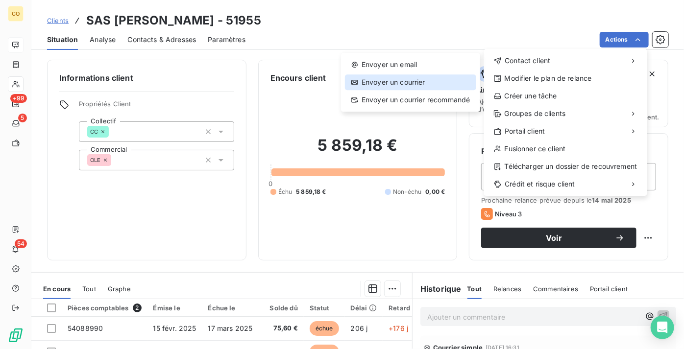
click at [430, 75] on div "Envoyer un courrier" at bounding box center [410, 82] width 131 height 16
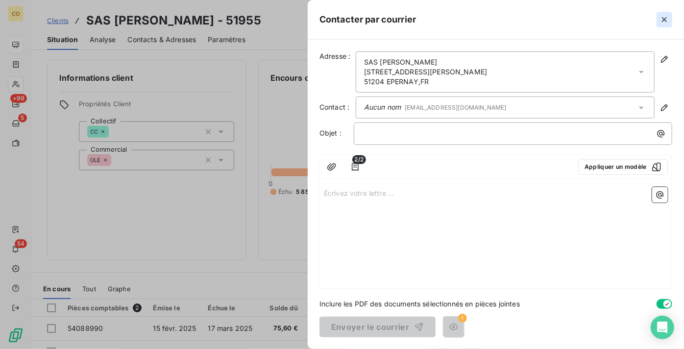
click at [662, 20] on icon "button" at bounding box center [665, 20] width 10 height 10
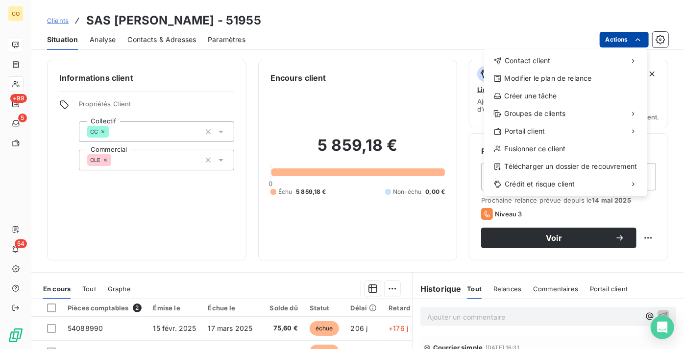
click at [606, 42] on html "CO +99 5 54 Clients SAS LECLERC BRIANT - 51955 Situation Analyse Contacts & Adr…" at bounding box center [342, 174] width 684 height 349
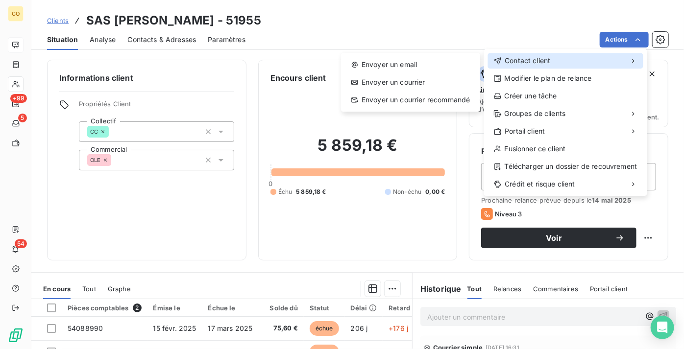
click at [539, 65] on span "Contact client" at bounding box center [528, 61] width 46 height 10
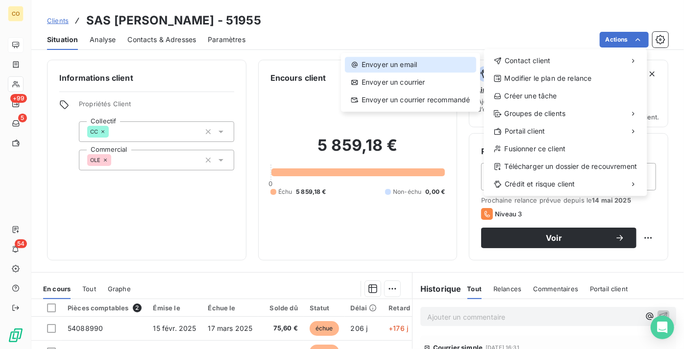
click at [441, 65] on div "Envoyer un email" at bounding box center [410, 65] width 131 height 16
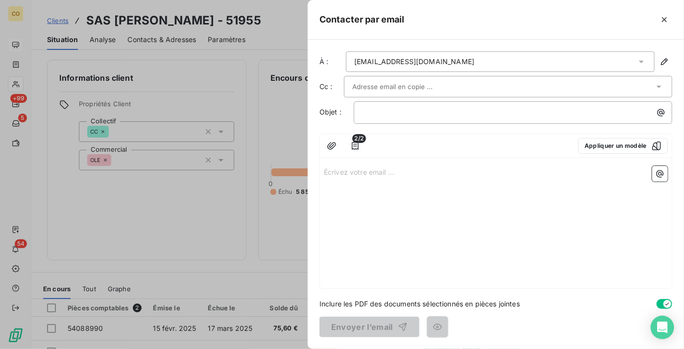
click at [405, 62] on div "info@leclercbriant.com" at bounding box center [414, 62] width 120 height 10
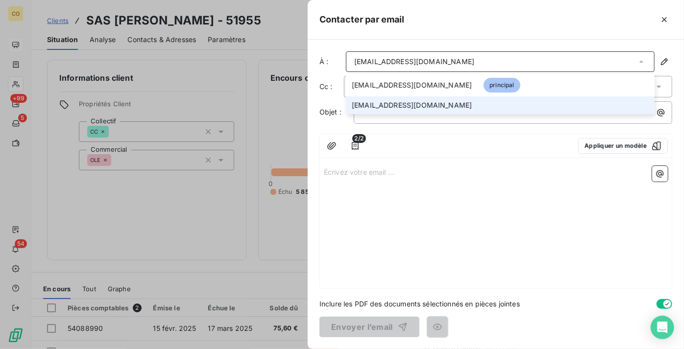
click at [402, 105] on span "compta@leclercbriant.com" at bounding box center [412, 105] width 120 height 10
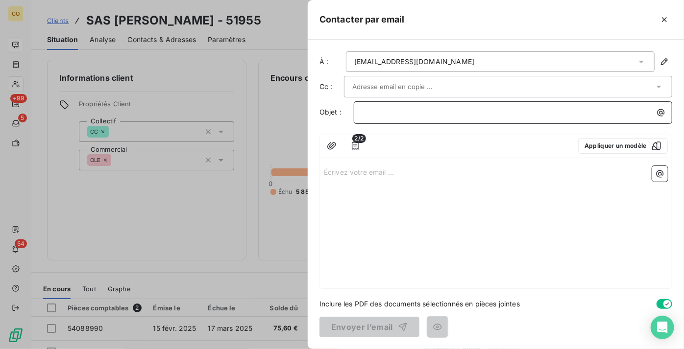
click at [410, 115] on p "﻿" at bounding box center [515, 112] width 307 height 11
click at [356, 146] on icon "button" at bounding box center [355, 146] width 10 height 10
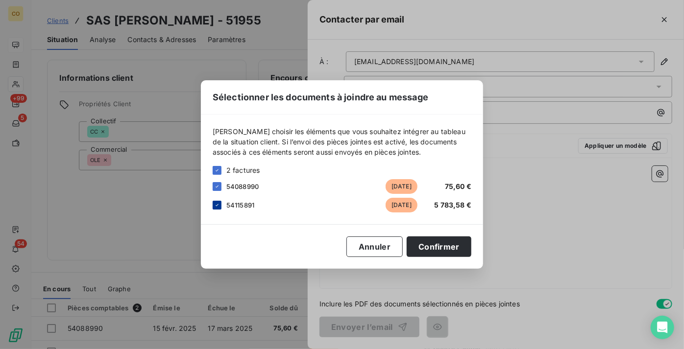
click at [217, 209] on div at bounding box center [217, 205] width 9 height 9
click at [450, 247] on button "Confirmer" at bounding box center [439, 247] width 65 height 21
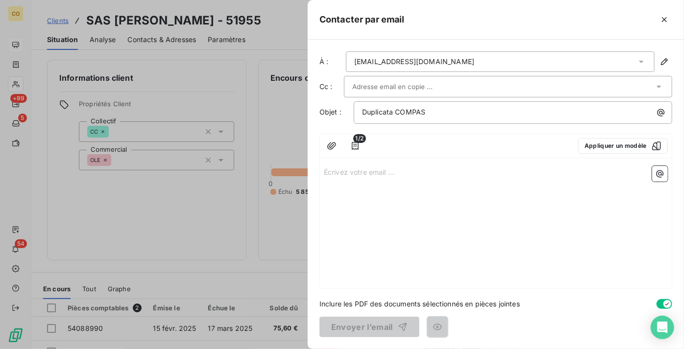
click at [376, 171] on p "Écrivez votre email ... ﻿" at bounding box center [496, 171] width 344 height 11
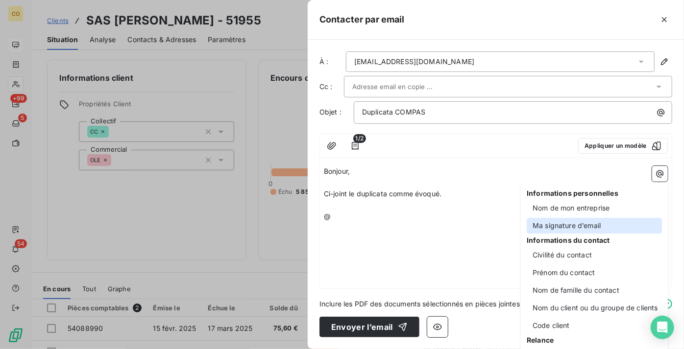
click at [559, 222] on div "Ma signature d’email" at bounding box center [594, 226] width 135 height 16
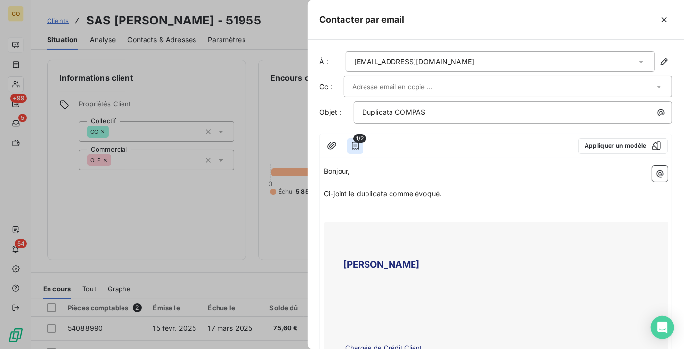
click at [357, 145] on icon "button" at bounding box center [355, 146] width 10 height 10
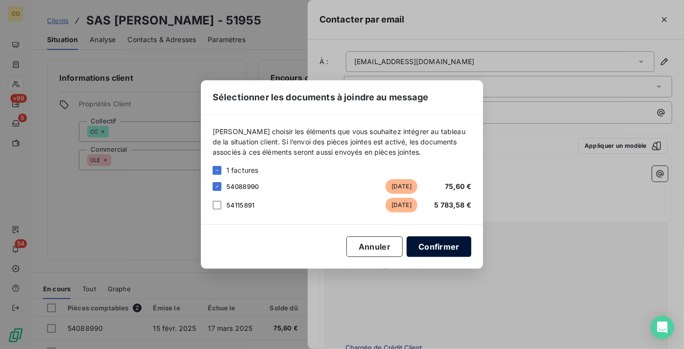
click at [449, 249] on button "Confirmer" at bounding box center [439, 247] width 65 height 21
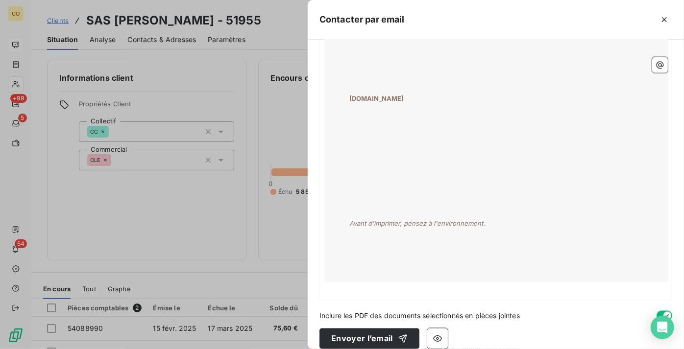
scroll to position [679, 0]
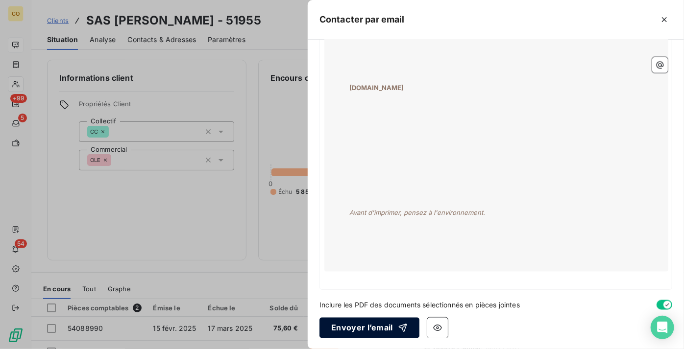
click at [353, 326] on button "Envoyer l’email" at bounding box center [369, 328] width 100 height 21
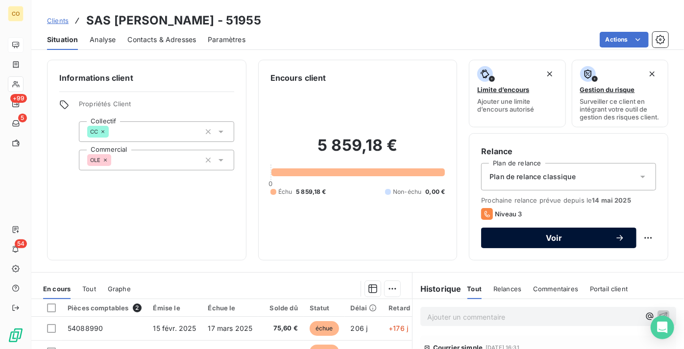
click at [535, 243] on div "Voir" at bounding box center [559, 238] width 132 height 10
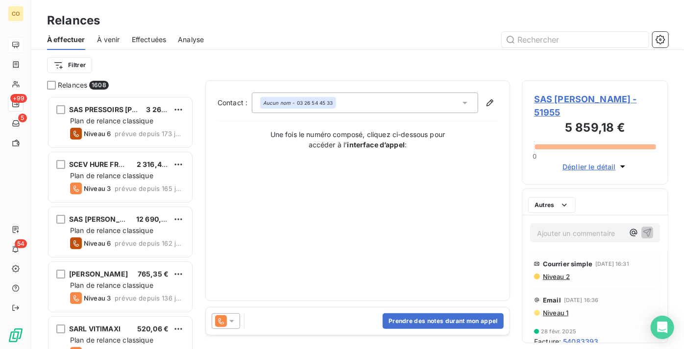
scroll to position [246, 140]
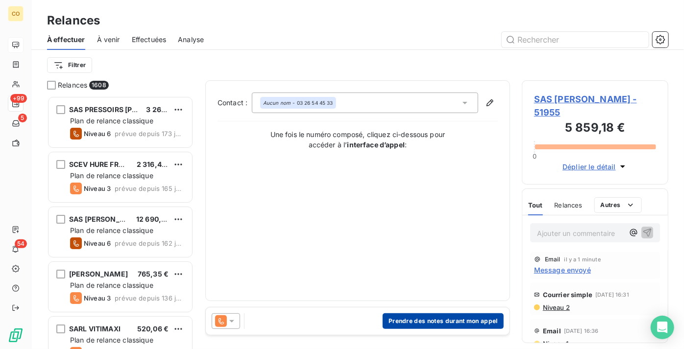
click at [440, 324] on button "Prendre des notes durant mon appel" at bounding box center [443, 322] width 121 height 16
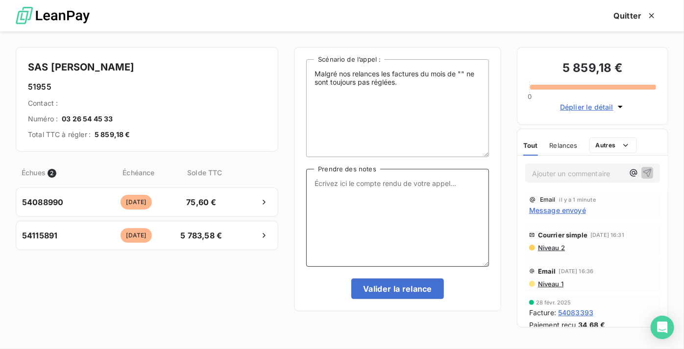
click at [376, 210] on textarea "Prendre des notes" at bounding box center [397, 218] width 183 height 98
type textarea "L"
paste textarea "Le 09/09 Relance Tél : Duplicata de la fc de 02/25 + voit pour paiement semaine…"
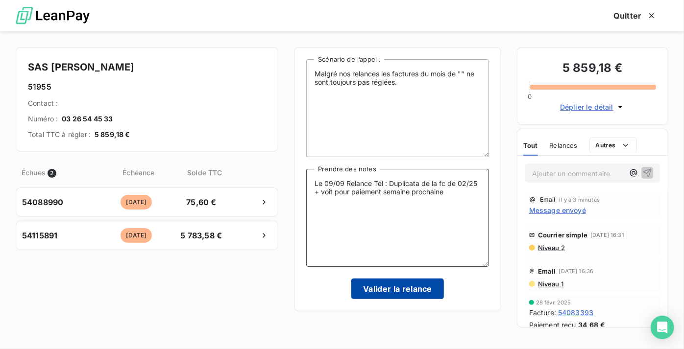
type textarea "Le 09/09 Relance Tél : Duplicata de la fc de 02/25 + voit pour paiement semaine…"
click at [414, 291] on button "Valider la relance" at bounding box center [397, 289] width 93 height 21
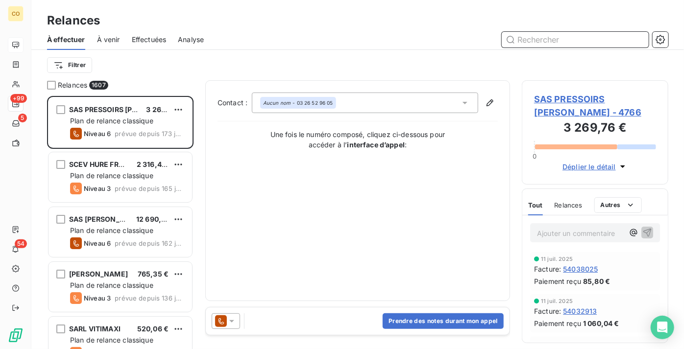
click at [138, 40] on span "Effectuées" at bounding box center [149, 40] width 35 height 10
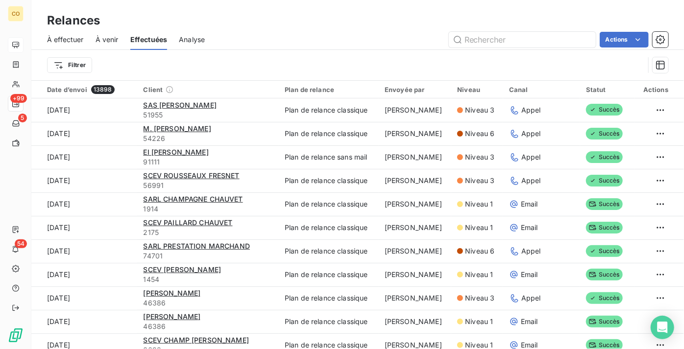
click at [46, 32] on div "À effectuer À venir Effectuées Analyse Actions" at bounding box center [357, 39] width 653 height 21
click at [60, 38] on span "À effectuer" at bounding box center [65, 40] width 37 height 10
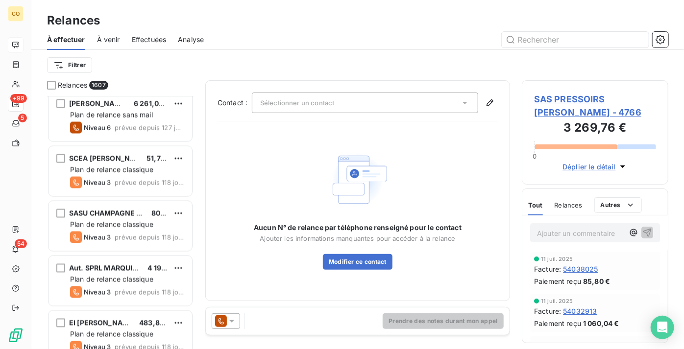
scroll to position [847, 0]
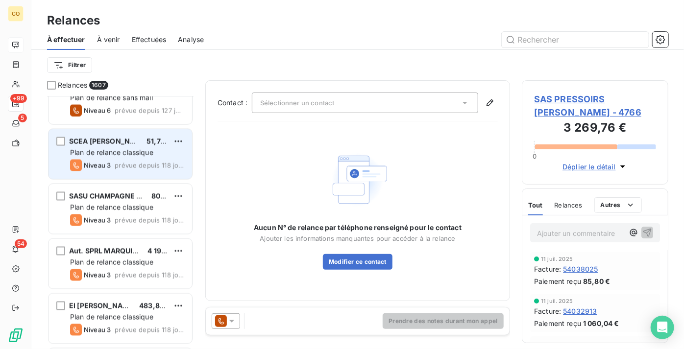
click at [116, 162] on span "prévue depuis 118 jours" at bounding box center [150, 166] width 70 height 8
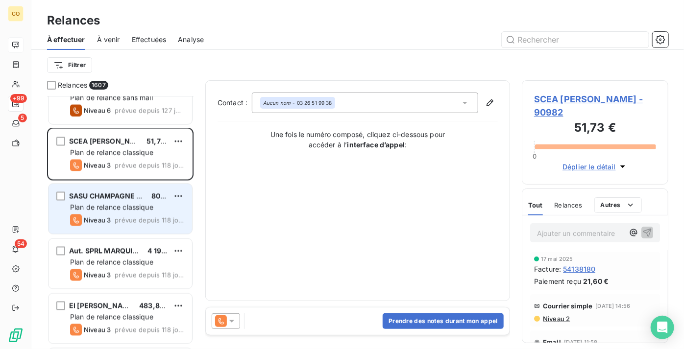
click at [87, 220] on span "Niveau 3" at bounding box center [97, 221] width 27 height 8
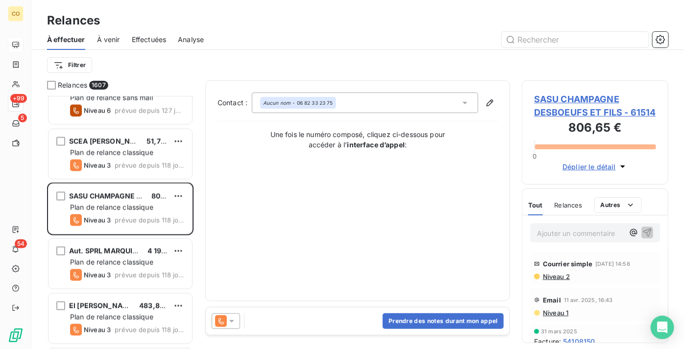
click at [231, 328] on div at bounding box center [226, 322] width 28 height 16
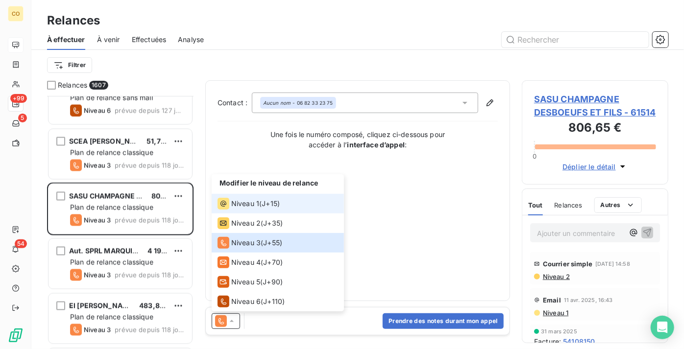
click at [265, 210] on li "Niveau 1 ( J+15 )" at bounding box center [278, 204] width 132 height 20
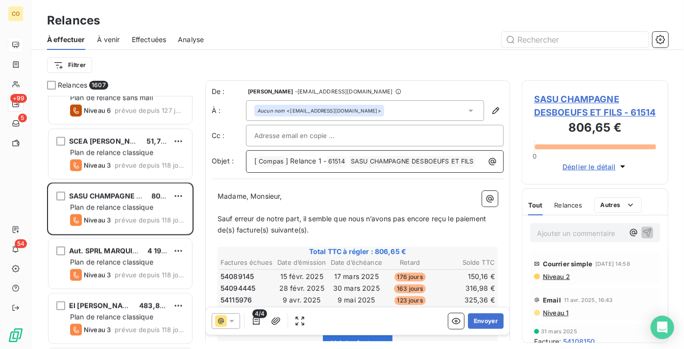
click at [316, 161] on span "] Relance 1 -" at bounding box center [306, 161] width 41 height 8
click at [483, 318] on button "Envoyer" at bounding box center [486, 322] width 36 height 16
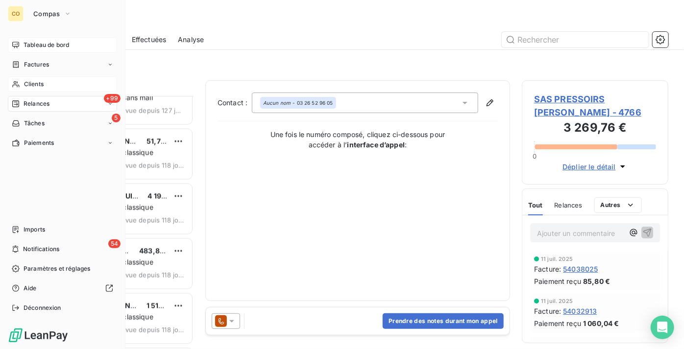
click at [64, 82] on div "Clients" at bounding box center [62, 84] width 109 height 16
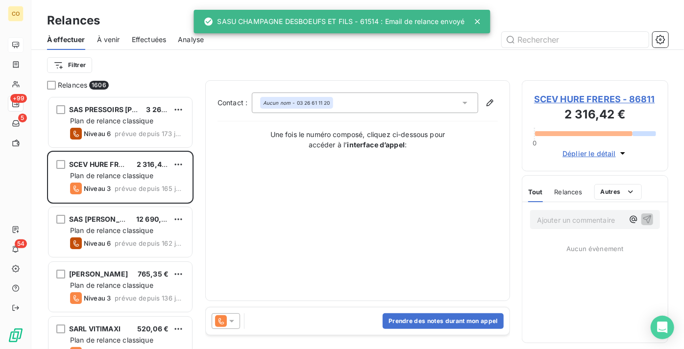
scroll to position [246, 140]
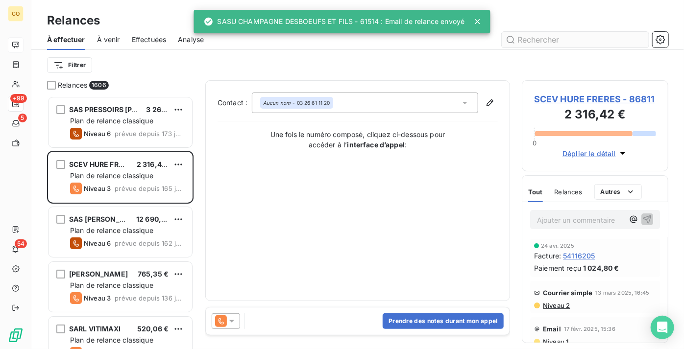
click at [539, 37] on input "text" at bounding box center [575, 40] width 147 height 16
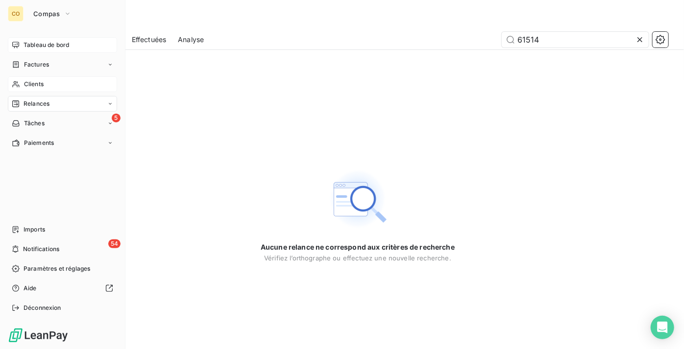
type input "61514"
click at [49, 87] on div "Clients" at bounding box center [62, 84] width 109 height 16
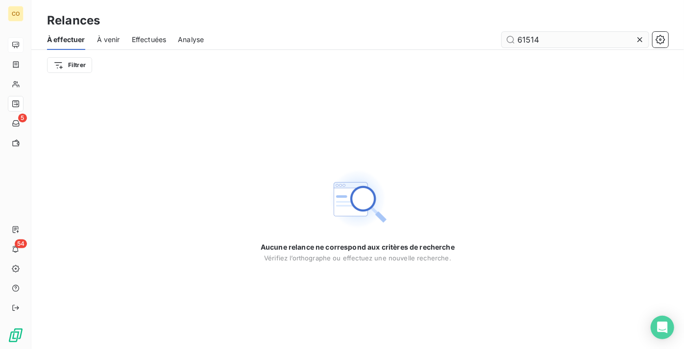
click at [551, 35] on input "61514" at bounding box center [575, 40] width 147 height 16
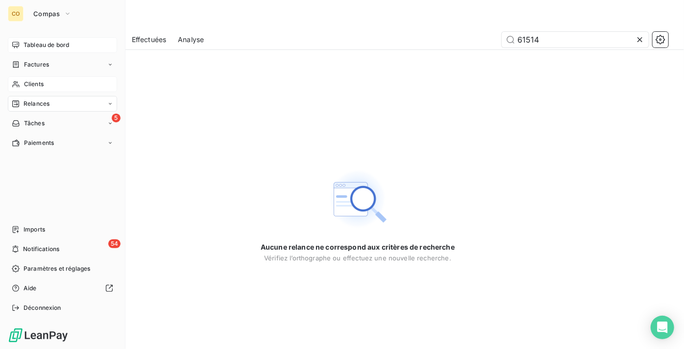
click at [47, 85] on div "Clients" at bounding box center [62, 84] width 109 height 16
click at [44, 81] on div "Clients" at bounding box center [62, 84] width 109 height 16
click at [28, 60] on span "Factures" at bounding box center [36, 64] width 25 height 9
click at [47, 118] on div "Clients" at bounding box center [62, 124] width 109 height 16
click at [44, 130] on div "Clients" at bounding box center [62, 124] width 109 height 16
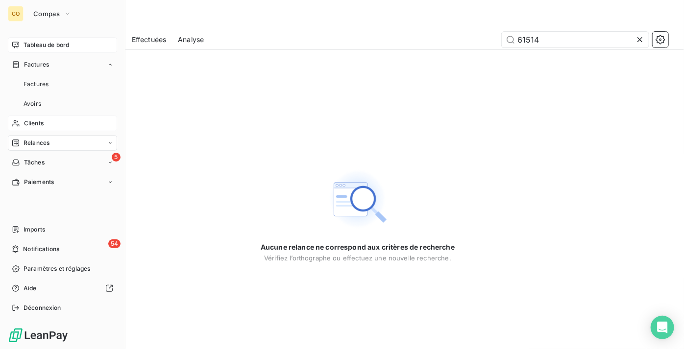
click at [47, 118] on div "Clients" at bounding box center [62, 124] width 109 height 16
click at [53, 69] on div "Factures" at bounding box center [62, 65] width 109 height 16
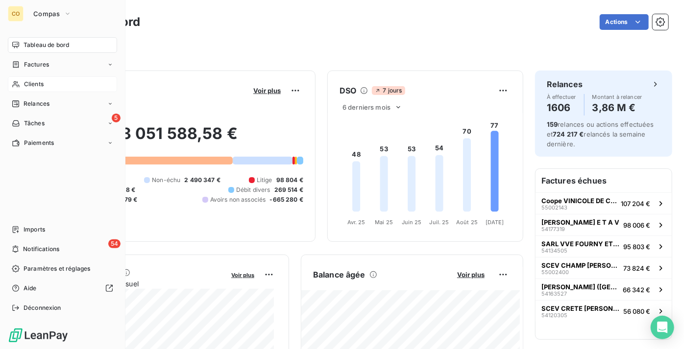
click at [39, 84] on span "Clients" at bounding box center [34, 84] width 20 height 9
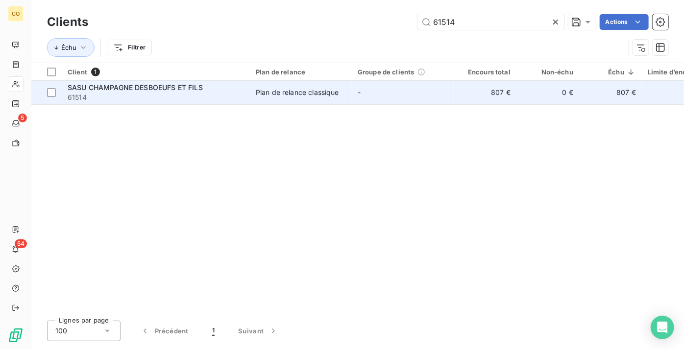
type input "61514"
click at [256, 92] on div "Plan de relance classique" at bounding box center [297, 93] width 83 height 10
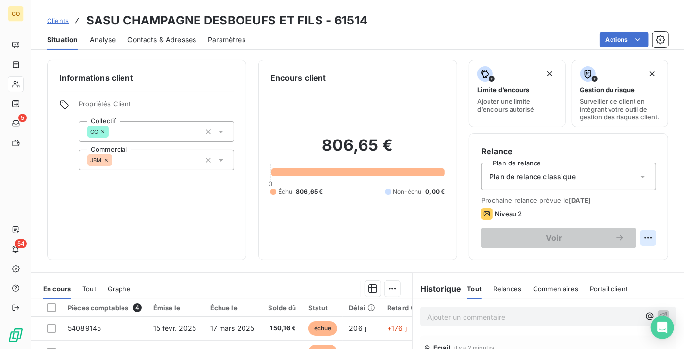
click at [641, 247] on html "CO 5 54 Clients SASU CHAMPAGNE DESBOEUFS ET FILS - 61514 Situation Analyse Cont…" at bounding box center [342, 174] width 684 height 349
click at [601, 263] on div "Replanifier cette action" at bounding box center [602, 267] width 88 height 16
select select "8"
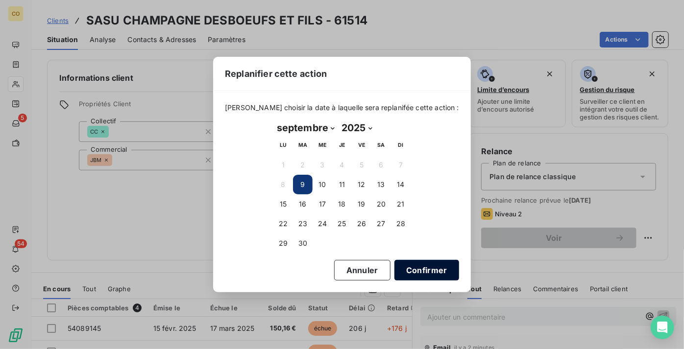
click at [435, 273] on button "Confirmer" at bounding box center [426, 270] width 65 height 21
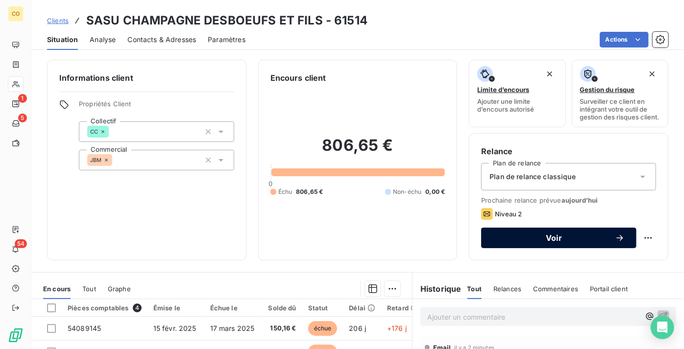
click at [516, 242] on span "Voir" at bounding box center [554, 238] width 122 height 8
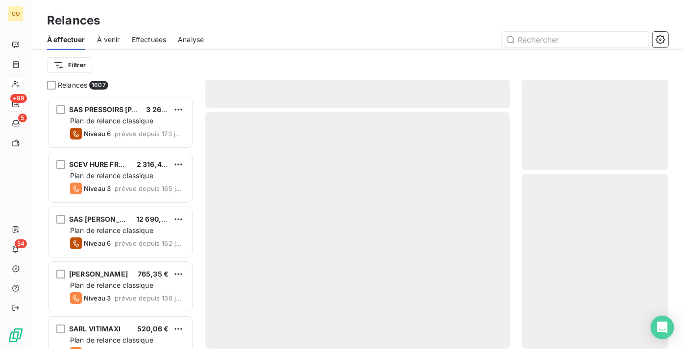
scroll to position [246, 140]
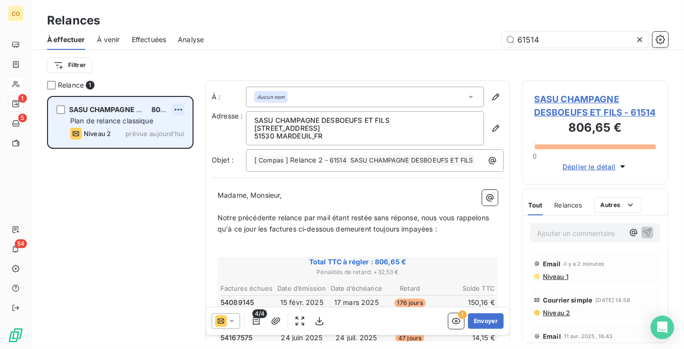
type input "61514"
click at [182, 111] on html "CO 1 5 54 Relances À effectuer À venir Effectuées Analyse 61514 Filtrer Relance…" at bounding box center [342, 174] width 684 height 349
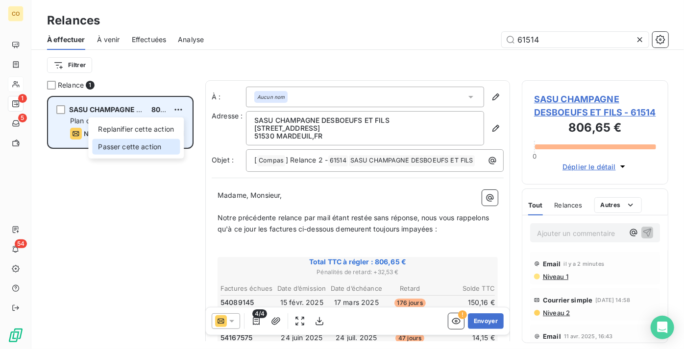
click at [171, 145] on div "Passer cette action" at bounding box center [136, 147] width 88 height 16
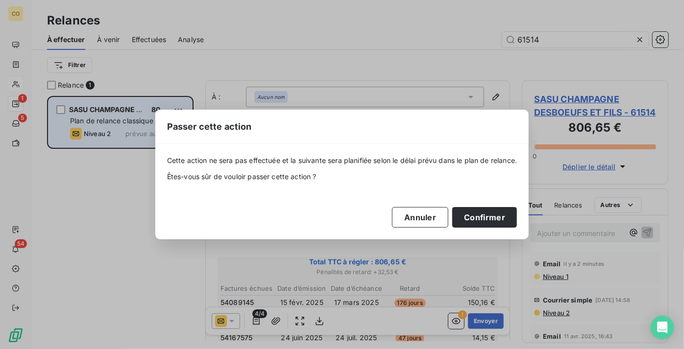
click at [479, 228] on div "Cette action ne sera pas effectuée et la suivante sera planifiée selon le délai…" at bounding box center [342, 191] width 374 height 95
click at [477, 219] on button "Confirmer" at bounding box center [484, 217] width 65 height 21
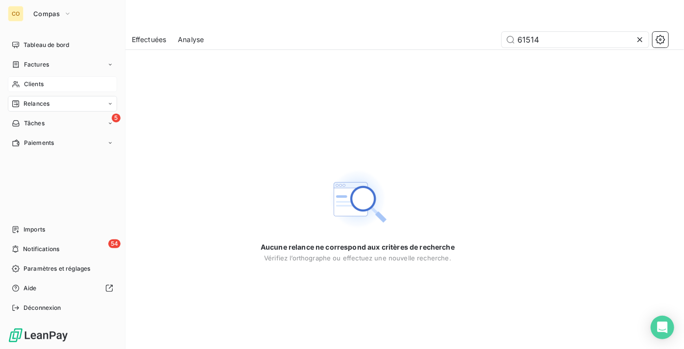
click at [42, 85] on span "Clients" at bounding box center [34, 84] width 20 height 9
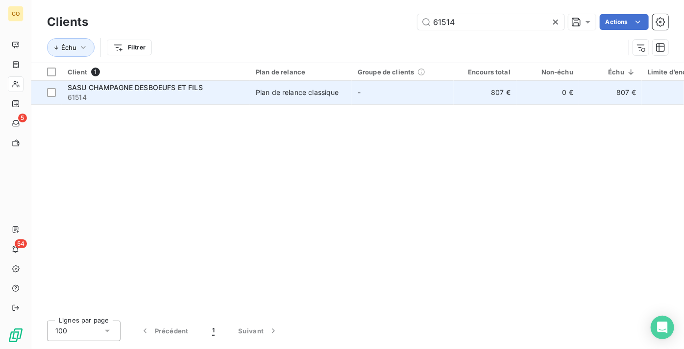
click at [126, 83] on span "SASU CHAMPAGNE DESBOEUFS ET FILS" at bounding box center [135, 87] width 135 height 8
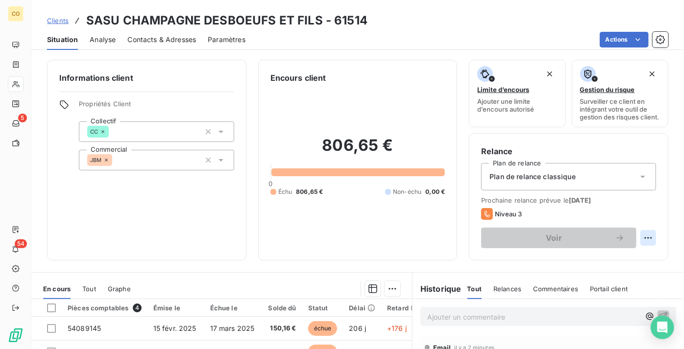
click at [645, 245] on html "CO 5 54 Clients SASU CHAMPAGNE DESBOEUFS ET FILS - 61514 Situation Analyse Cont…" at bounding box center [342, 174] width 684 height 349
click at [608, 266] on div "Replanifier cette action" at bounding box center [602, 267] width 88 height 16
select select "8"
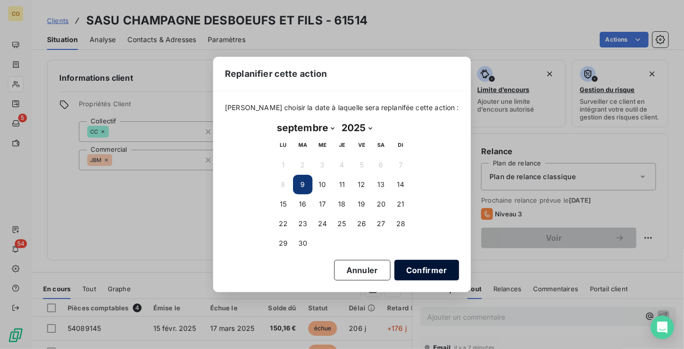
click at [433, 274] on button "Confirmer" at bounding box center [426, 270] width 65 height 21
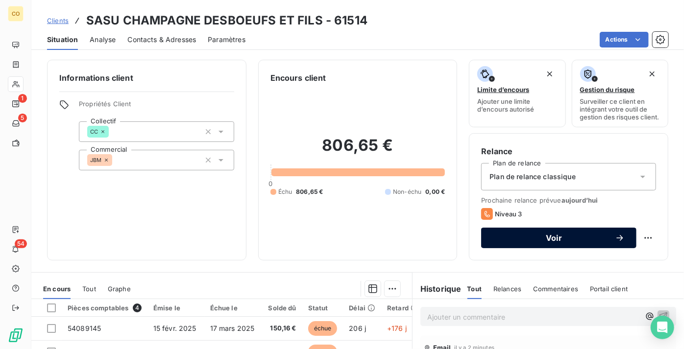
click at [524, 248] on button "Voir" at bounding box center [558, 238] width 155 height 21
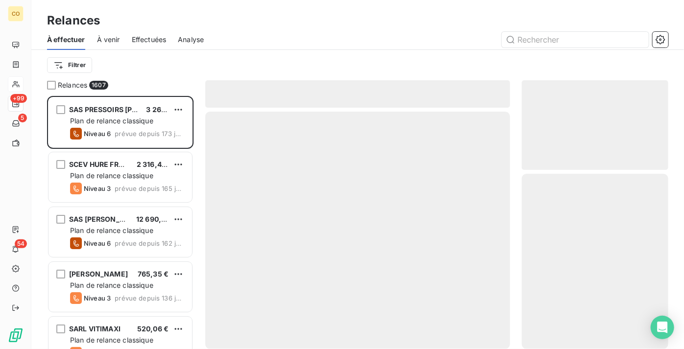
scroll to position [246, 140]
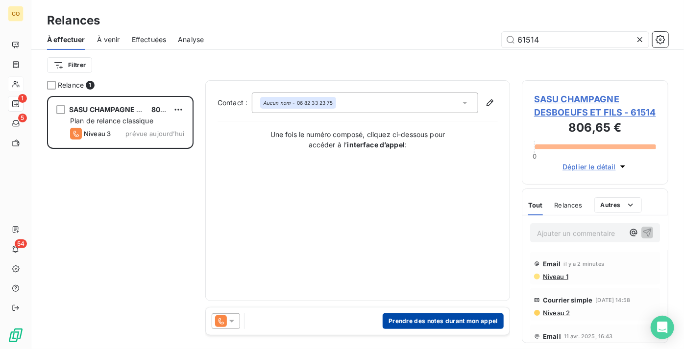
type input "61514"
click at [423, 324] on button "Prendre des notes durant mon appel" at bounding box center [443, 322] width 121 height 16
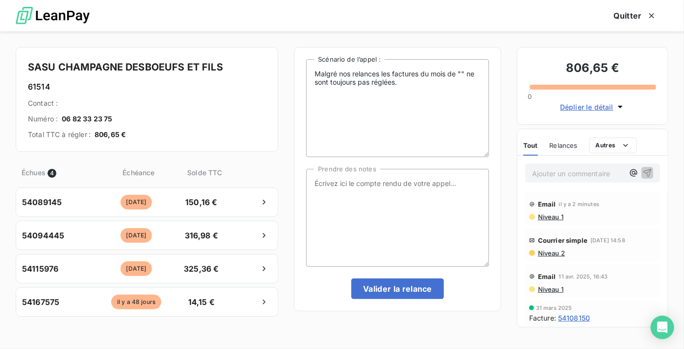
click at [383, 161] on div "Malgré nos relances les factures du mois de "" ne sont toujours pas réglées. Sc…" at bounding box center [397, 179] width 183 height 240
click at [381, 215] on textarea "Prendre des notes" at bounding box center [397, 218] width 183 height 98
paste textarea "Le 09/09 Relance tél : Mme : Message + Relance par mail via LEANPAY"
type textarea "Le 09/09 Relance tél : Mme : Message + Relance par mail via LEANPAY"
click at [392, 300] on div "Malgré nos relances les factures du mois de "" ne sont toujours pas réglées. Sc…" at bounding box center [397, 179] width 207 height 265
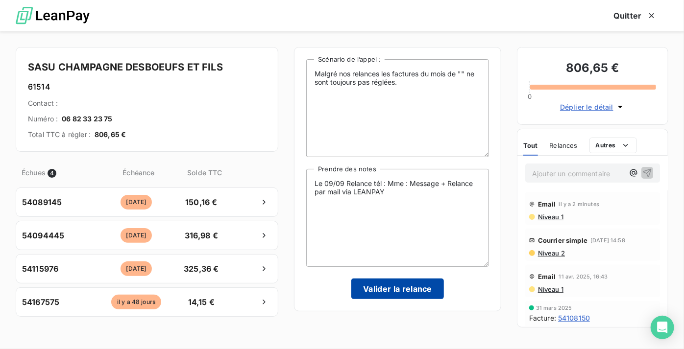
click at [398, 287] on button "Valider la relance" at bounding box center [397, 289] width 93 height 21
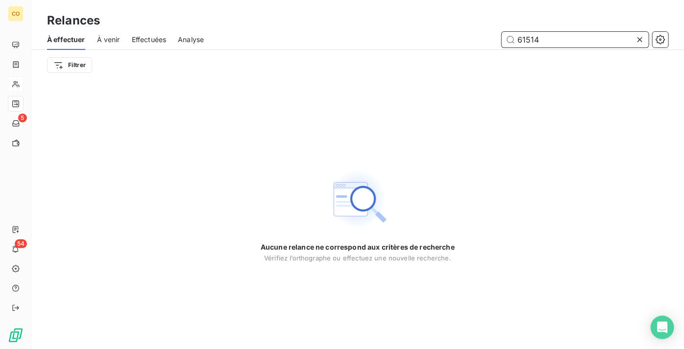
click at [139, 36] on span "Effectuées" at bounding box center [149, 40] width 35 height 10
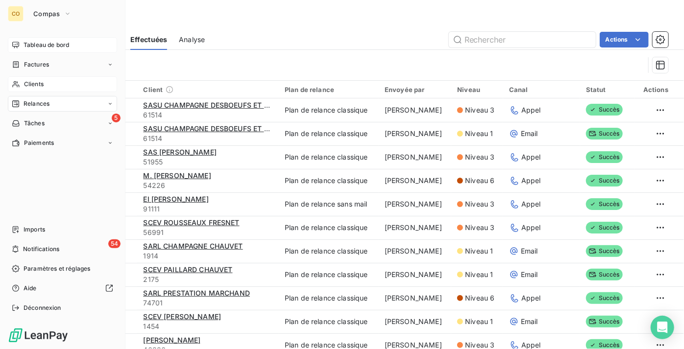
click at [38, 42] on span "Tableau de bord" at bounding box center [47, 45] width 46 height 9
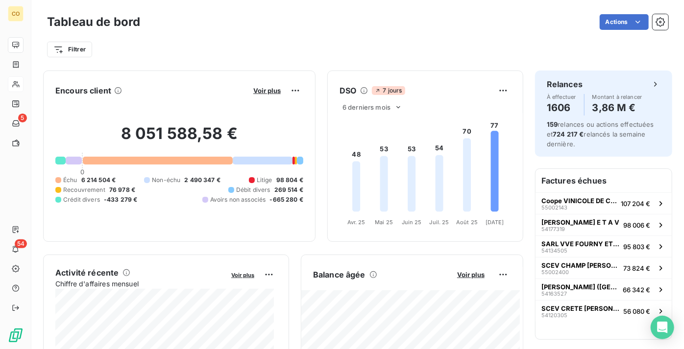
click at [263, 22] on div "Actions" at bounding box center [410, 22] width 516 height 16
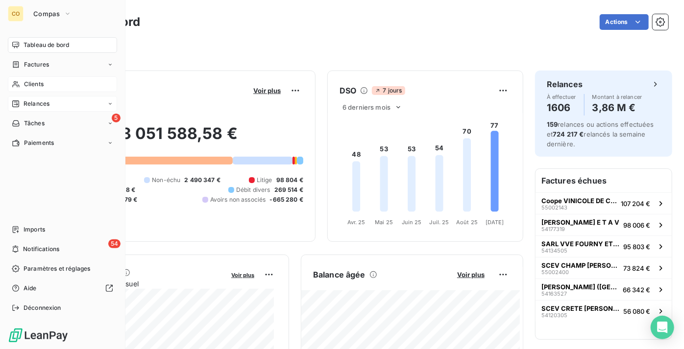
click at [43, 102] on span "Relances" at bounding box center [37, 103] width 26 height 9
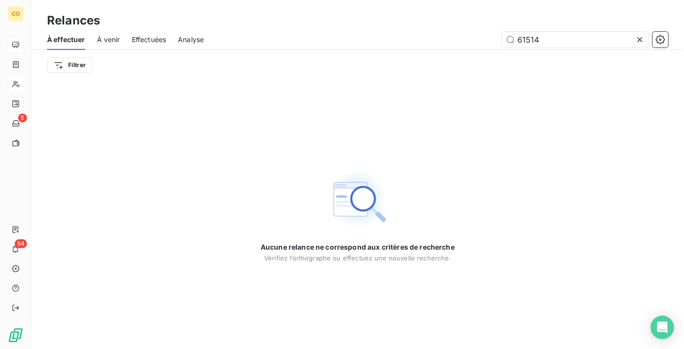
click at [641, 40] on icon at bounding box center [640, 40] width 10 height 10
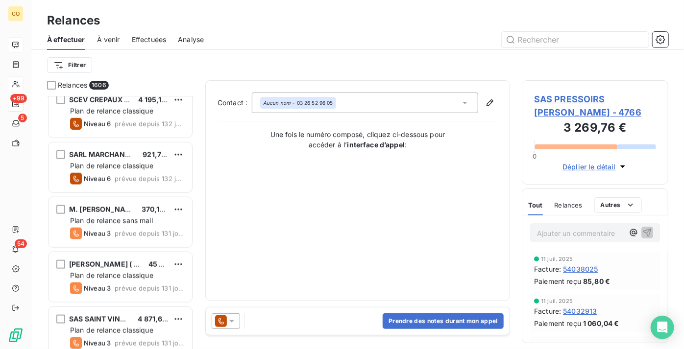
scroll to position [535, 0]
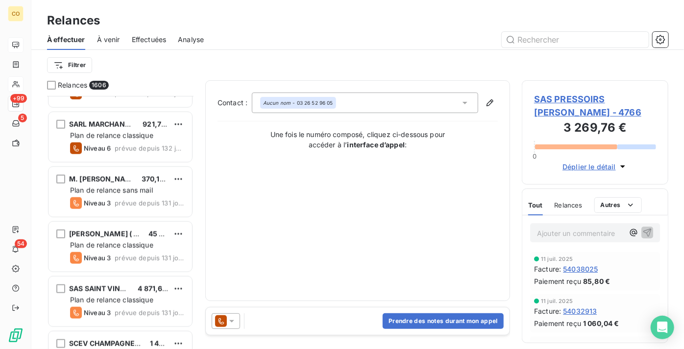
click at [99, 195] on div "Plan de relance sans mail" at bounding box center [127, 191] width 114 height 10
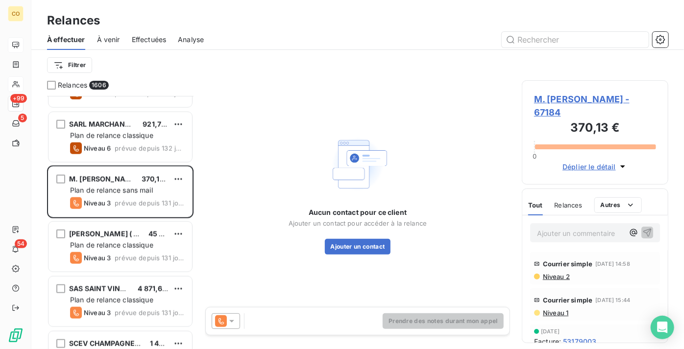
click at [233, 322] on icon at bounding box center [232, 322] width 10 height 10
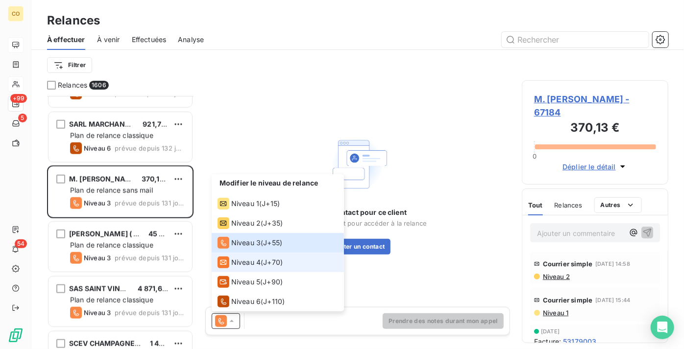
click at [257, 268] on div "Niveau 4" at bounding box center [239, 263] width 43 height 12
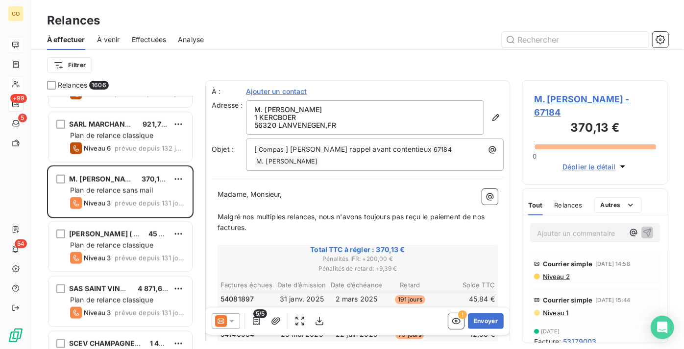
click at [220, 312] on div "5/5 ! Envoyer" at bounding box center [358, 321] width 304 height 27
click at [222, 318] on icon at bounding box center [221, 322] width 12 height 12
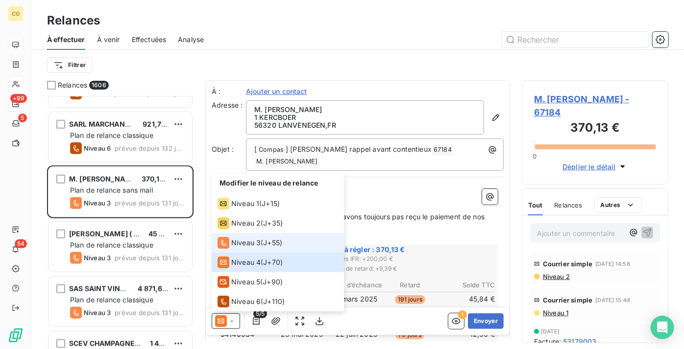
click at [244, 245] on span "Niveau 3" at bounding box center [245, 243] width 29 height 10
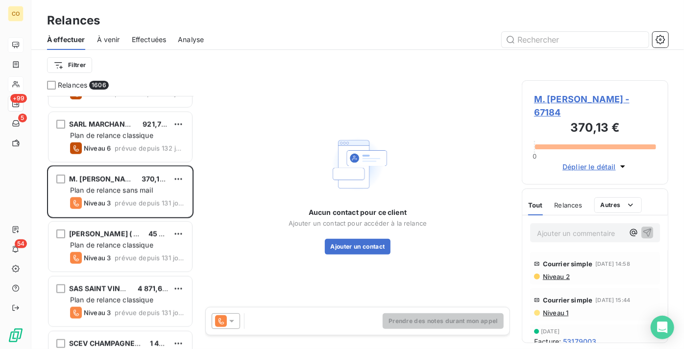
click at [235, 319] on icon at bounding box center [232, 322] width 10 height 10
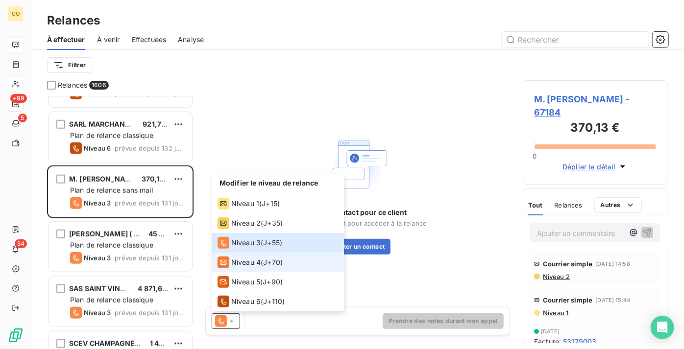
click at [252, 267] on span "Niveau 4" at bounding box center [245, 263] width 29 height 10
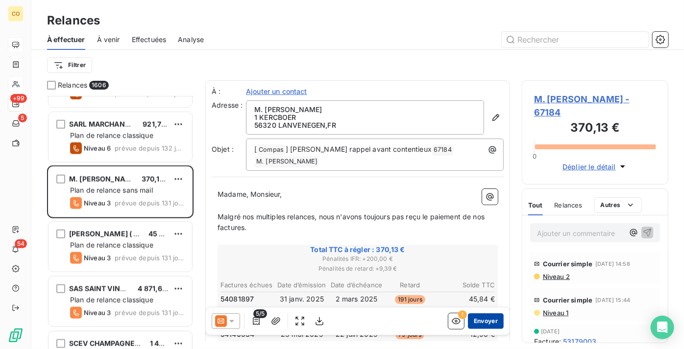
click at [490, 322] on button "Envoyer" at bounding box center [486, 322] width 36 height 16
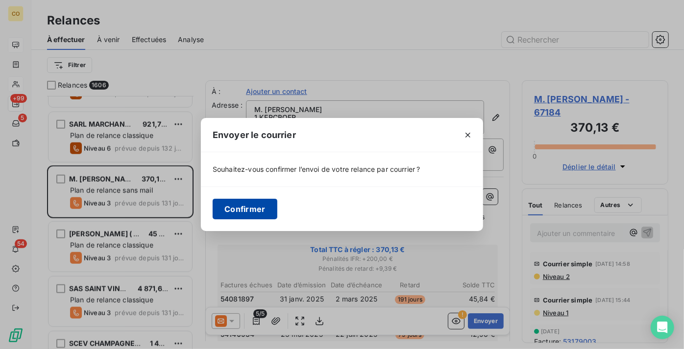
click at [249, 208] on button "Confirmer" at bounding box center [245, 209] width 65 height 21
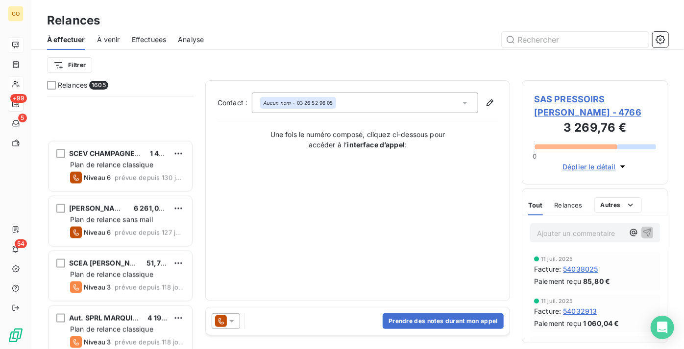
scroll to position [802, 0]
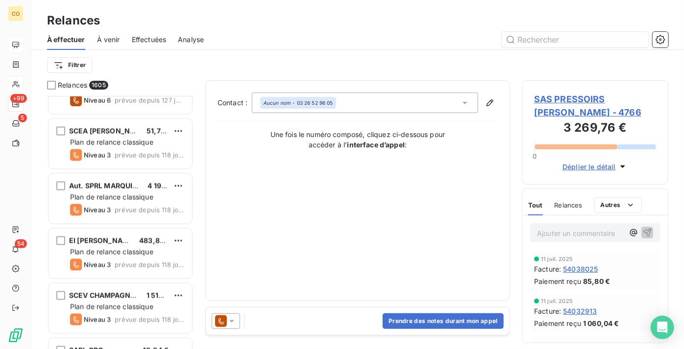
click at [122, 209] on span "prévue depuis 118 jours" at bounding box center [150, 210] width 70 height 8
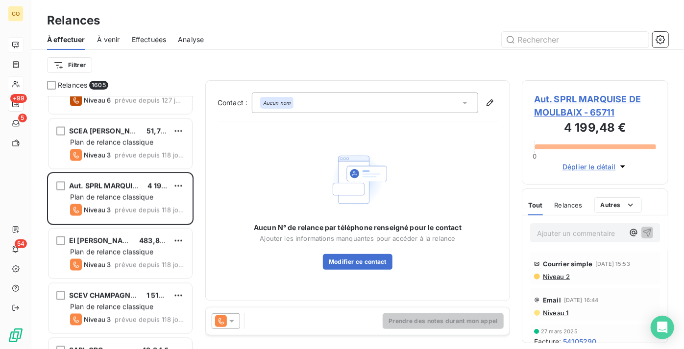
click at [285, 315] on div "Prendre des notes durant mon appel" at bounding box center [358, 321] width 304 height 27
click at [231, 322] on icon at bounding box center [232, 322] width 10 height 10
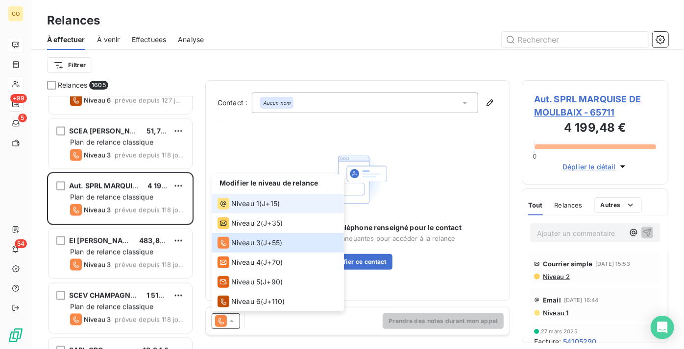
click at [264, 204] on span "J+15 )" at bounding box center [271, 204] width 18 height 10
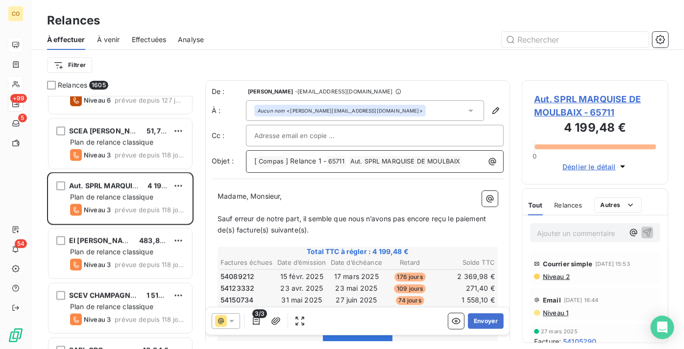
click at [319, 160] on span "] Relance 1 -" at bounding box center [306, 161] width 41 height 8
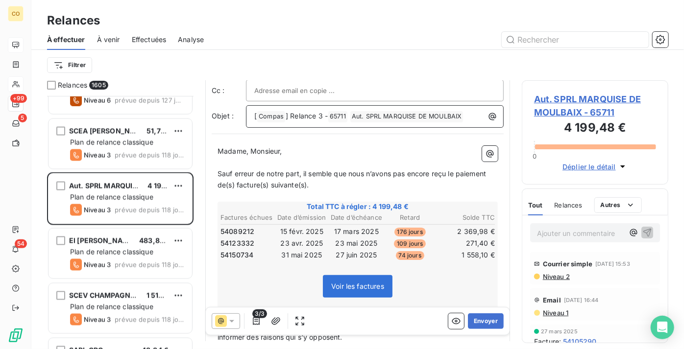
scroll to position [1, 0]
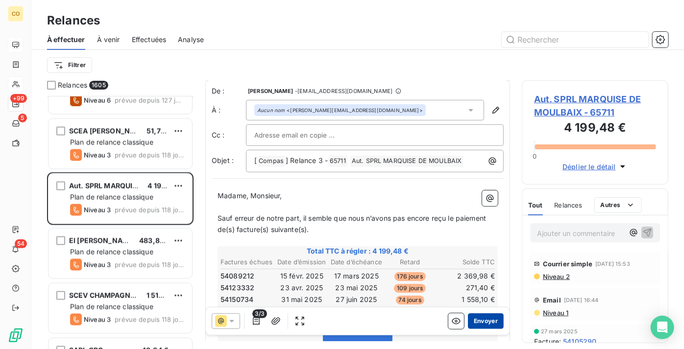
click at [482, 322] on button "Envoyer" at bounding box center [486, 322] width 36 height 16
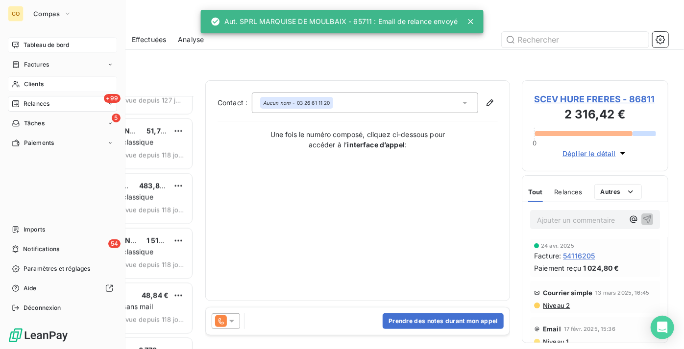
click at [57, 82] on div "Clients" at bounding box center [62, 84] width 109 height 16
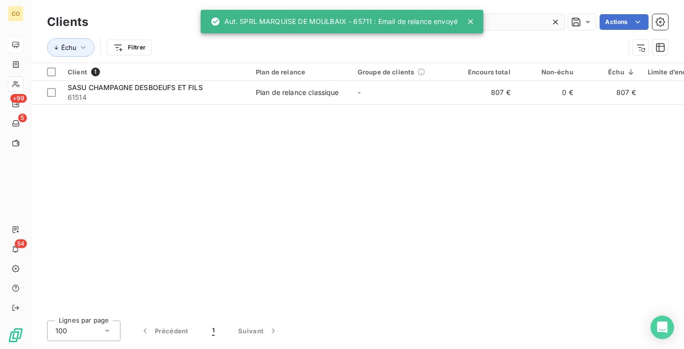
click at [523, 14] on input "61514" at bounding box center [490, 22] width 147 height 16
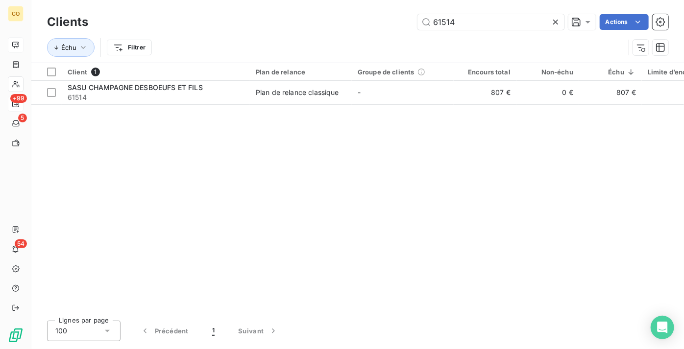
drag, startPoint x: 530, startPoint y: 19, endPoint x: 282, endPoint y: 18, distance: 247.9
click at [284, 17] on div "61514 Actions" at bounding box center [384, 22] width 568 height 16
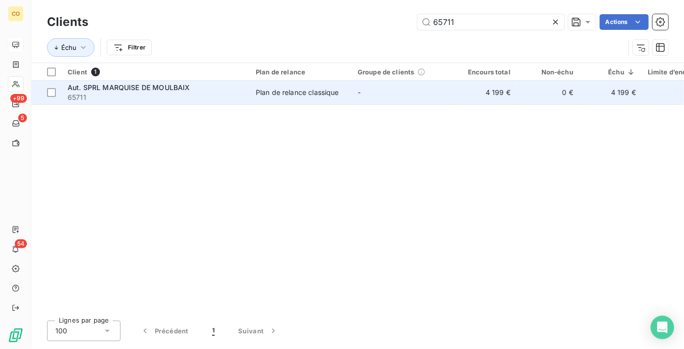
type input "65711"
click at [192, 91] on div "Aut. SPRL MARQUISE DE MOULBAIX" at bounding box center [156, 88] width 176 height 10
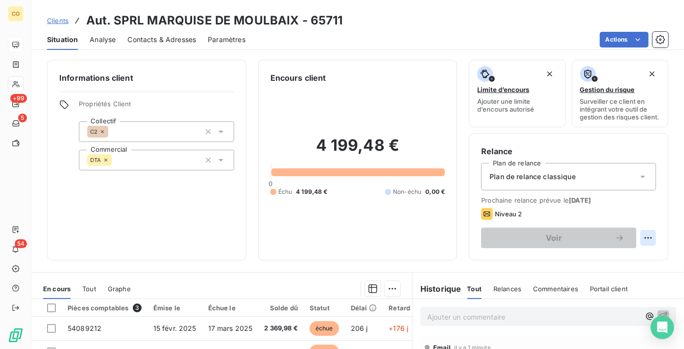
click at [639, 247] on html "CO +99 5 54 Clients Aut. SPRL MARQUISE DE MOULBAIX - 65711 Situation Analyse Co…" at bounding box center [342, 174] width 684 height 349
click at [609, 267] on div "Replanifier cette action" at bounding box center [602, 267] width 88 height 16
select select "8"
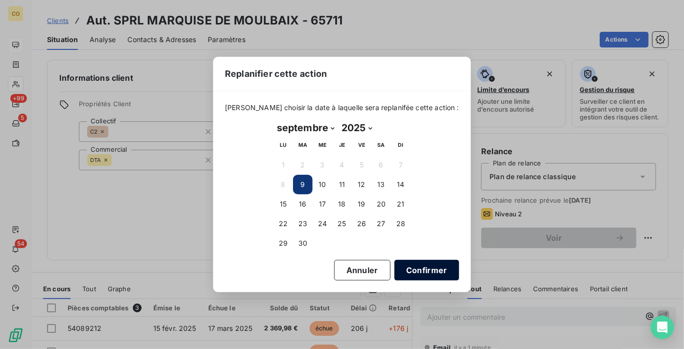
click at [406, 276] on button "Confirmer" at bounding box center [426, 270] width 65 height 21
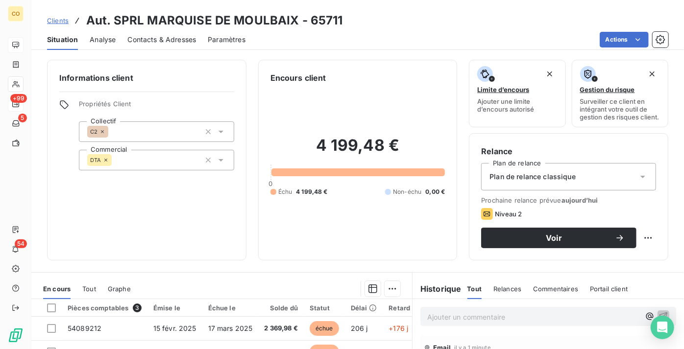
click at [57, 22] on span "Clients" at bounding box center [58, 21] width 22 height 8
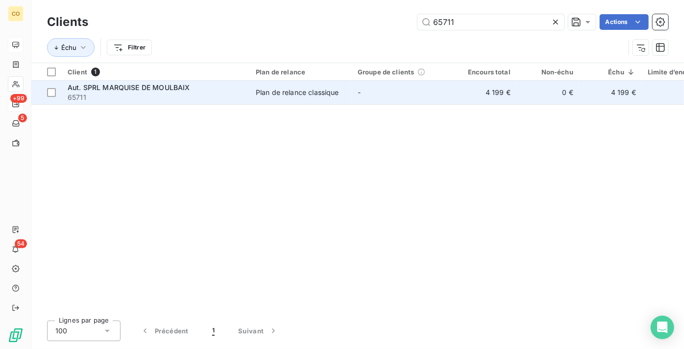
click at [136, 93] on span "65711" at bounding box center [156, 98] width 176 height 10
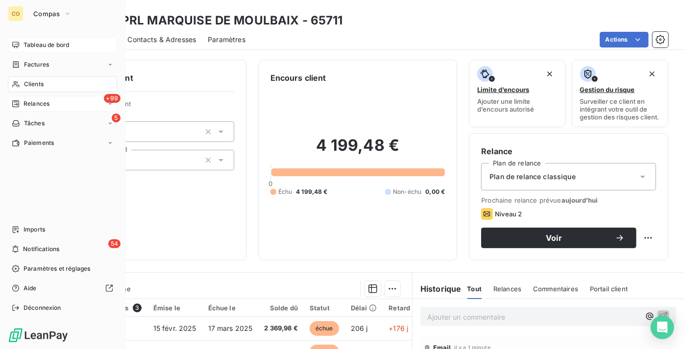
click at [34, 103] on span "Relances" at bounding box center [37, 103] width 26 height 9
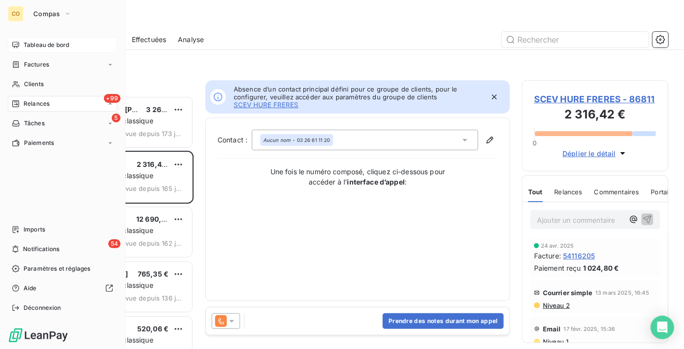
scroll to position [7, 7]
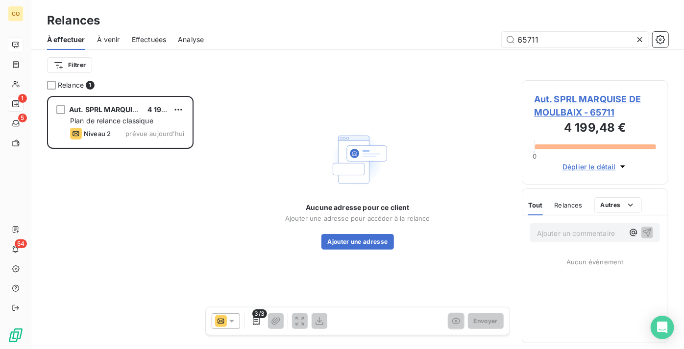
scroll to position [246, 140]
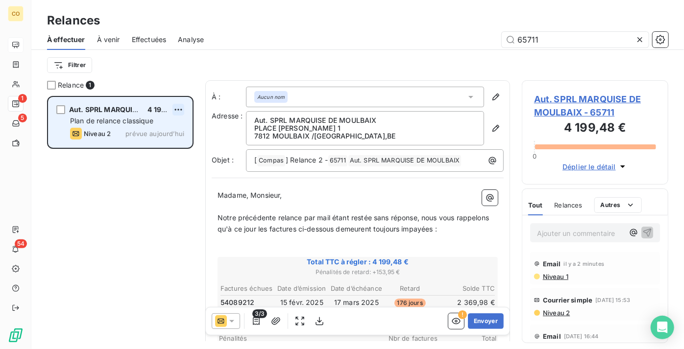
type input "65711"
click at [183, 110] on html "CO 1 5 54 Relances À effectuer À venir Effectuées Analyse 65711 Filtrer Relance…" at bounding box center [342, 174] width 684 height 349
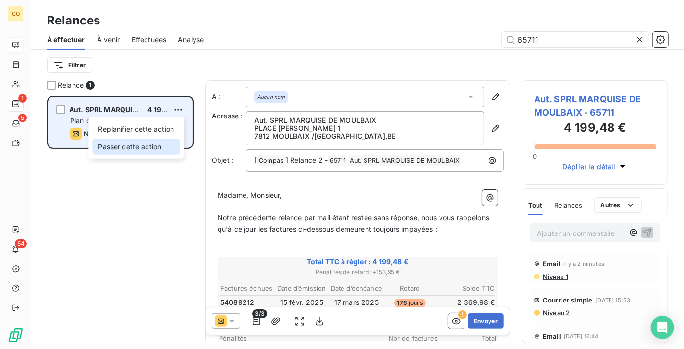
click at [162, 143] on div "Passer cette action" at bounding box center [136, 147] width 88 height 16
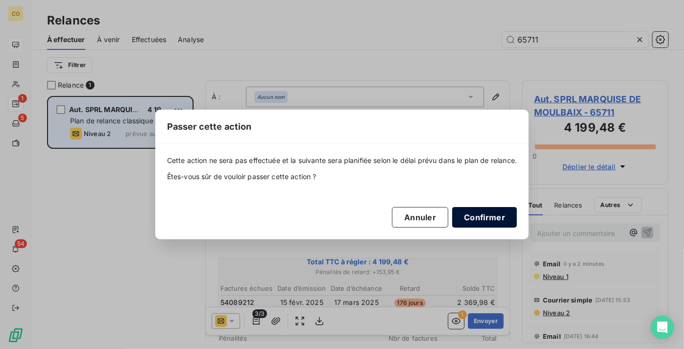
click at [479, 218] on button "Confirmer" at bounding box center [484, 217] width 65 height 21
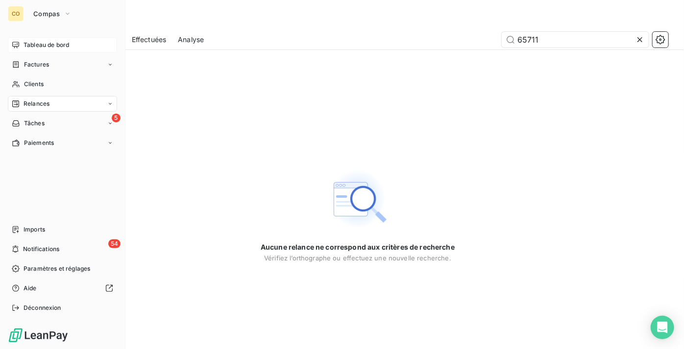
click at [29, 75] on nav "Tableau de bord Factures Clients Relances 5 Tâches Paiements" at bounding box center [62, 94] width 109 height 114
click at [33, 81] on span "Clients" at bounding box center [34, 84] width 20 height 9
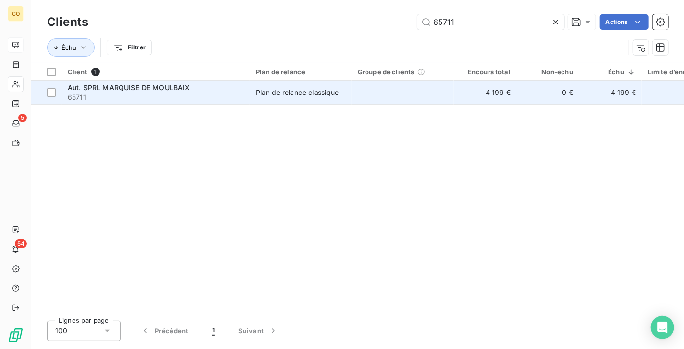
click at [192, 83] on div "Aut. SPRL MARQUISE DE MOULBAIX" at bounding box center [156, 88] width 176 height 10
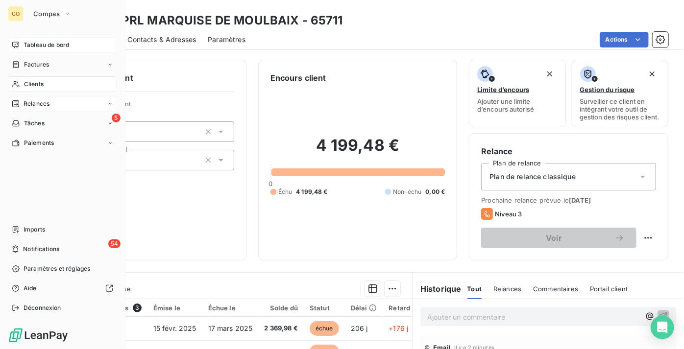
click at [39, 100] on span "Relances" at bounding box center [37, 103] width 26 height 9
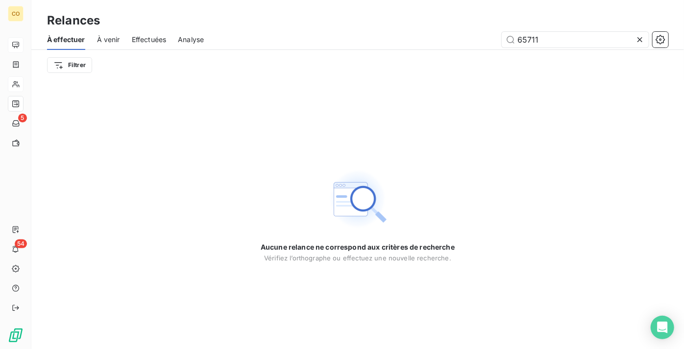
click at [640, 41] on icon at bounding box center [640, 40] width 10 height 10
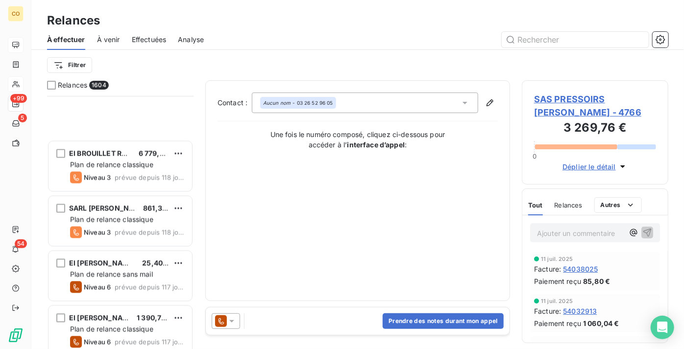
scroll to position [1158, 0]
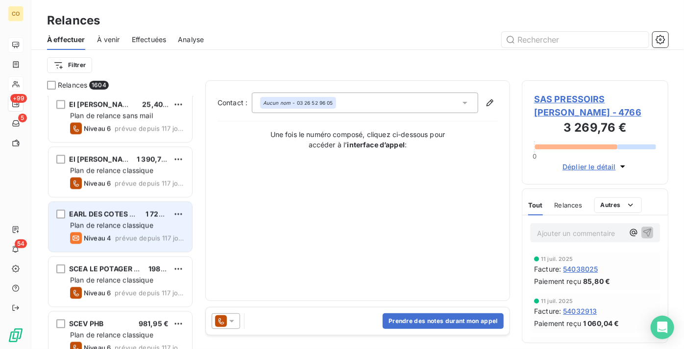
click at [94, 228] on span "Plan de relance classique" at bounding box center [111, 225] width 83 height 8
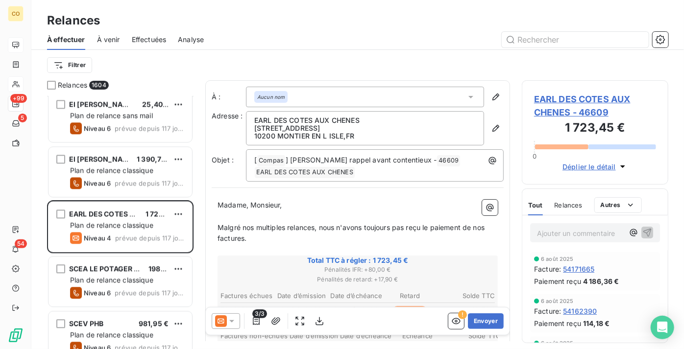
click at [642, 60] on div "Filtrer" at bounding box center [357, 65] width 621 height 19
click at [229, 324] on icon at bounding box center [232, 322] width 10 height 10
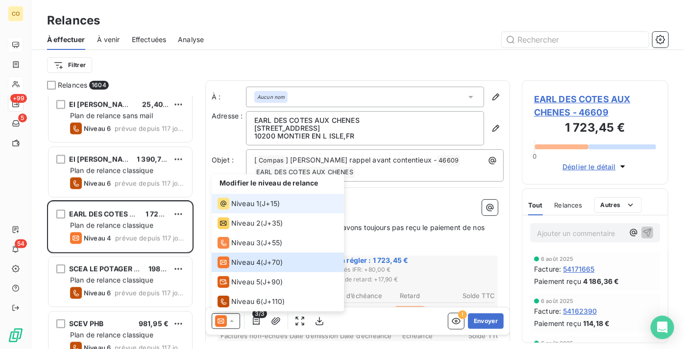
click at [253, 202] on span "Niveau 1" at bounding box center [245, 204] width 28 height 10
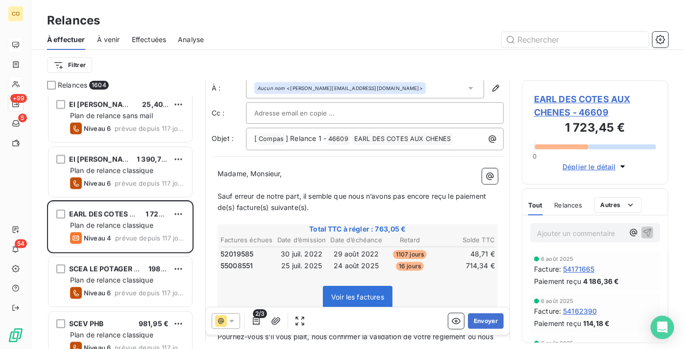
scroll to position [45, 0]
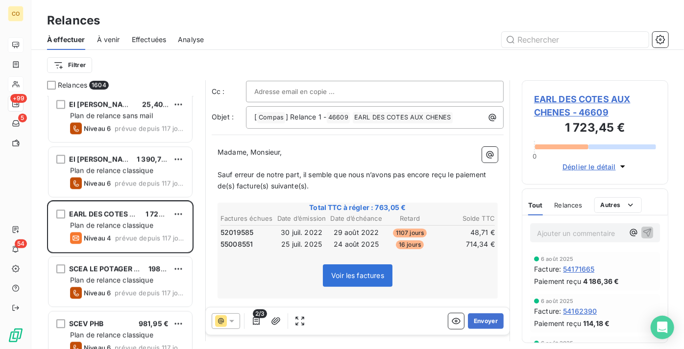
click at [324, 183] on p "Sauf erreur de notre part, il semble que nous n’avons pas encore reçu le paieme…" at bounding box center [358, 181] width 280 height 23
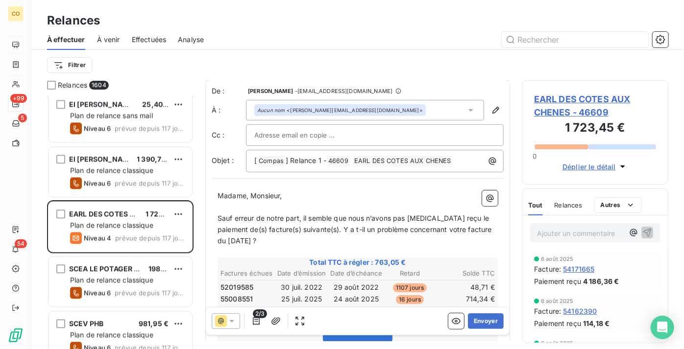
scroll to position [0, 0]
click at [316, 229] on span "Sauf erreur de notre part, il semble que nous n’avons pas [MEDICAL_DATA] reçu l…" at bounding box center [356, 230] width 276 height 31
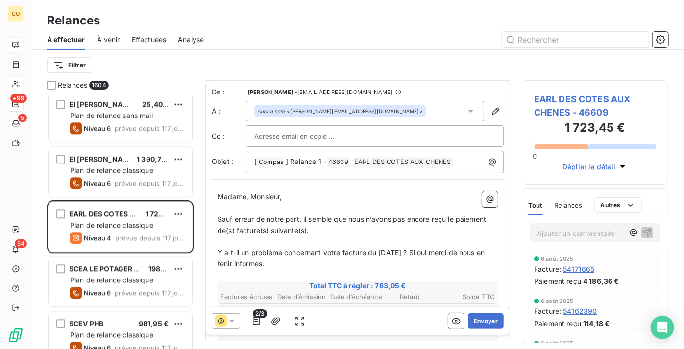
click at [442, 253] on span "Y a t-il un problème concernant votre facture du [DATE] ? Si oui merci de nous …" at bounding box center [352, 258] width 269 height 20
click at [320, 161] on span "] Relance 1 -" at bounding box center [306, 161] width 41 height 8
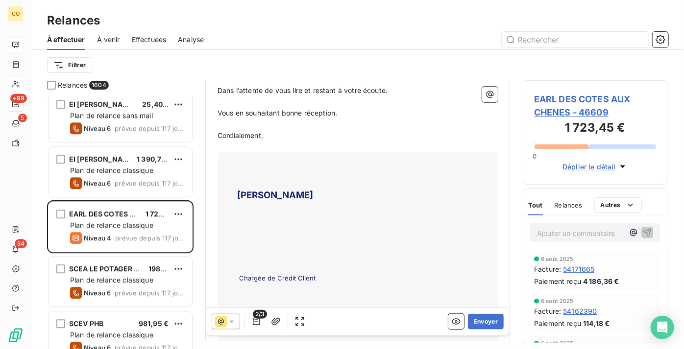
scroll to position [490, 0]
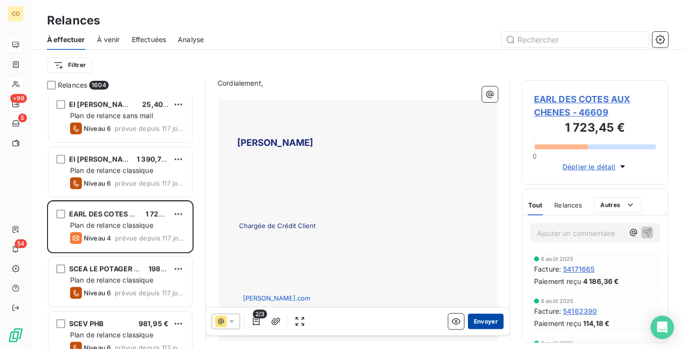
click at [488, 319] on button "Envoyer" at bounding box center [486, 322] width 36 height 16
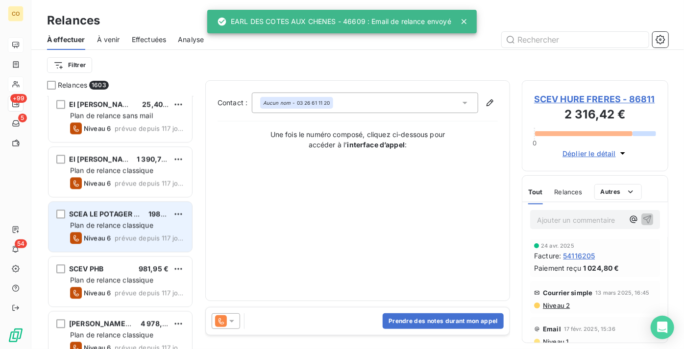
click at [73, 220] on div "SCEA LE POTAGER DES SABLES 198,00 € Plan de relance classique Niveau 6 prévue d…" at bounding box center [121, 227] width 144 height 50
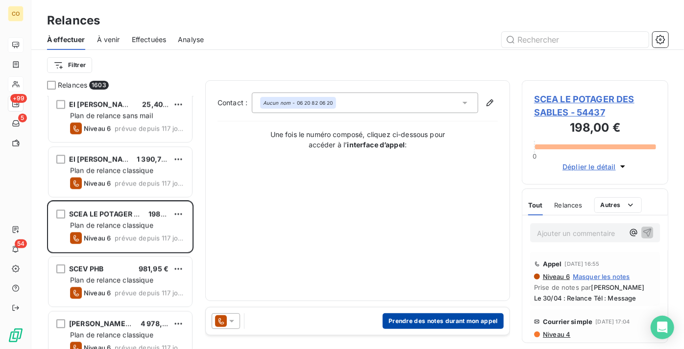
click at [435, 321] on button "Prendre des notes durant mon appel" at bounding box center [443, 322] width 121 height 16
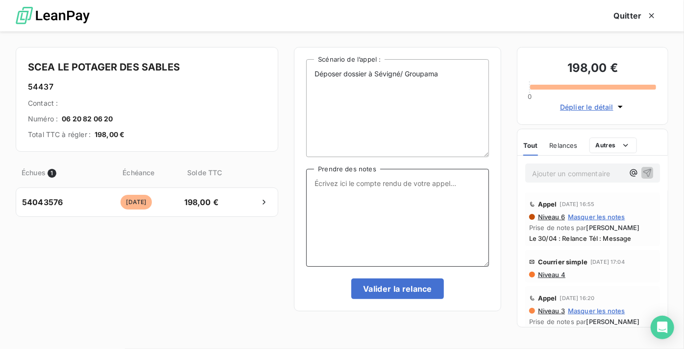
click at [380, 224] on textarea "Prendre des notes" at bounding box center [397, 218] width 183 height 98
paste textarea "Le 09/09 Relance Tél : Message si pas pt MED"
type textarea "Le 09/09 Relance Tél : Message si pas pt MED"
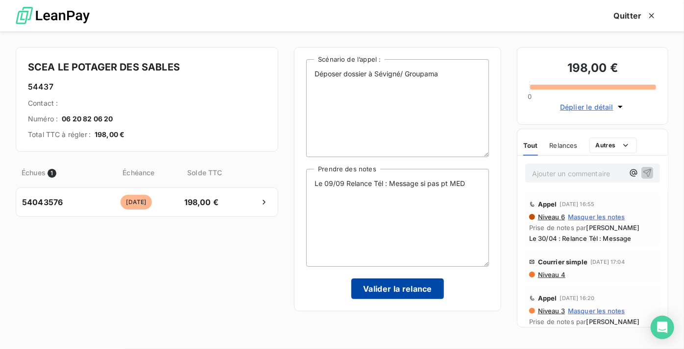
click at [420, 288] on button "Valider la relance" at bounding box center [397, 289] width 93 height 21
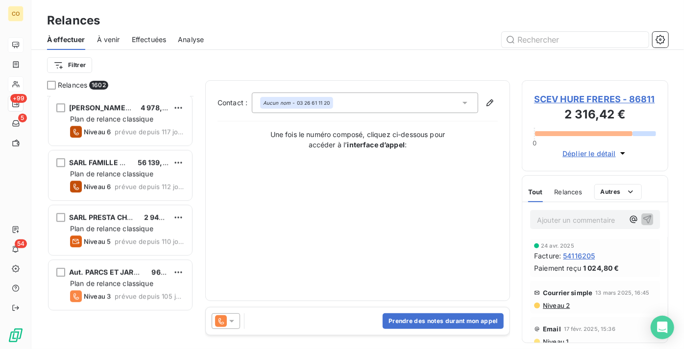
scroll to position [1203, 0]
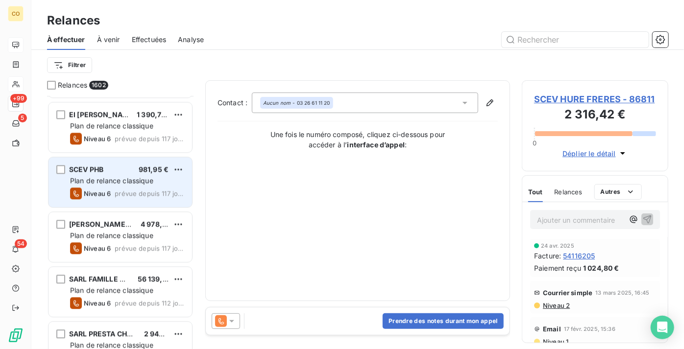
click at [115, 190] on span "prévue depuis 117 jours" at bounding box center [150, 194] width 70 height 8
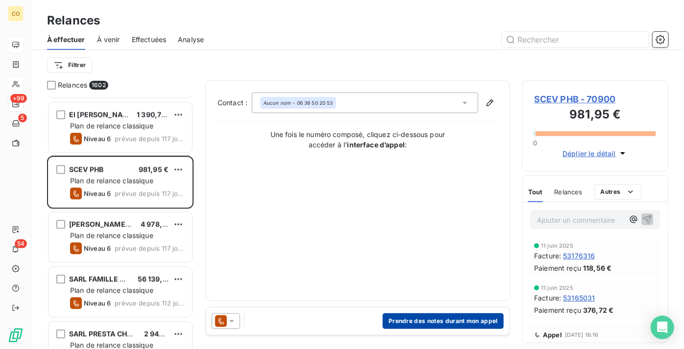
click at [447, 326] on button "Prendre des notes durant mon appel" at bounding box center [443, 322] width 121 height 16
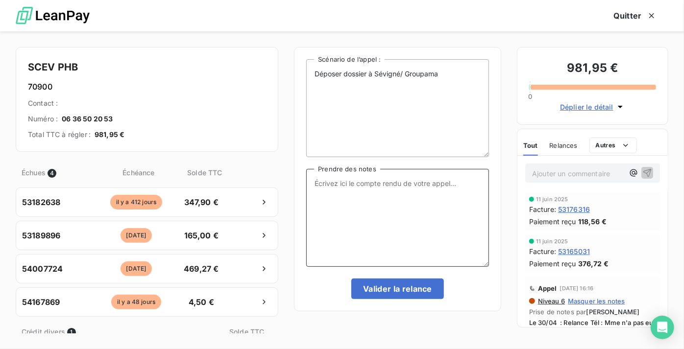
click at [398, 245] on textarea "Prendre des notes" at bounding box center [397, 218] width 183 height 98
paste textarea "Le 09/09 : Relance Tél : Mme en ligne n'a pas de rentrées : Fait 500 € au 11/09…"
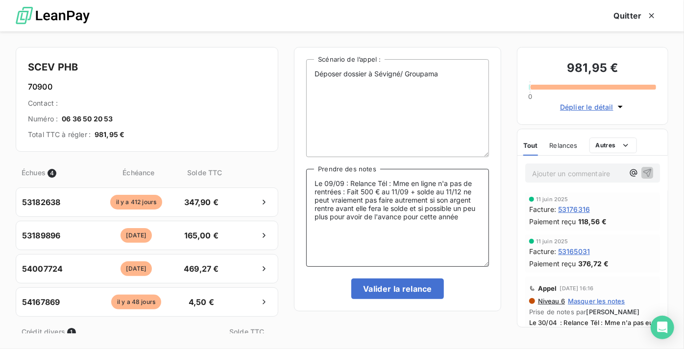
click at [343, 199] on textarea "Le 09/09 : Relance Tél : Mme en ligne n'a pas de rentrées : Fait 500 € au 11/09…" at bounding box center [397, 218] width 183 height 98
type textarea "Le 09/09 : Relance Tél : Mme en ligne n'a pas de rentrées : Fait 500 € au 11/09…"
click at [413, 287] on button "Valider la relance" at bounding box center [397, 289] width 93 height 21
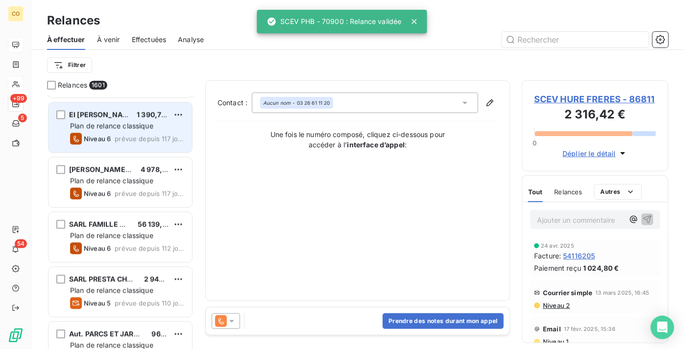
click at [110, 135] on span "Niveau 6" at bounding box center [97, 139] width 27 height 8
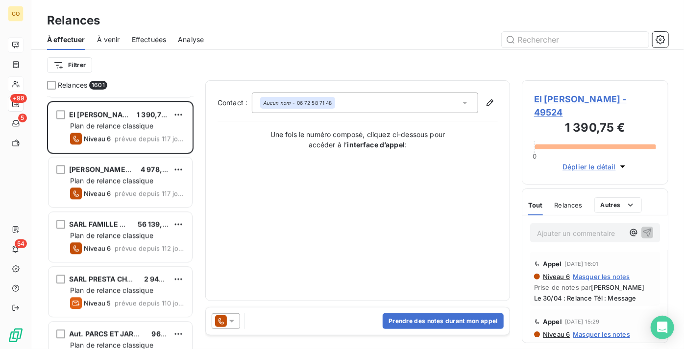
click at [222, 326] on icon at bounding box center [221, 322] width 12 height 12
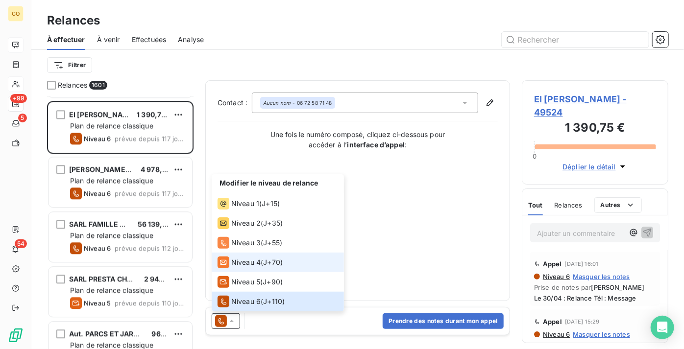
click at [245, 267] on span "Niveau 4" at bounding box center [245, 263] width 29 height 10
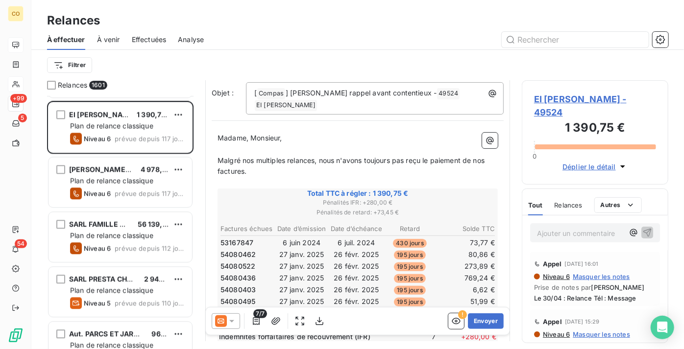
scroll to position [89, 0]
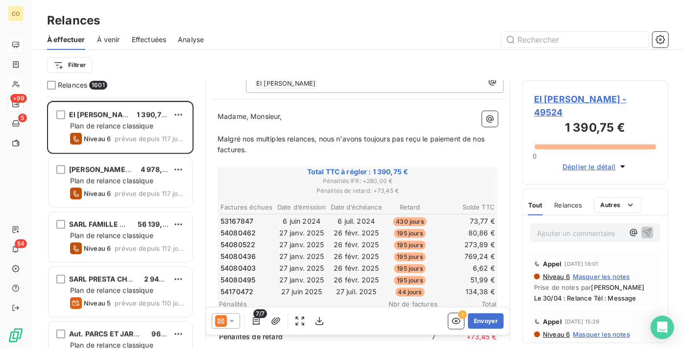
click at [231, 323] on icon at bounding box center [232, 322] width 10 height 10
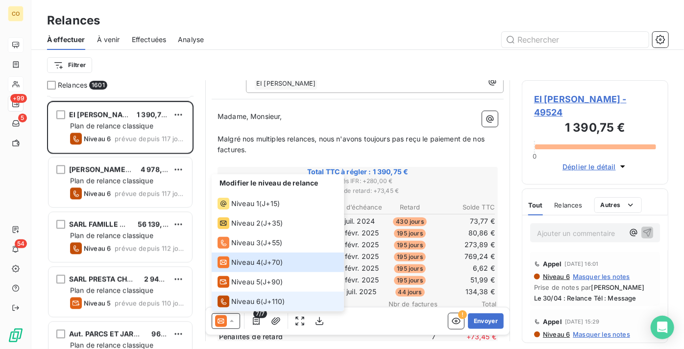
click at [244, 296] on div "Niveau 6" at bounding box center [239, 302] width 43 height 12
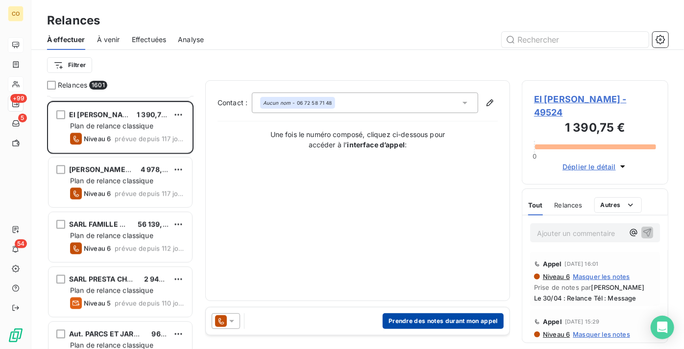
click at [435, 318] on button "Prendre des notes durant mon appel" at bounding box center [443, 322] width 121 height 16
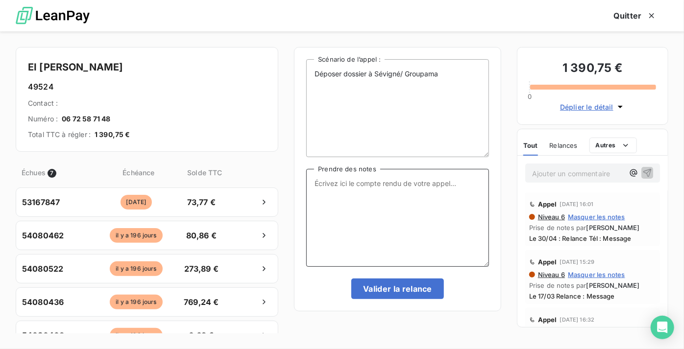
click at [377, 233] on textarea "Prendre des notes" at bounding box center [397, 218] width 183 height 98
paste textarea "Le 09/09 Relance Tél : Message sinon MED"
type textarea "Le 09/09 Relance Tél : Message sinon MED"
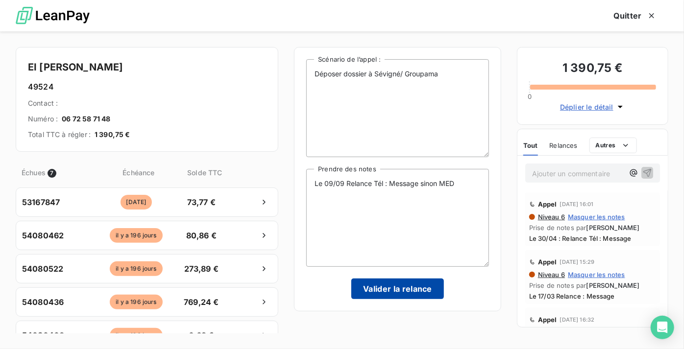
click at [396, 289] on button "Valider la relance" at bounding box center [397, 289] width 93 height 21
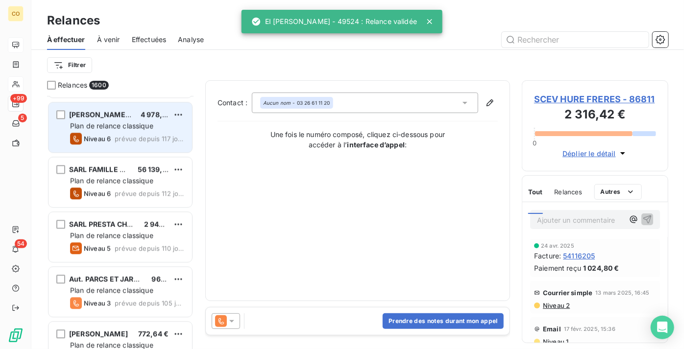
click at [80, 125] on span "Plan de relance classique" at bounding box center [111, 126] width 83 height 8
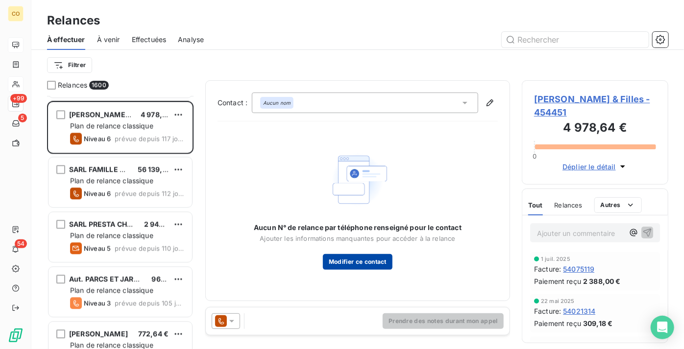
click at [355, 260] on button "Modifier ce contact" at bounding box center [358, 262] width 70 height 16
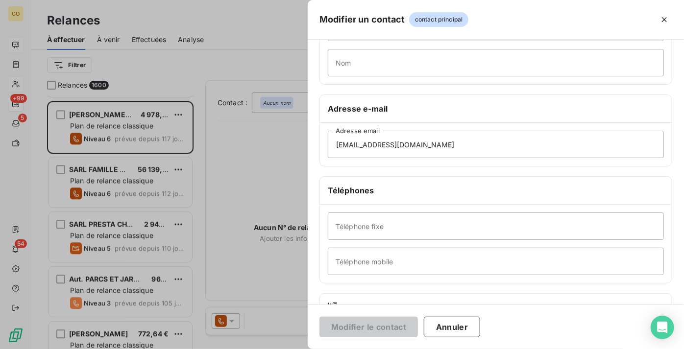
scroll to position [180, 0]
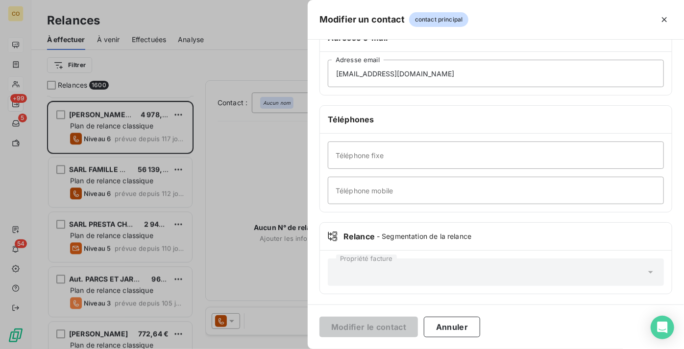
click at [618, 116] on h6 "Téléphones" at bounding box center [496, 120] width 336 height 12
click at [441, 188] on input "Téléphone mobile" at bounding box center [496, 190] width 336 height 27
paste input "0607260496"
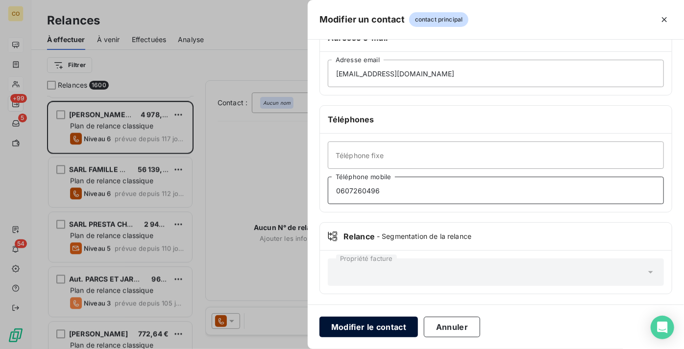
type input "0607260496"
click at [386, 328] on button "Modifier le contact" at bounding box center [368, 327] width 98 height 21
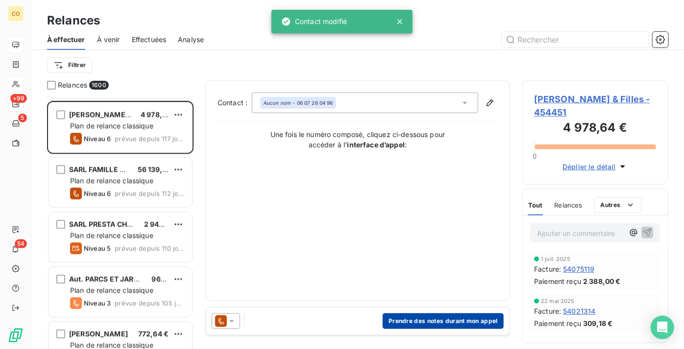
click at [421, 322] on button "Prendre des notes durant mon appel" at bounding box center [443, 322] width 121 height 16
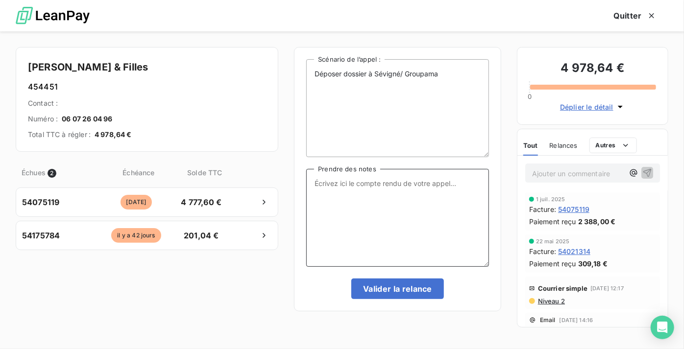
click at [334, 198] on textarea "Prendre des notes" at bounding box center [397, 218] width 183 height 98
paste textarea "Le 09/09 relance Tél : Message"
type textarea "Le 09/09 relance Tél : Message"
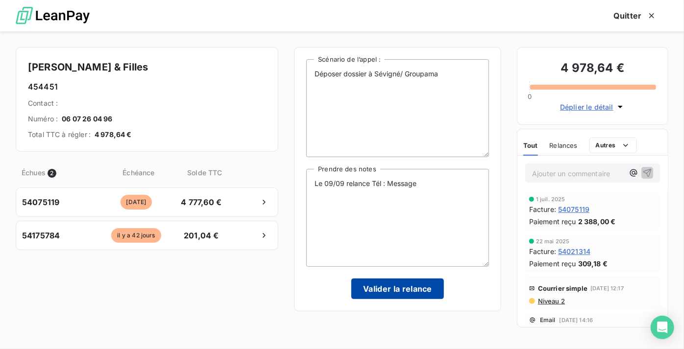
click at [402, 292] on button "Valider la relance" at bounding box center [397, 289] width 93 height 21
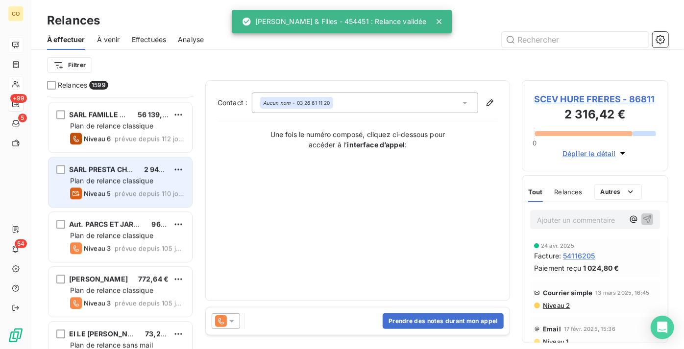
click at [122, 191] on span "prévue depuis 110 jours" at bounding box center [150, 194] width 70 height 8
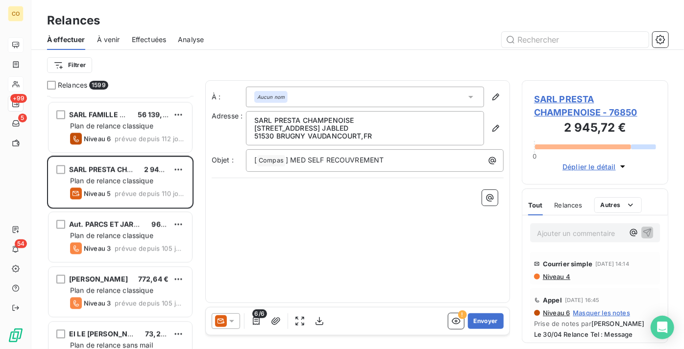
click at [150, 40] on span "Effectuées" at bounding box center [149, 40] width 35 height 10
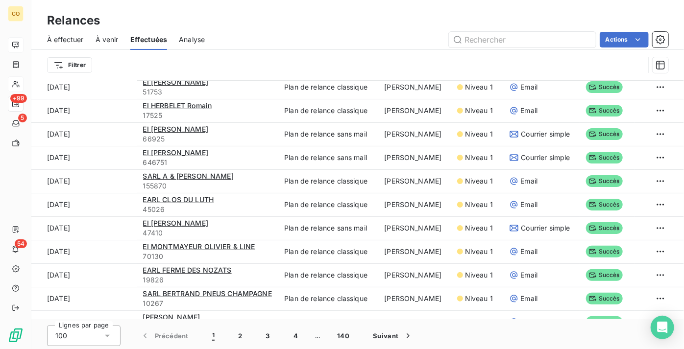
scroll to position [33, 0]
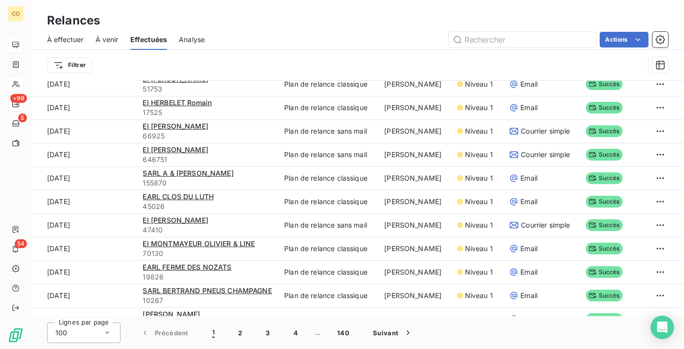
click at [105, 334] on icon at bounding box center [107, 333] width 10 height 10
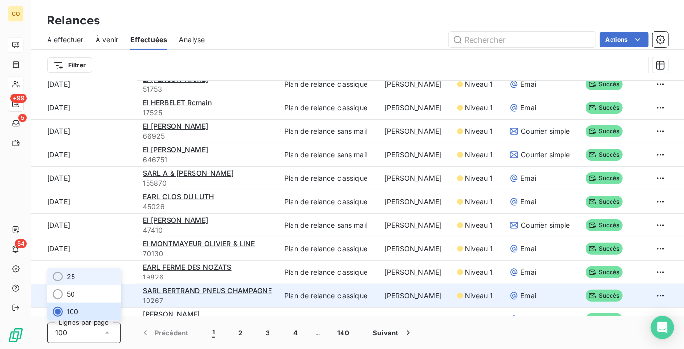
click at [96, 281] on li "25" at bounding box center [83, 277] width 73 height 18
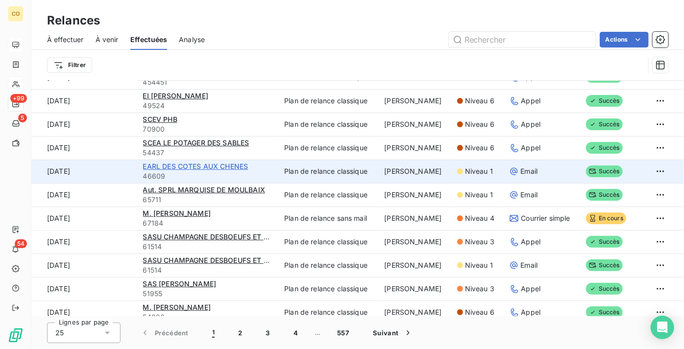
scroll to position [0, 0]
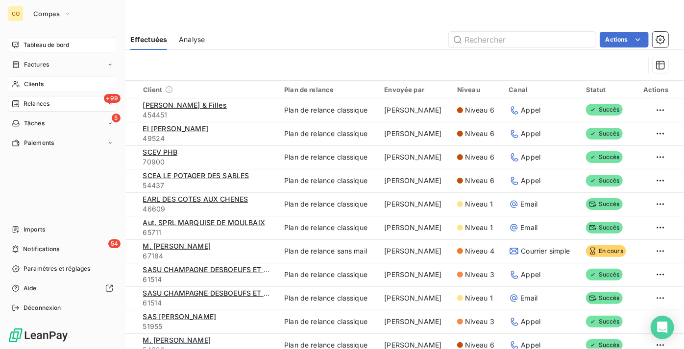
click at [36, 42] on span "Tableau de bord" at bounding box center [47, 45] width 46 height 9
